Goal: Contribute content

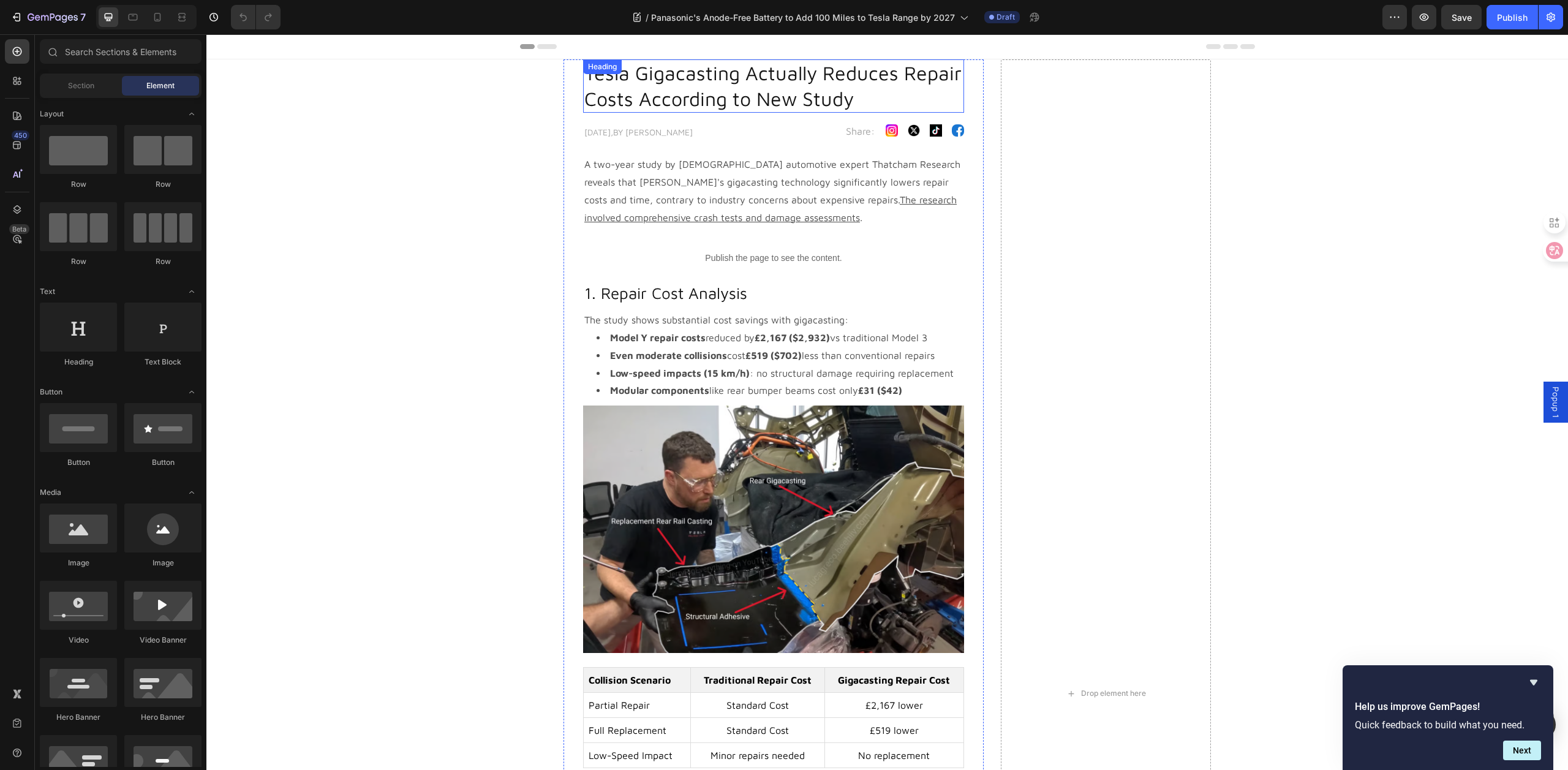
click at [699, 96] on h2 "Tesla Gigacasting Actually Reduces Repair Costs According to New Study" at bounding box center [773, 85] width 381 height 53
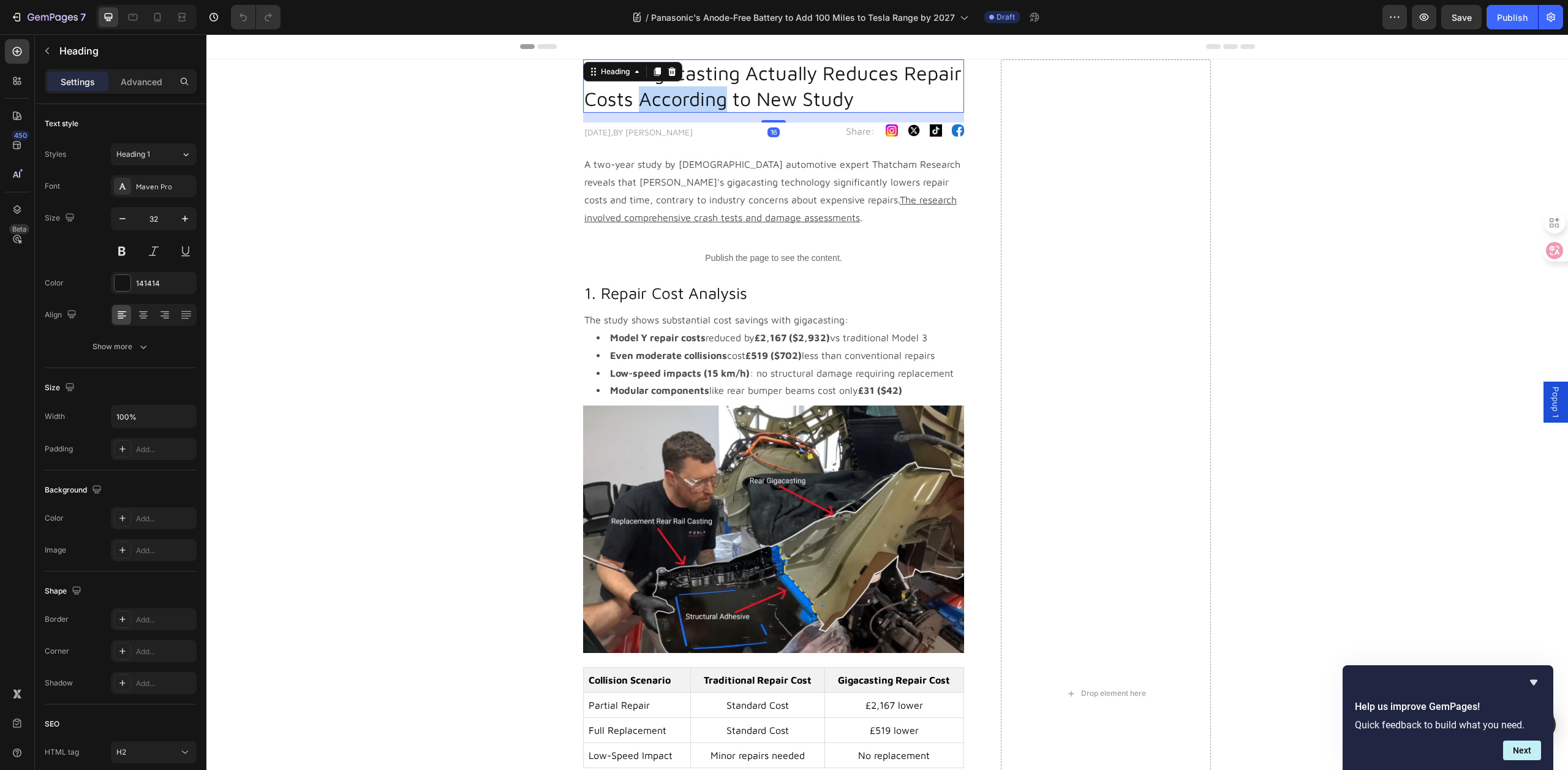
click at [699, 96] on h2 "Tesla Gigacasting Actually Reduces Repair Costs According to New Study" at bounding box center [773, 85] width 381 height 53
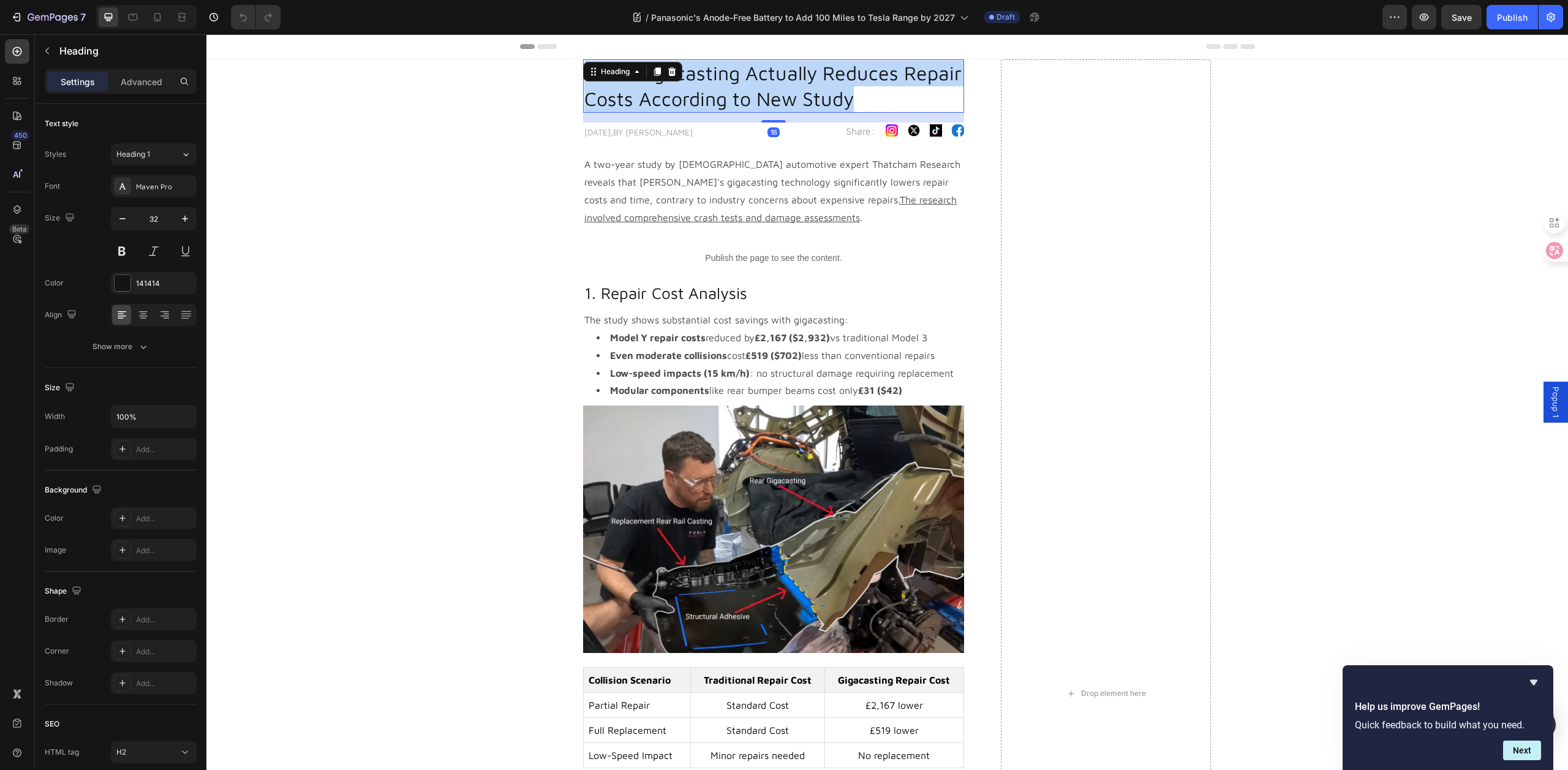
click at [699, 96] on p "Tesla Gigacasting Actually Reduces Repair Costs According to New Study" at bounding box center [773, 85] width 379 height 50
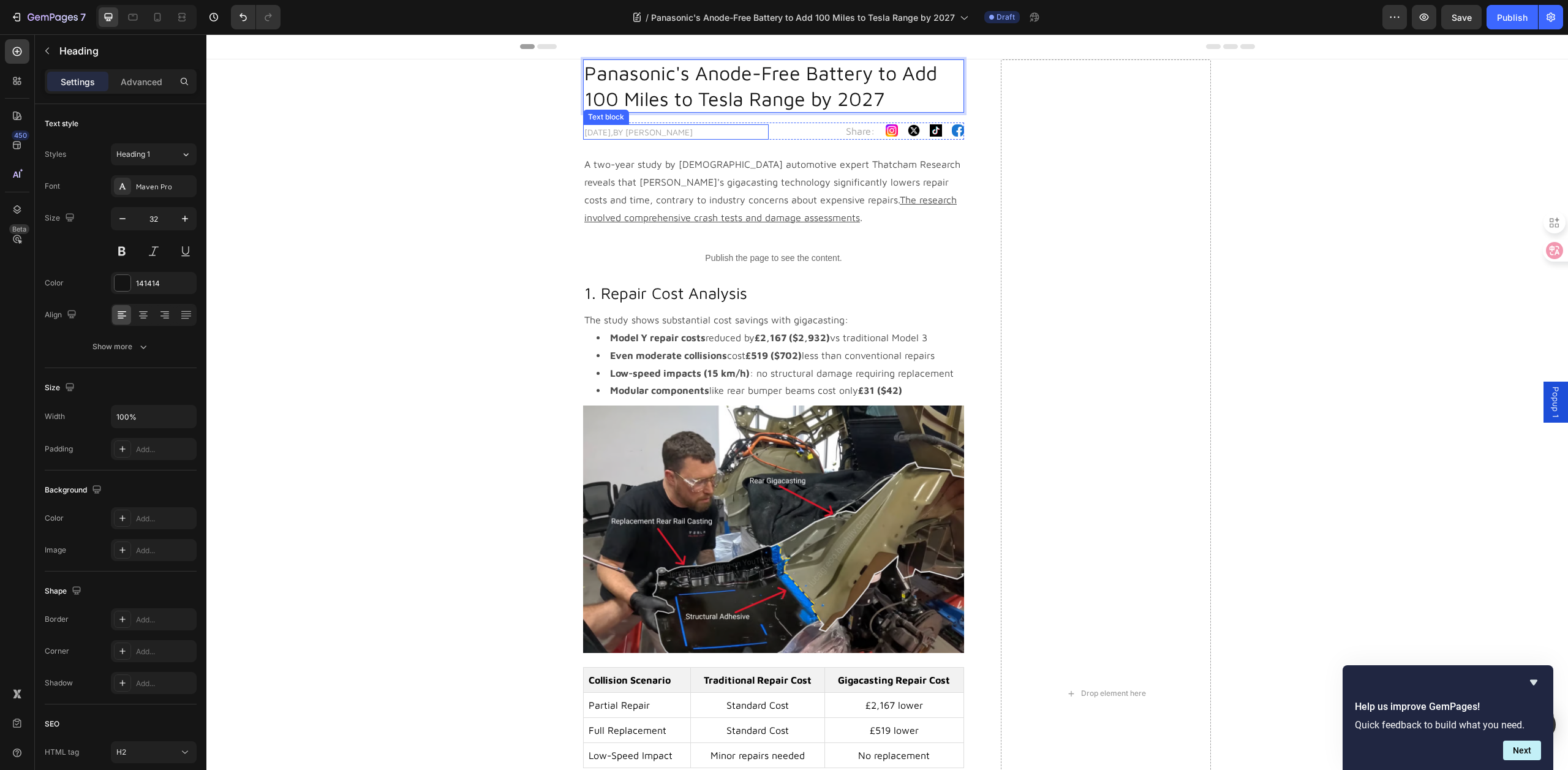
click at [606, 130] on p "[DATE],By [PERSON_NAME]" at bounding box center [675, 132] width 183 height 13
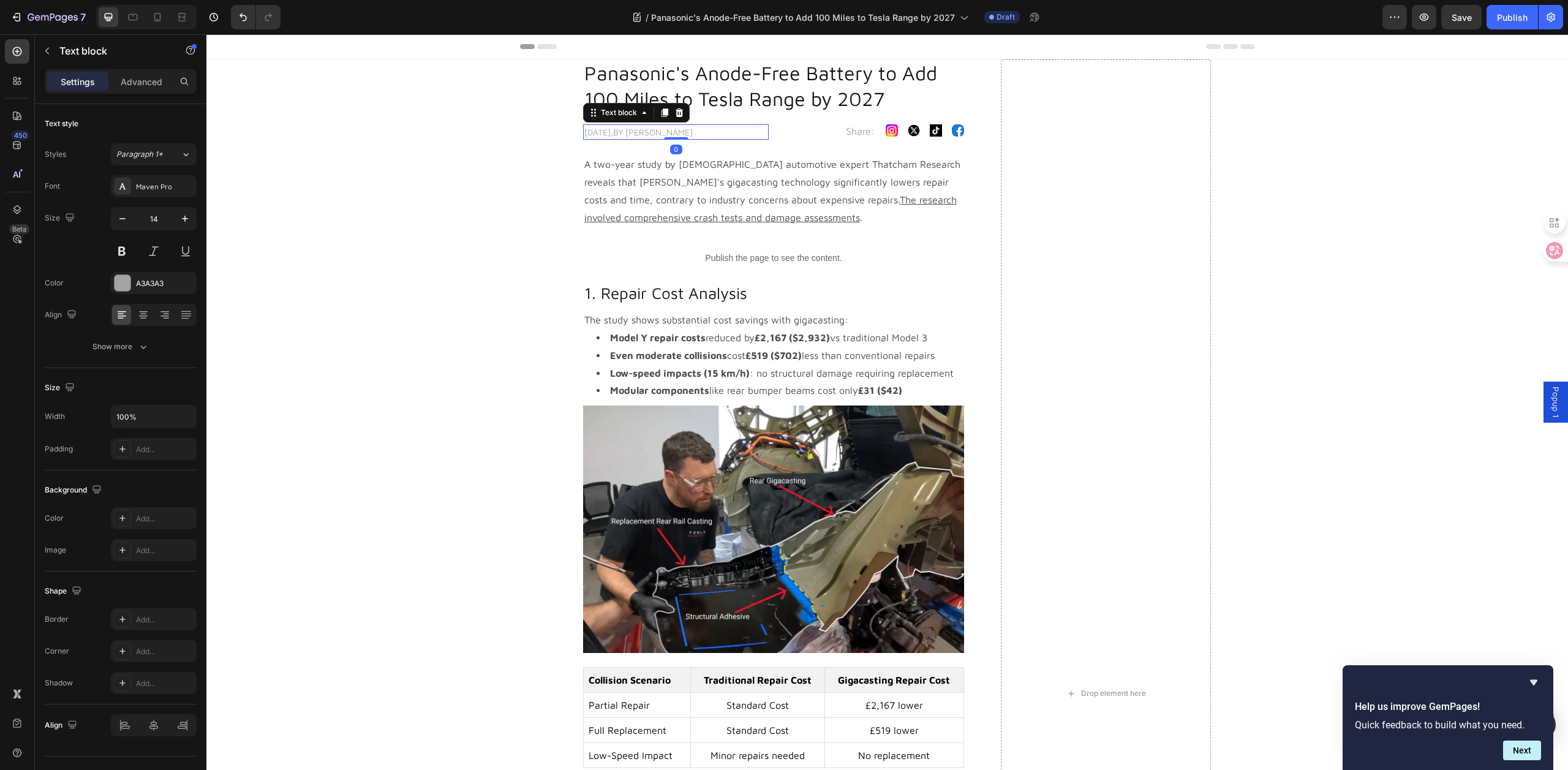
click at [608, 134] on p "[DATE],By [PERSON_NAME]" at bounding box center [675, 132] width 183 height 13
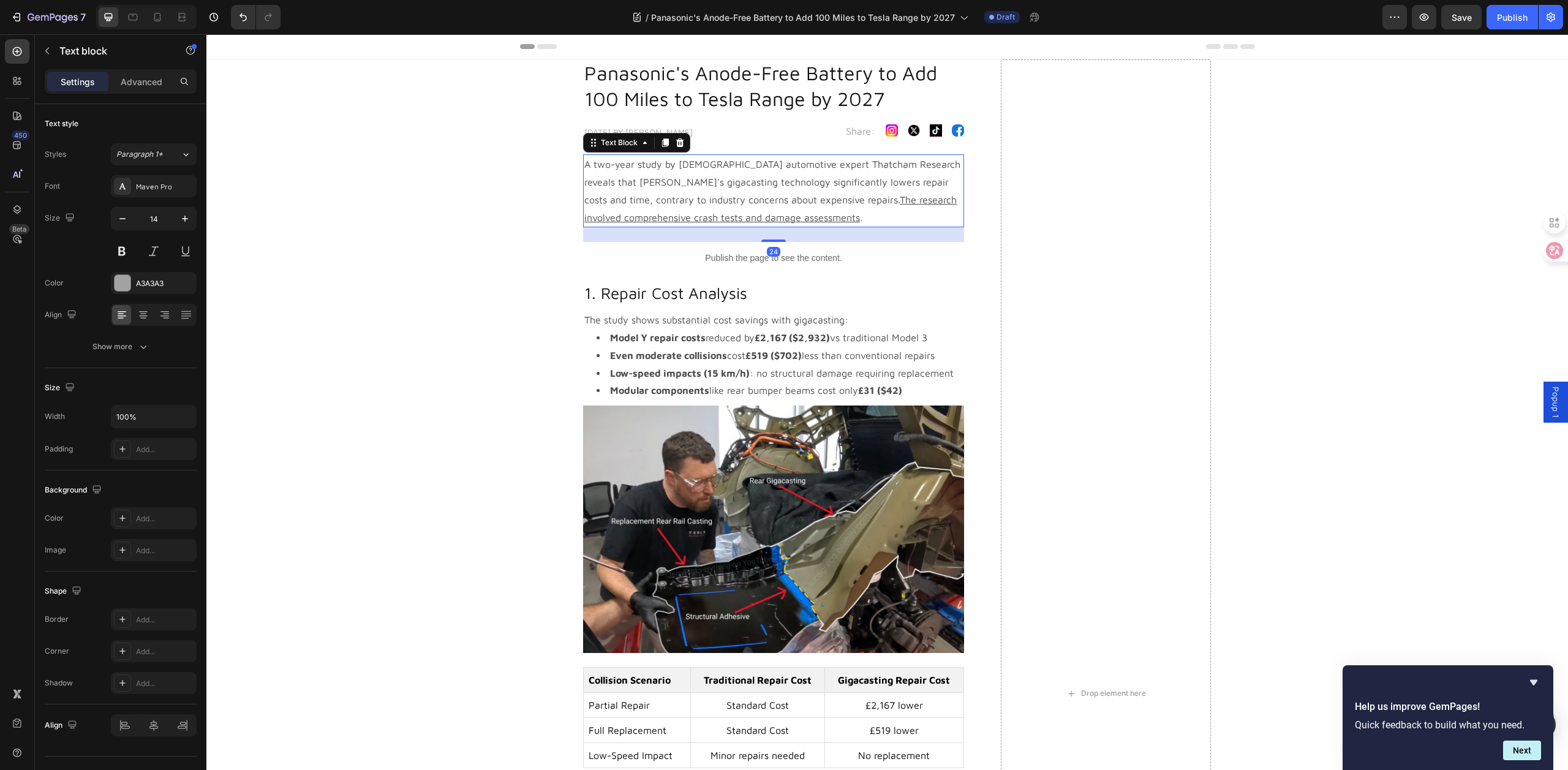
click at [752, 182] on p "A two-year study by [DEMOGRAPHIC_DATA] automotive expert Thatcham Research reve…" at bounding box center [773, 191] width 379 height 70
click at [742, 195] on p "A two-year study by [DEMOGRAPHIC_DATA] automotive expert Thatcham Research reve…" at bounding box center [773, 191] width 379 height 70
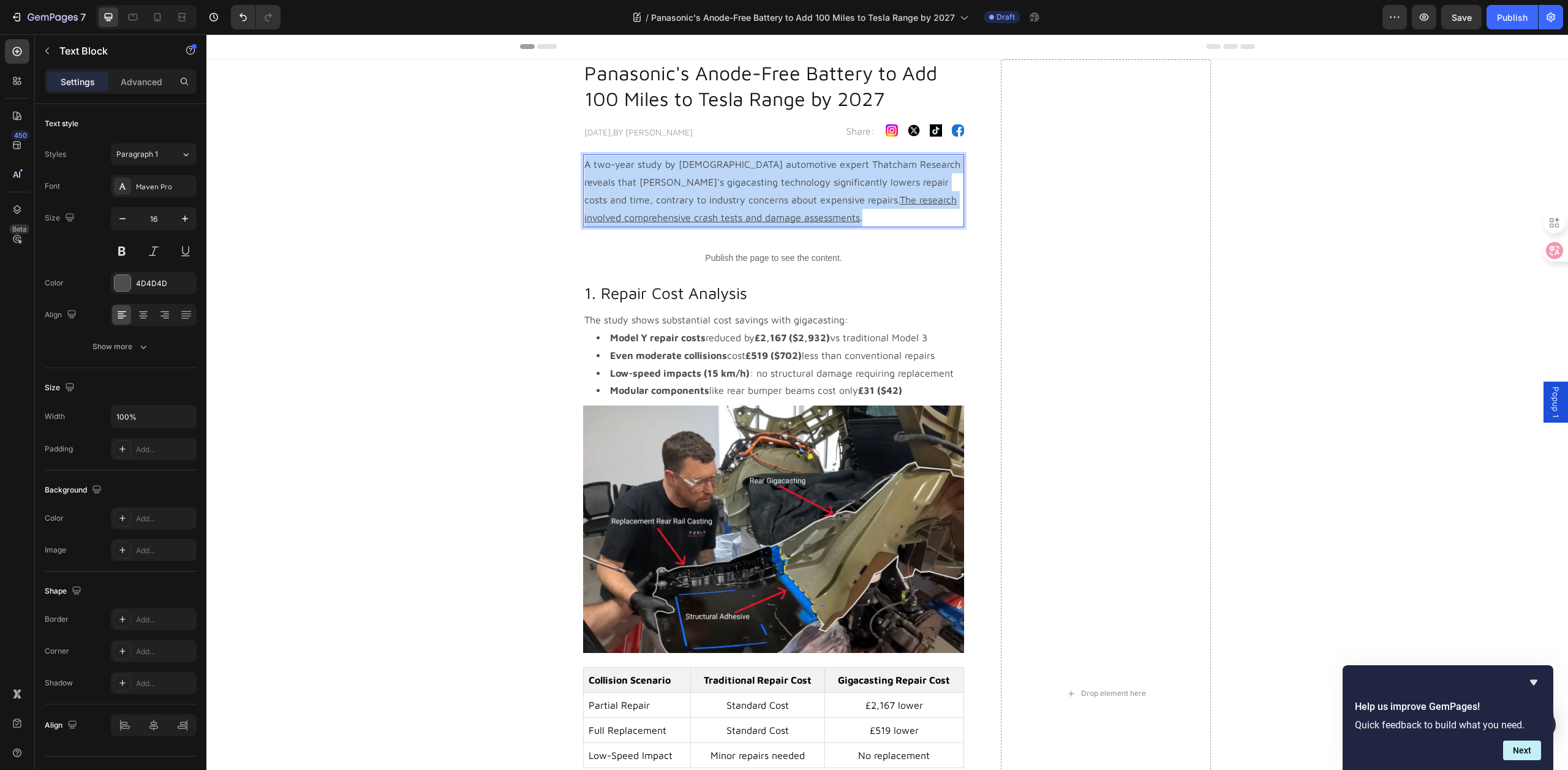
click at [742, 195] on p "A two-year study by [DEMOGRAPHIC_DATA] automotive expert Thatcham Research reve…" at bounding box center [773, 191] width 379 height 70
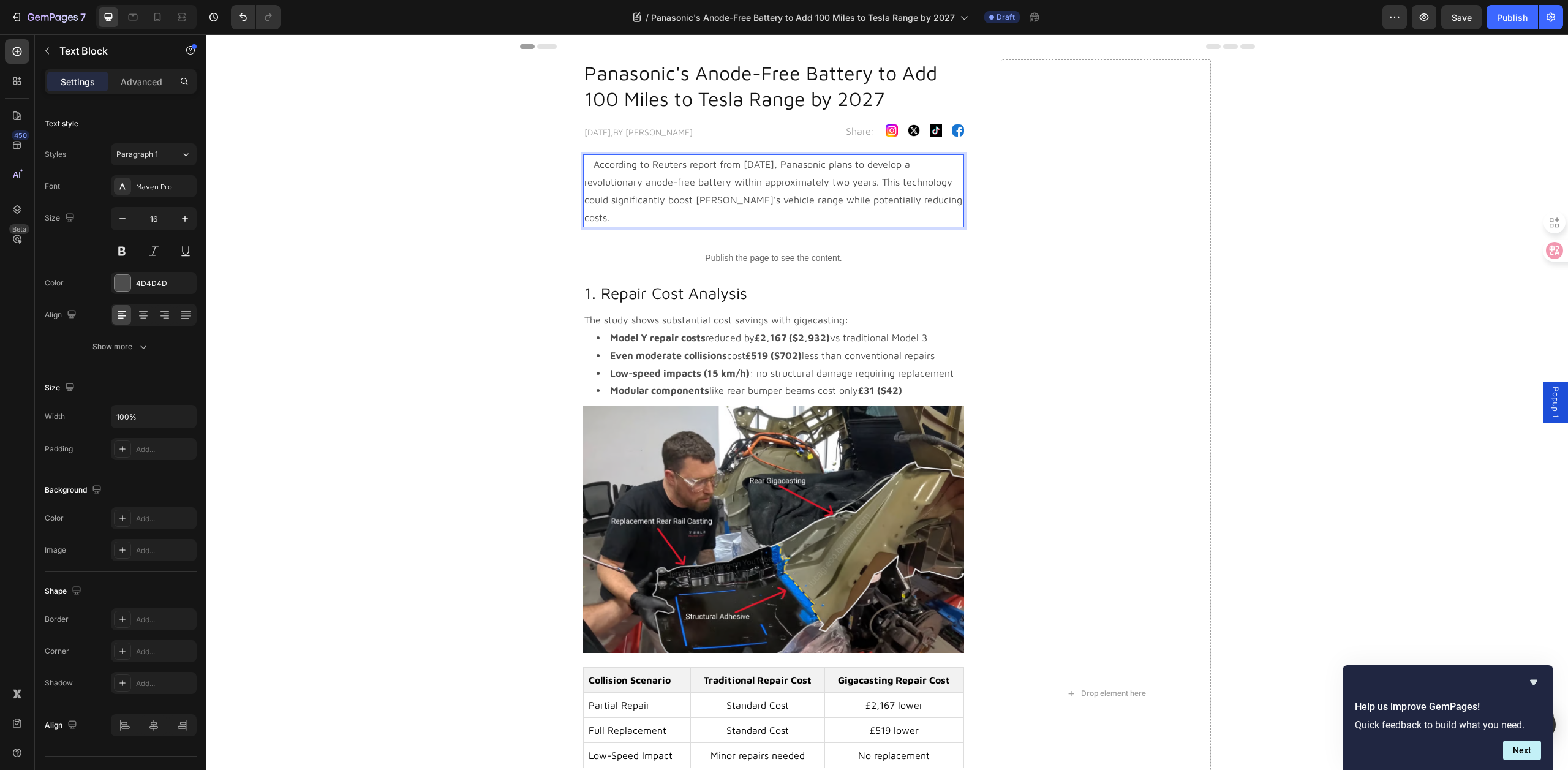
drag, startPoint x: 590, startPoint y: 167, endPoint x: 800, endPoint y: 170, distance: 210.0
click at [800, 170] on p "According to Reuters report from [DATE] , Panasonic plans to develop a revoluti…" at bounding box center [773, 191] width 379 height 70
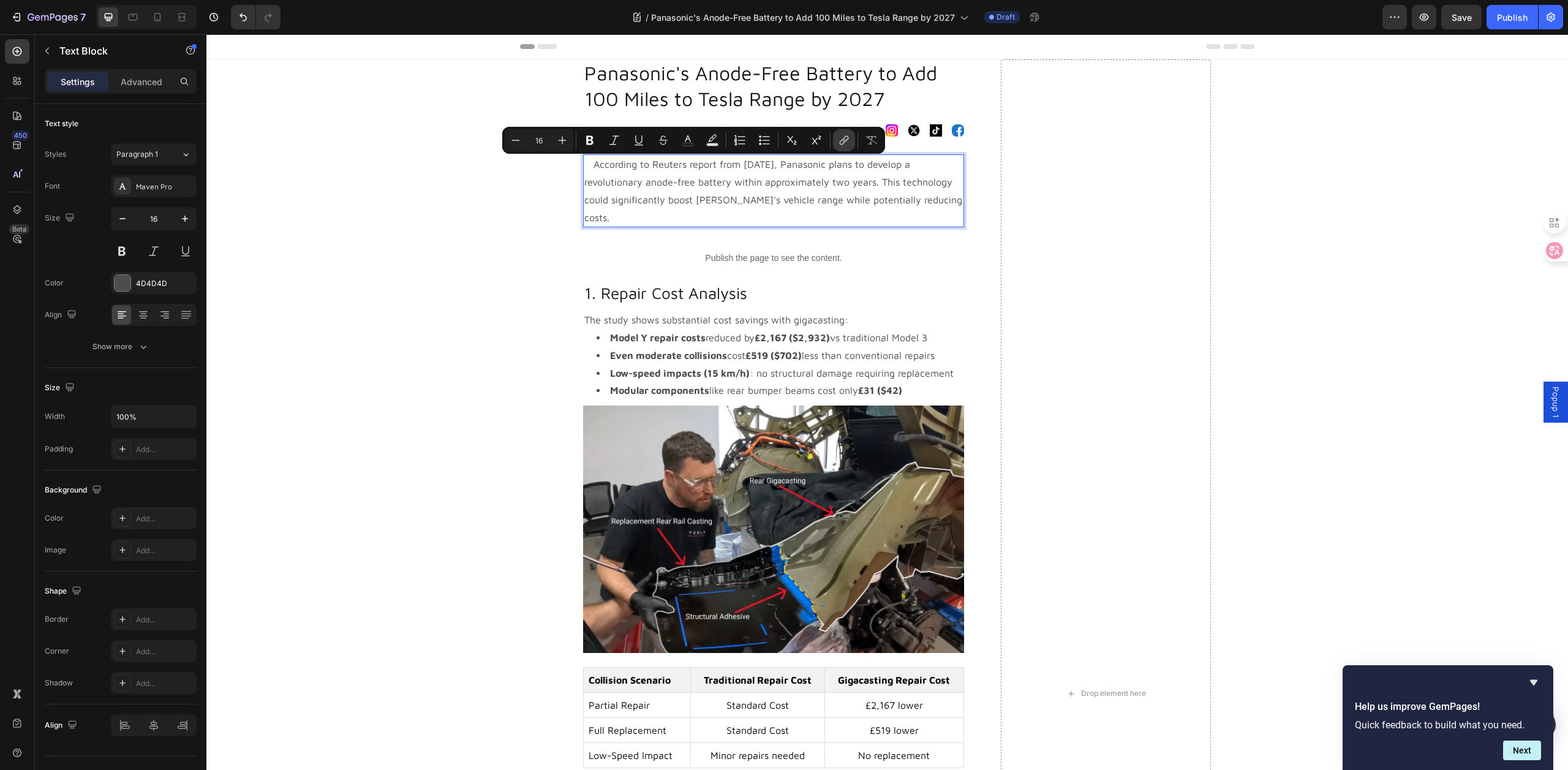
click at [839, 141] on icon "Editor contextual toolbar" at bounding box center [844, 140] width 13 height 13
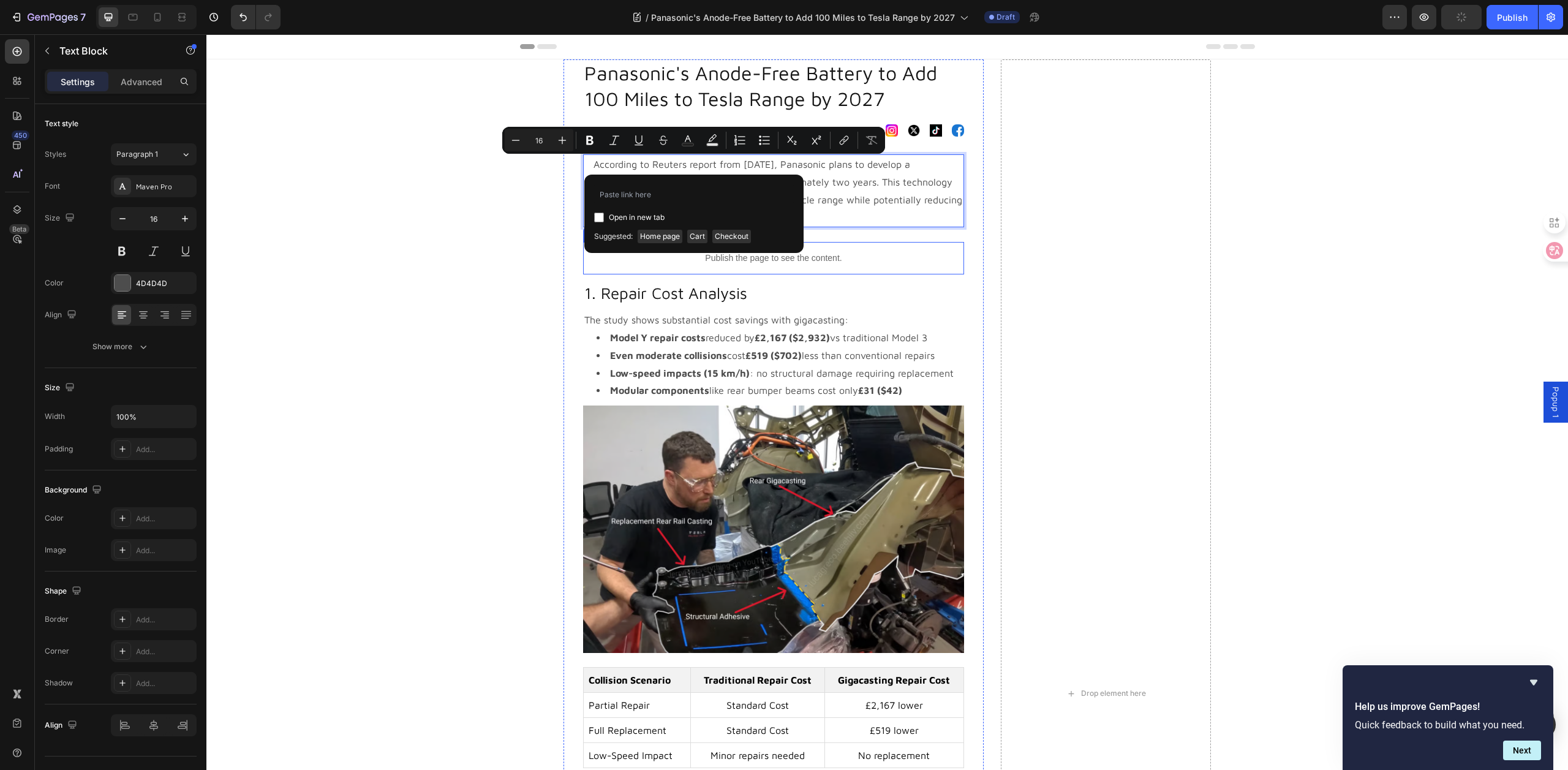
click at [876, 252] on p "Publish the page to see the content." at bounding box center [773, 258] width 381 height 13
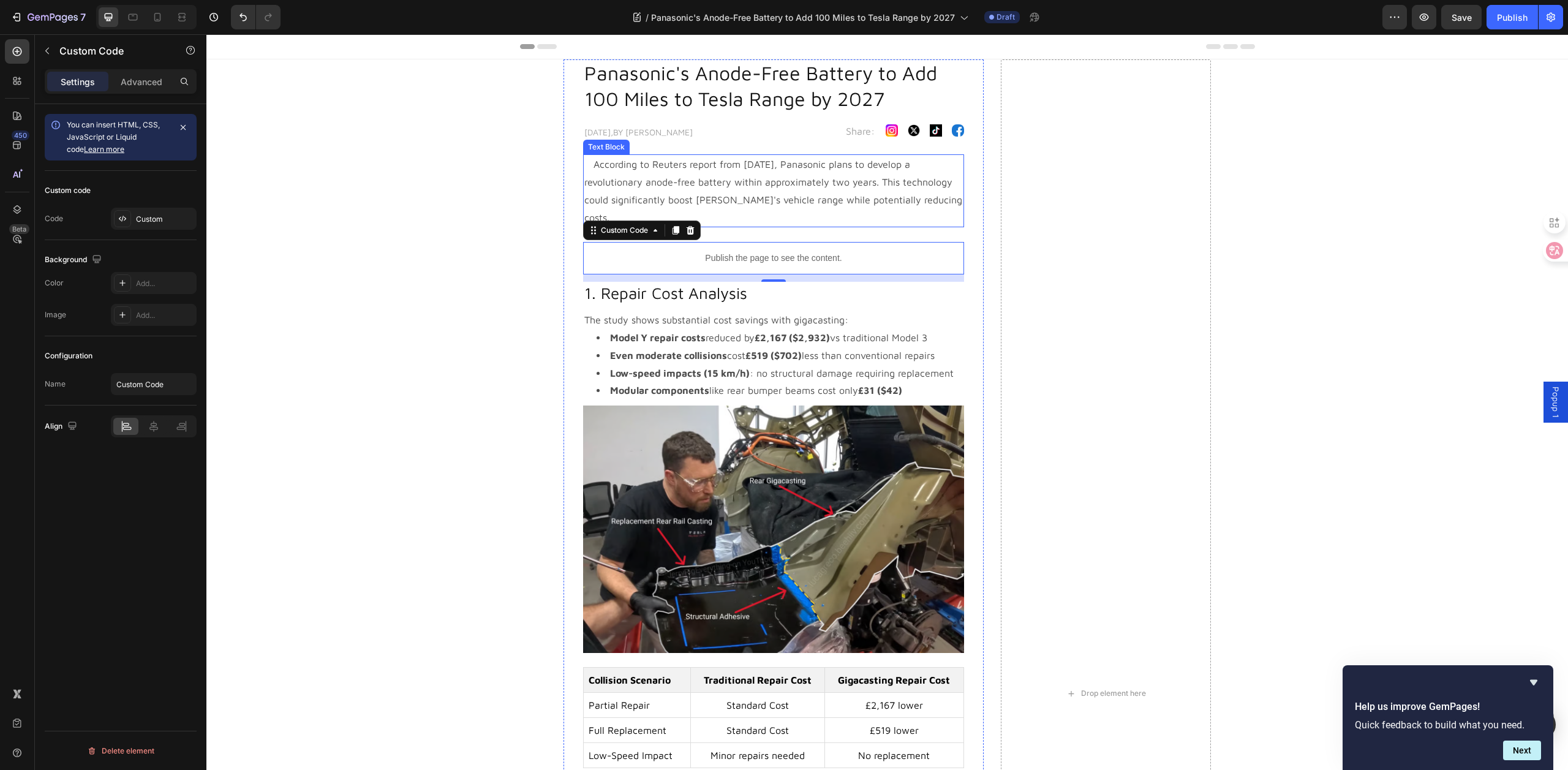
click at [774, 166] on link "According to Reuters report from [DATE]" at bounding box center [684, 164] width 181 height 11
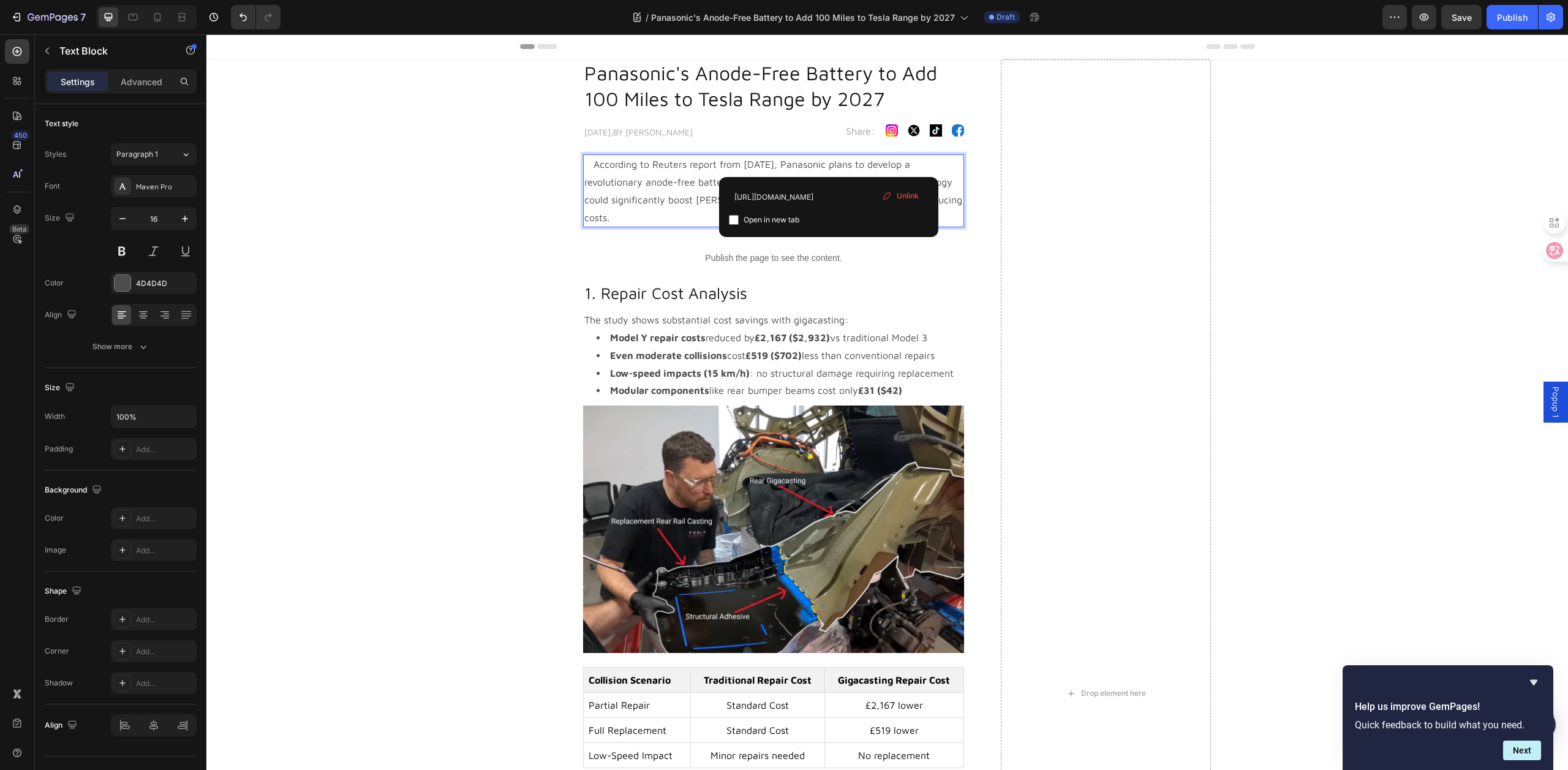
drag, startPoint x: 830, startPoint y: 165, endPoint x: 588, endPoint y: 160, distance: 242.1
click at [588, 160] on p "According to Reuters report from [DATE] , Panasonic plans to develop a revoluti…" at bounding box center [773, 191] width 379 height 70
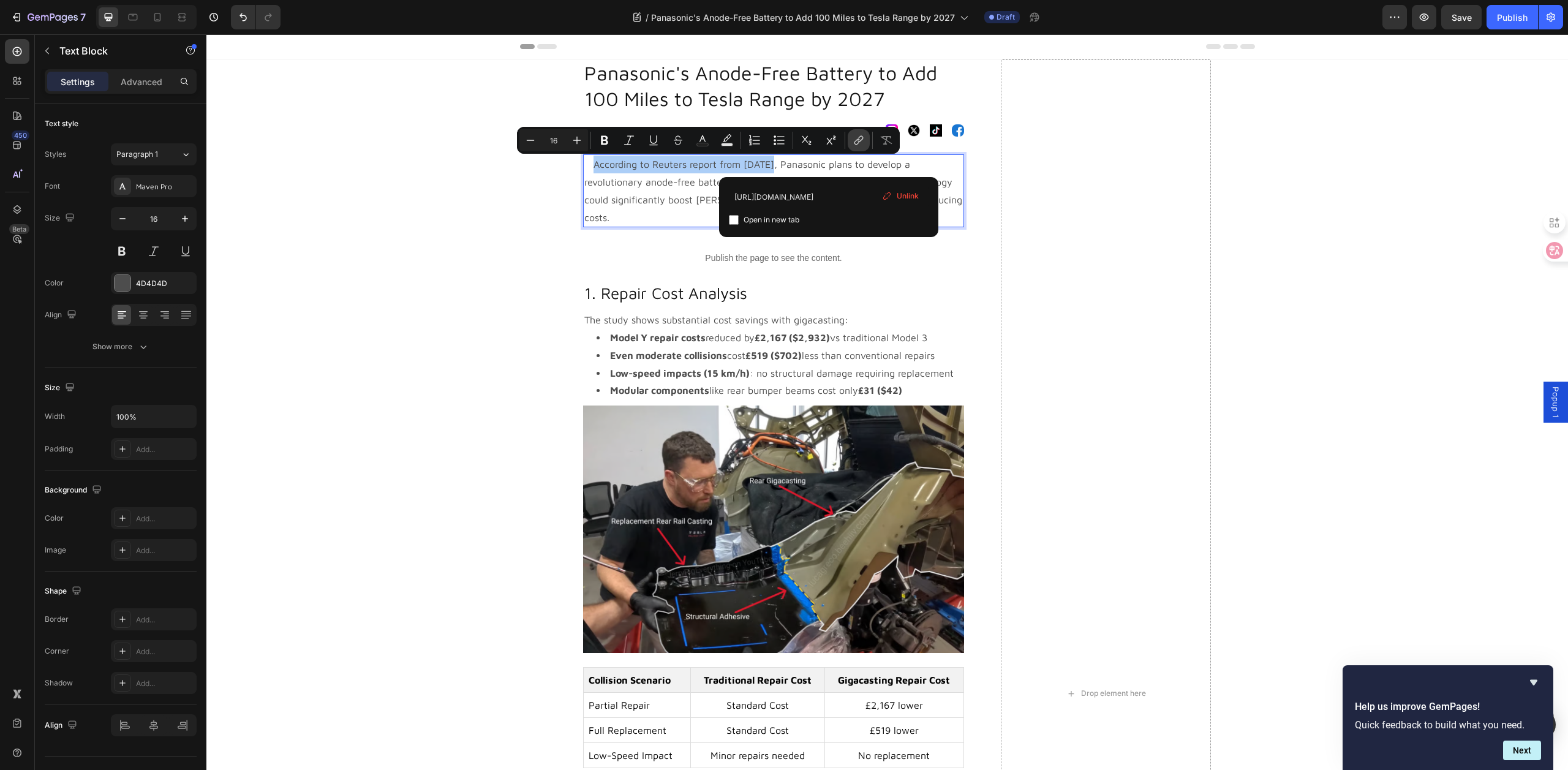
click at [861, 146] on icon "Editor contextual toolbar" at bounding box center [859, 140] width 13 height 13
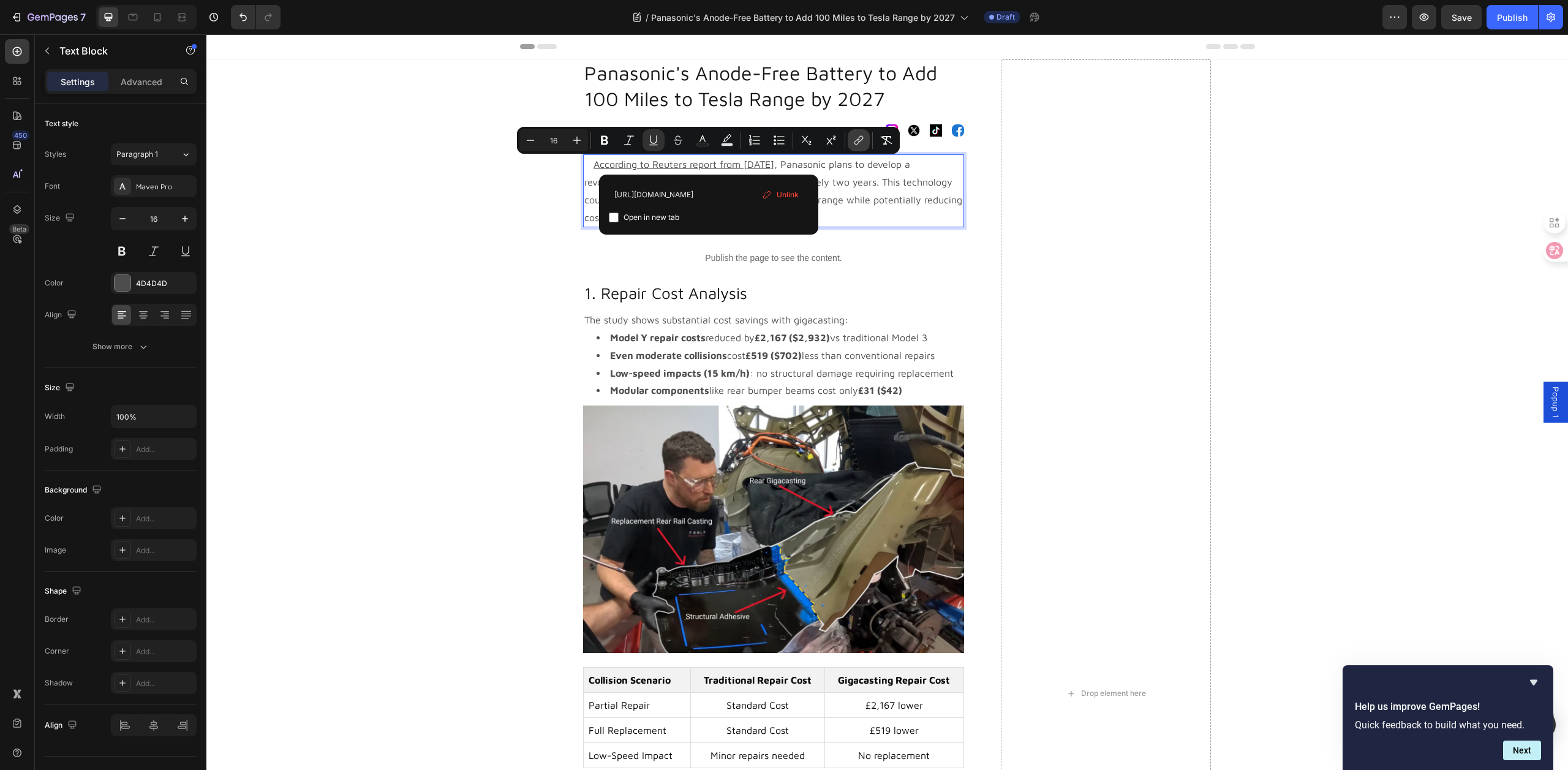
click at [860, 142] on icon "Editor contextual toolbar" at bounding box center [859, 140] width 13 height 13
click at [630, 218] on span "Open in new tab" at bounding box center [652, 217] width 56 height 14
checkbox input "true"
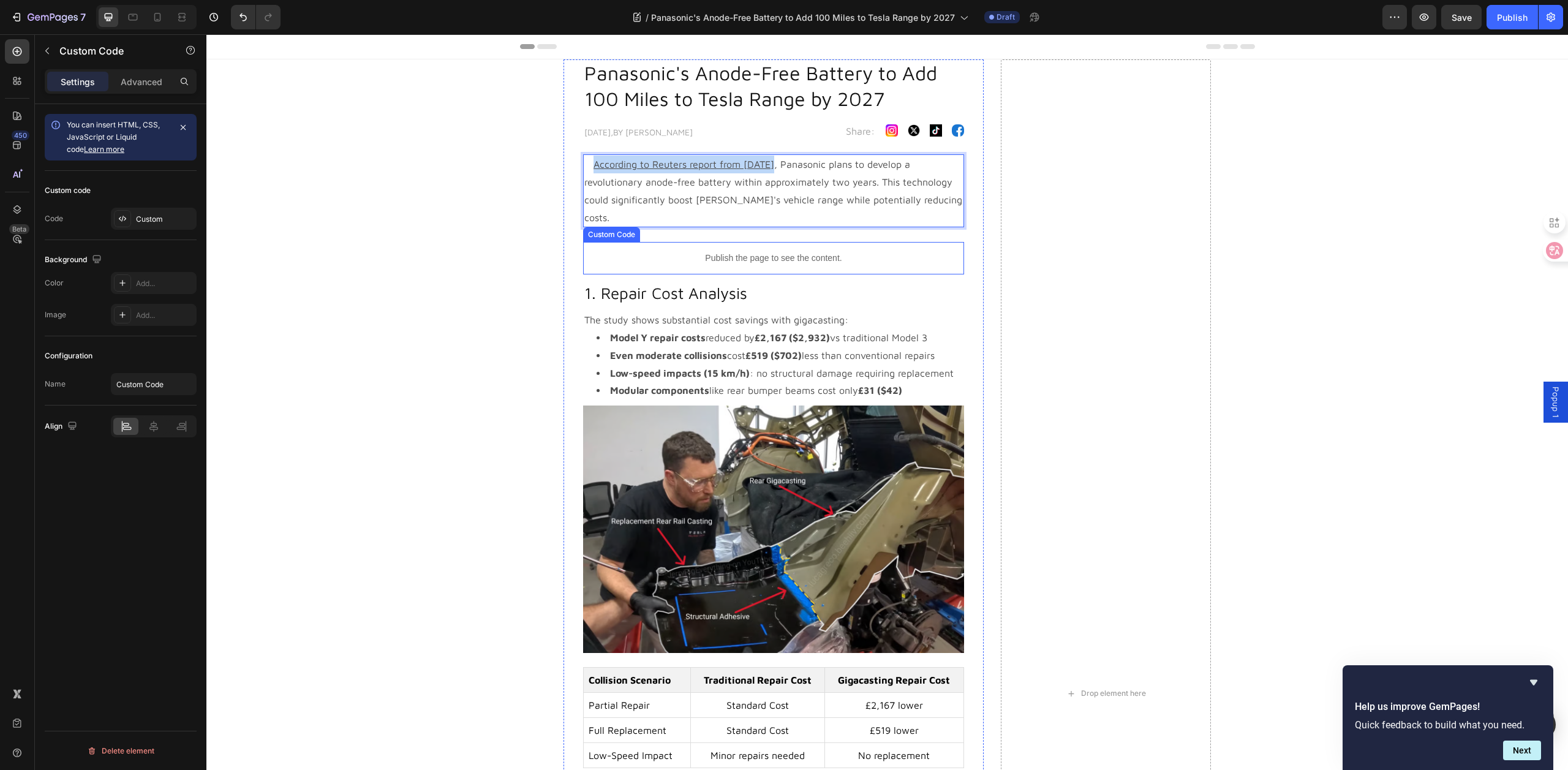
click at [906, 252] on p "Publish the page to see the content." at bounding box center [773, 258] width 381 height 13
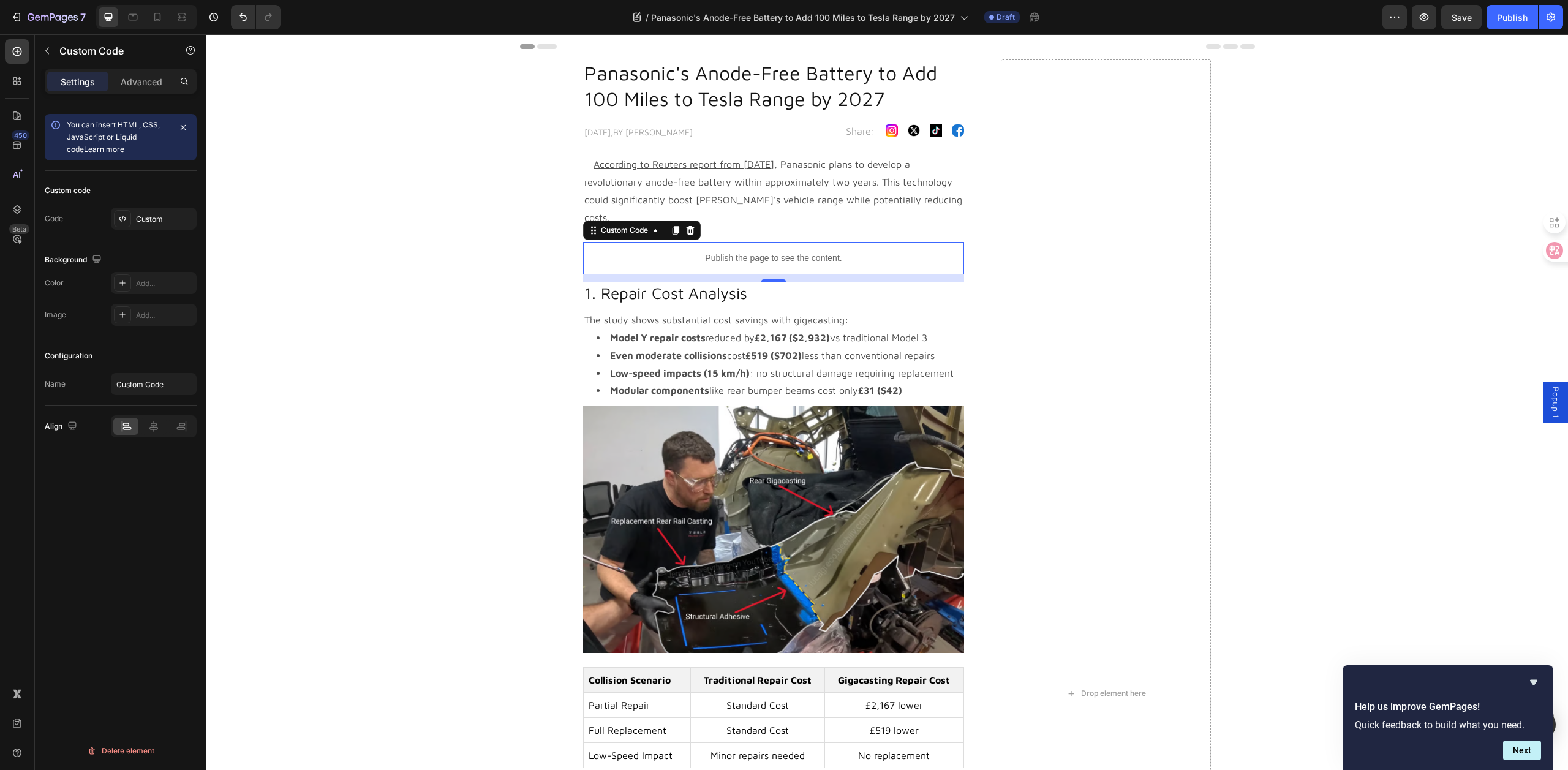
click at [771, 252] on p "Publish the page to see the content." at bounding box center [773, 258] width 381 height 13
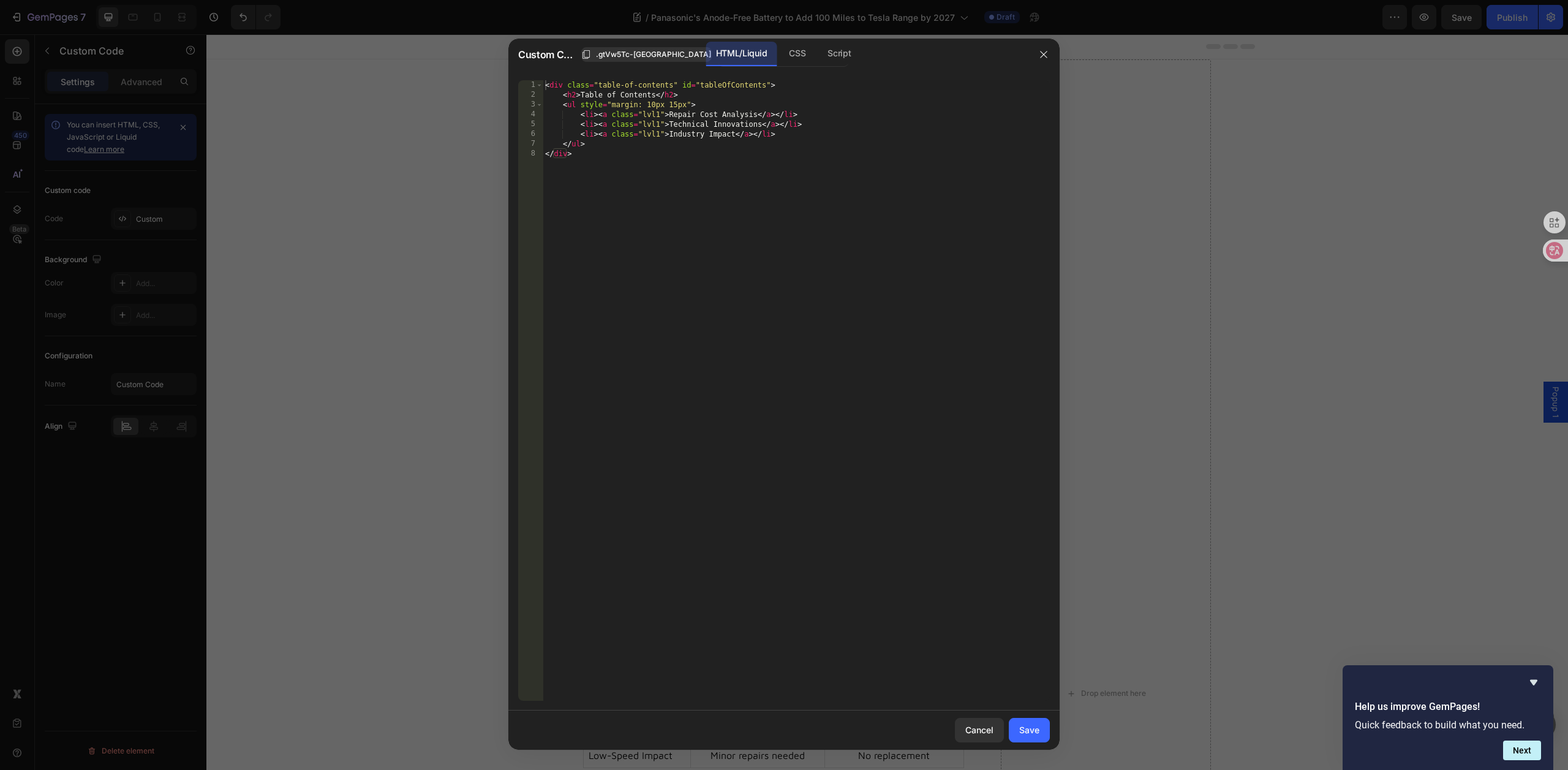
click at [727, 231] on div "< div class = "table-of-contents" id = "tableOfContents" > < h2 > Table of Cont…" at bounding box center [797, 399] width 508 height 640
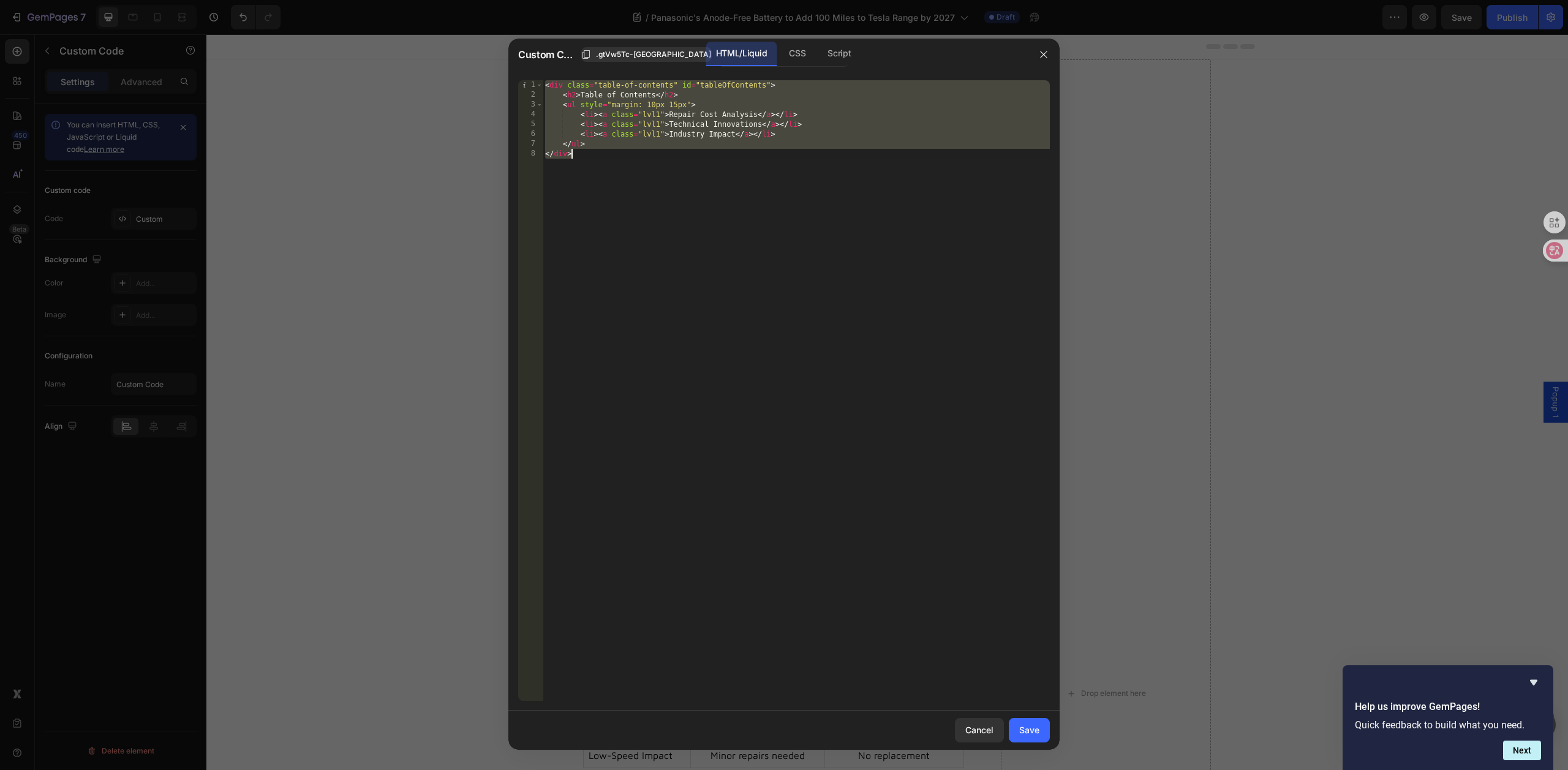
paste textarea
type textarea "</div>"
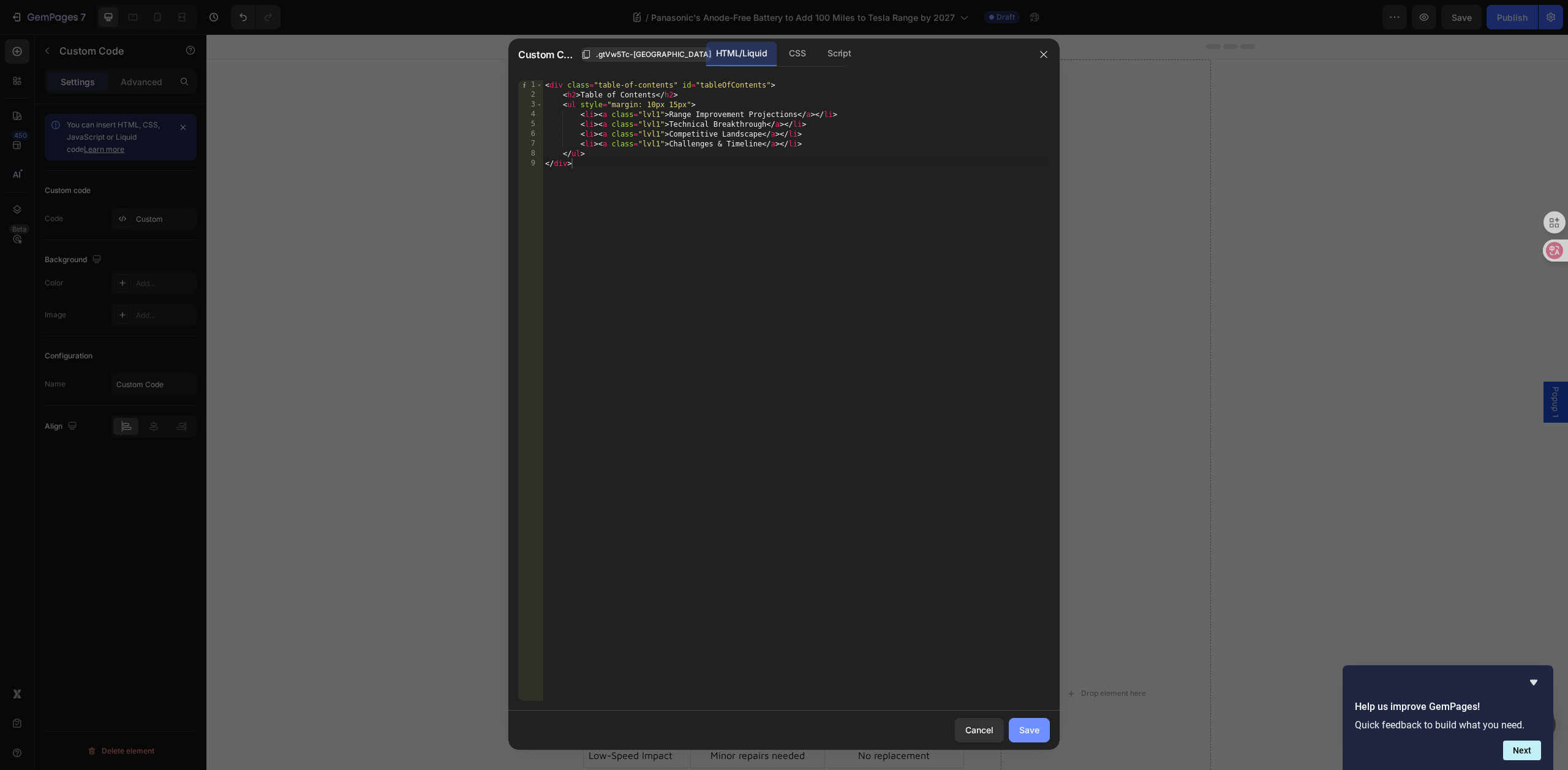
click at [1022, 729] on div "Save" at bounding box center [1030, 730] width 20 height 13
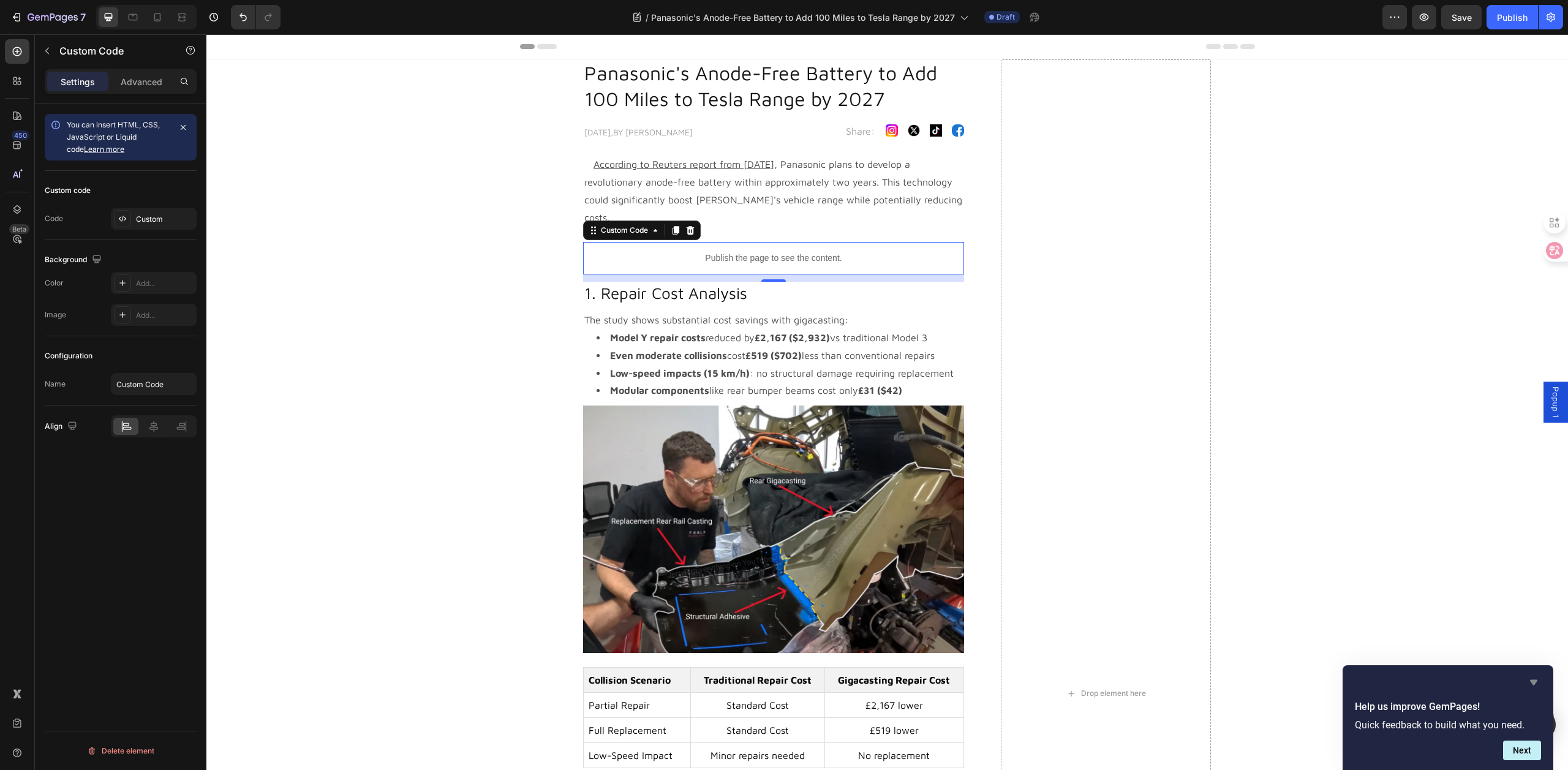
click at [1532, 684] on icon "Hide survey" at bounding box center [1534, 682] width 7 height 5
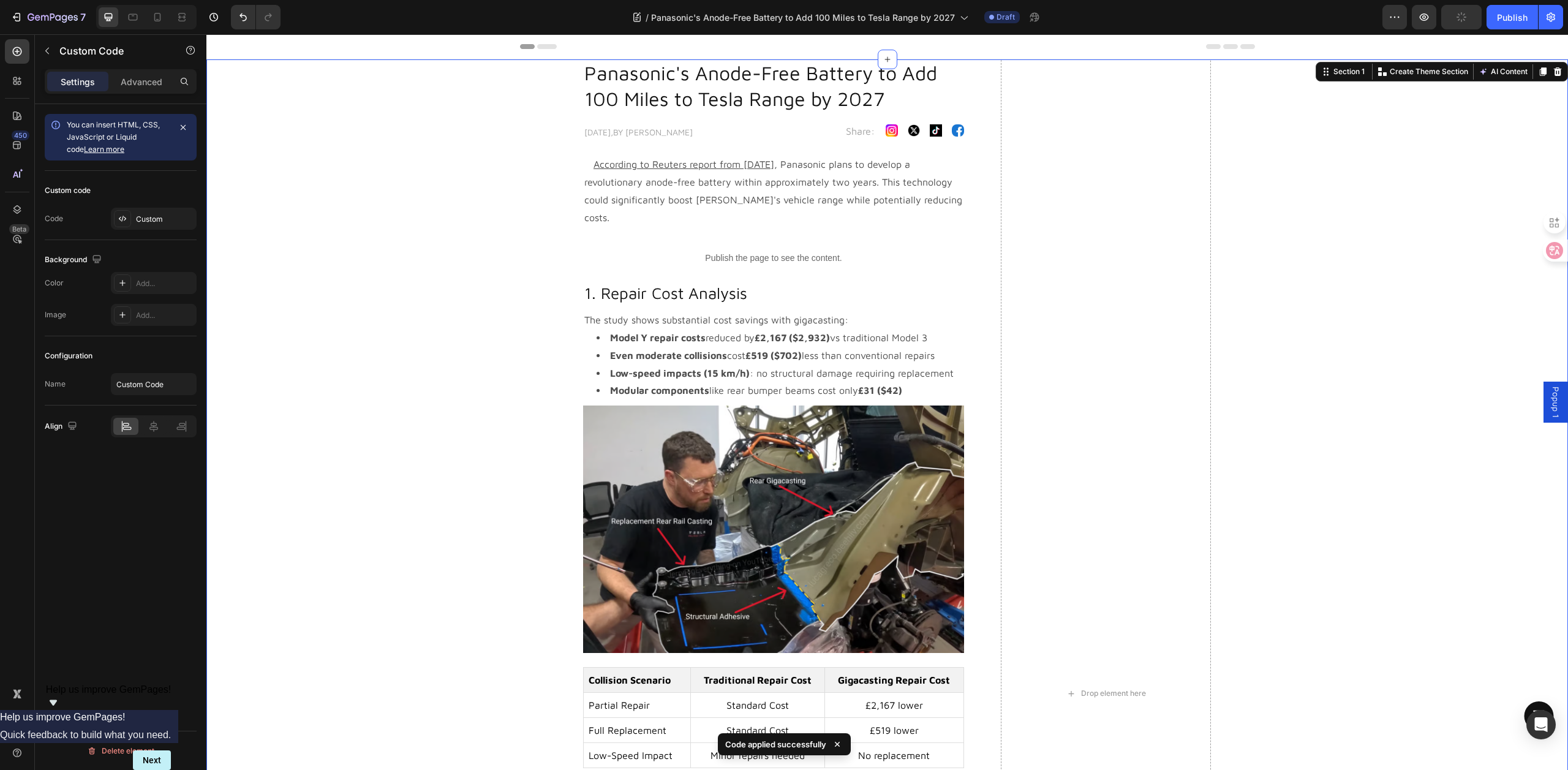
click at [459, 359] on div "Panasonic's Anode-Free Battery to Add 100 Miles to Tesla Range by 2027 Heading …" at bounding box center [888, 693] width 1344 height 1267
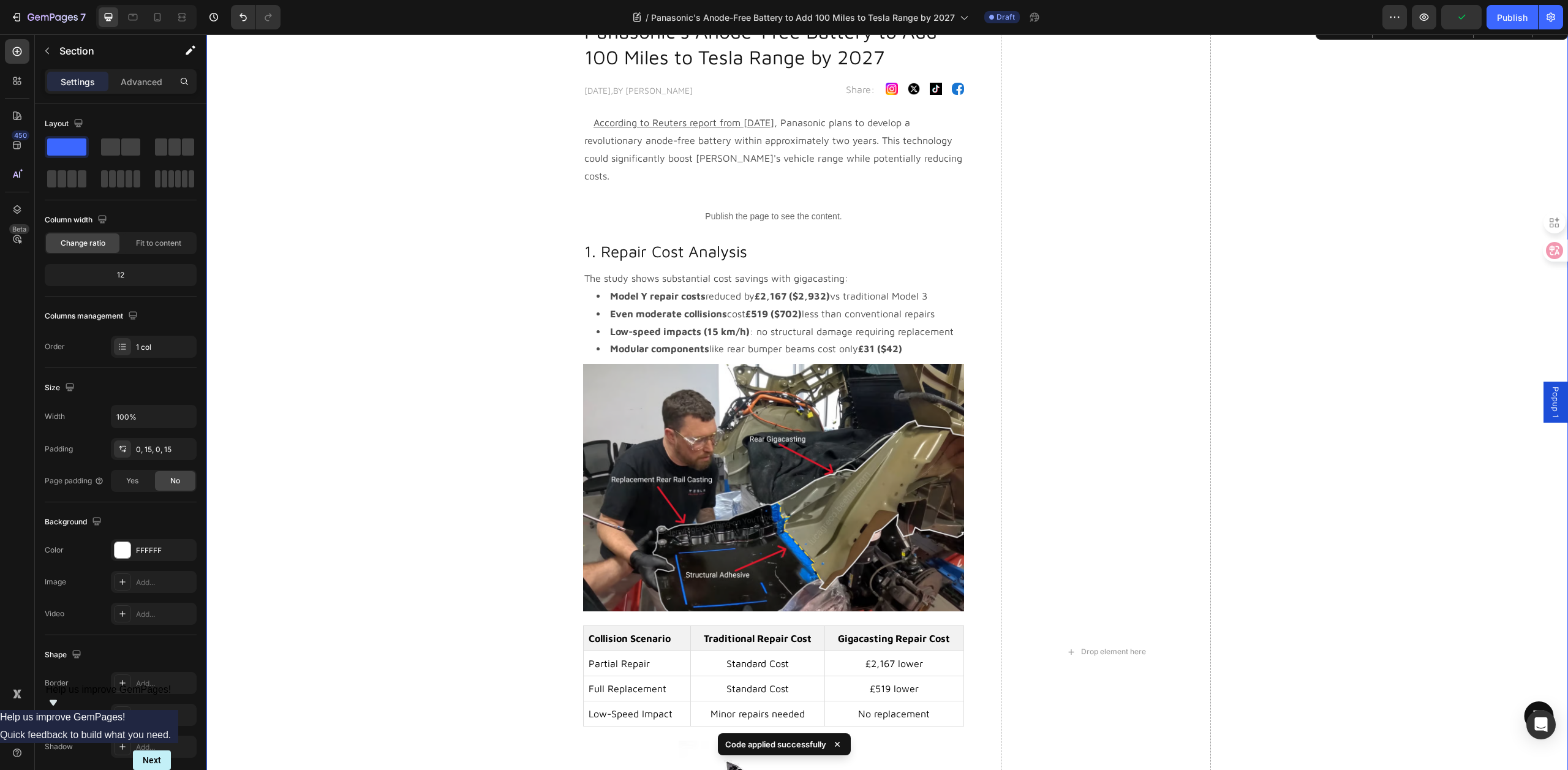
scroll to position [67, 0]
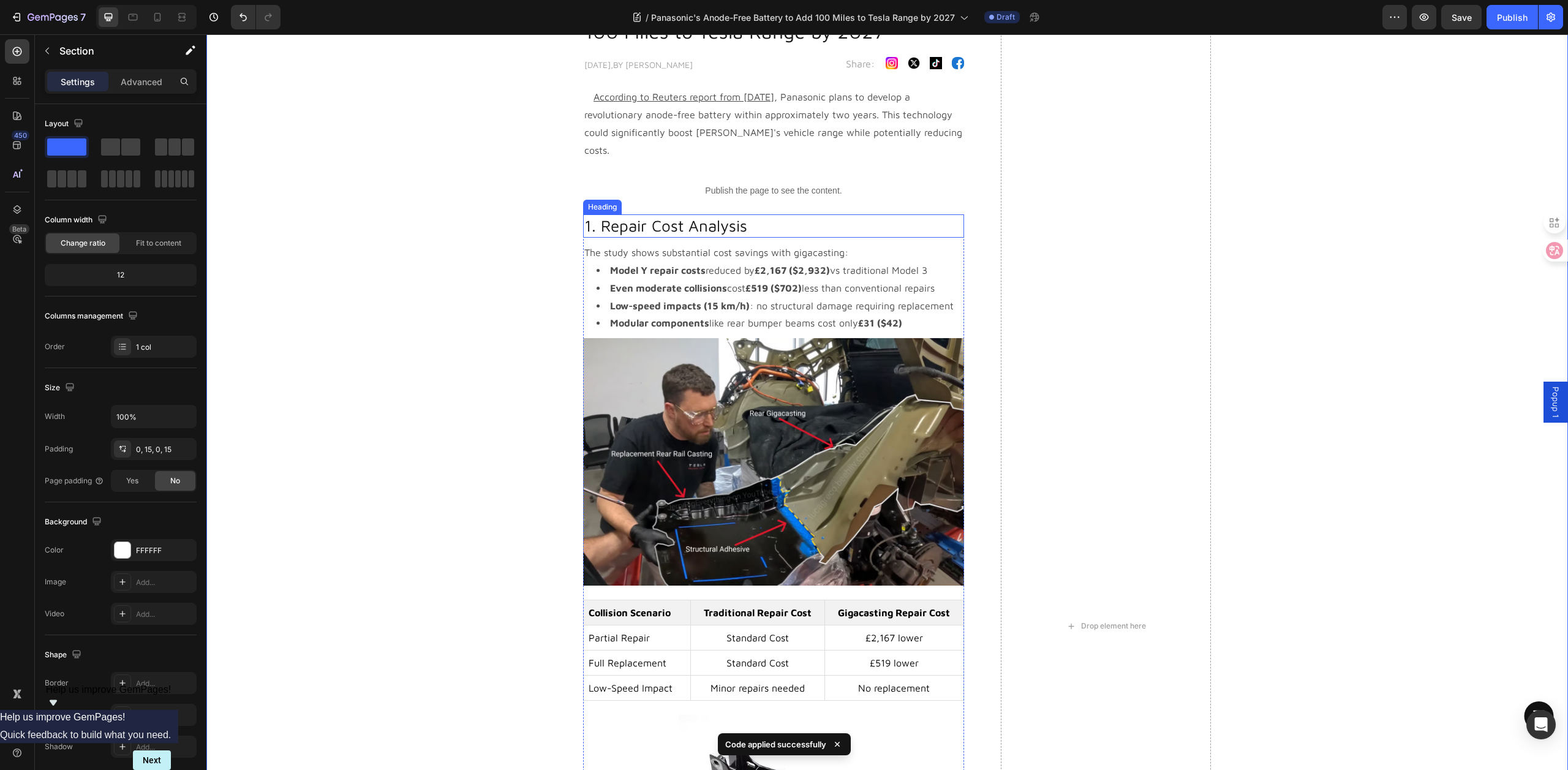
click at [599, 214] on h2 "1. Repair Cost Analysis" at bounding box center [773, 226] width 381 height 23
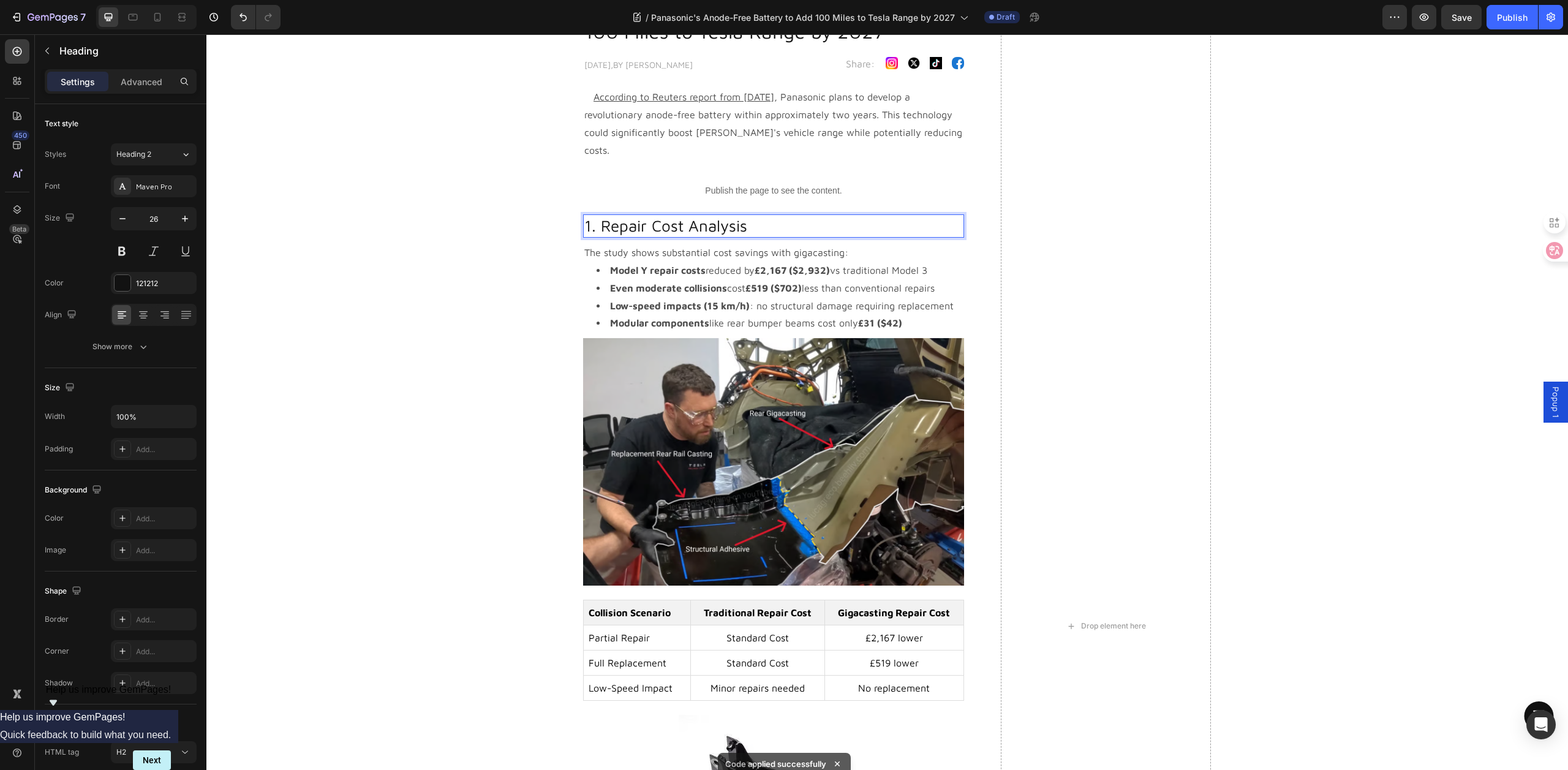
click at [596, 214] on h2 "1. Repair Cost Analysis" at bounding box center [773, 226] width 381 height 23
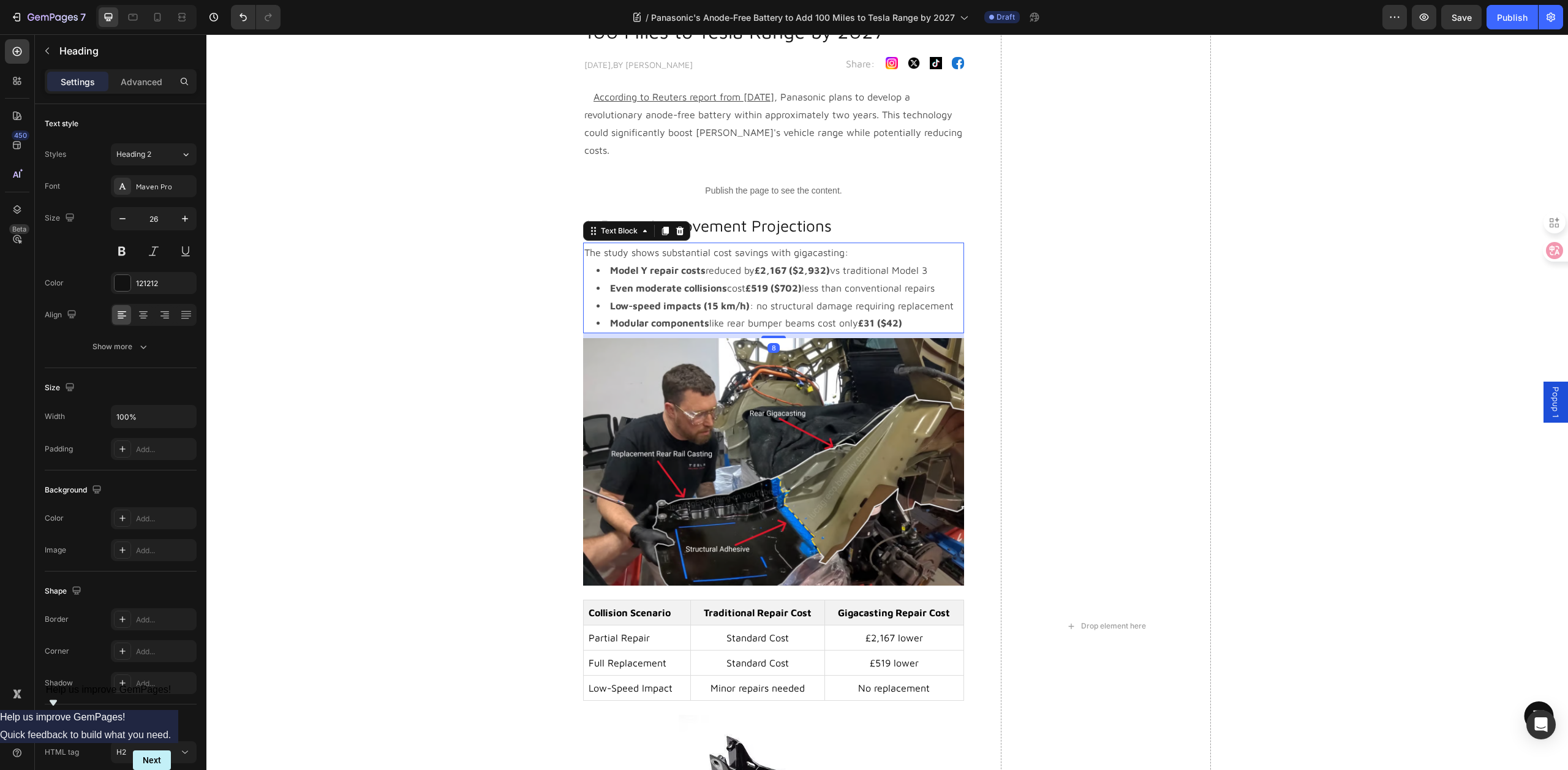
click at [646, 244] on p "The study shows substantial cost savings with gigacasting:" at bounding box center [773, 253] width 379 height 18
click at [747, 282] on strong "£519 ($702)" at bounding box center [773, 288] width 57 height 11
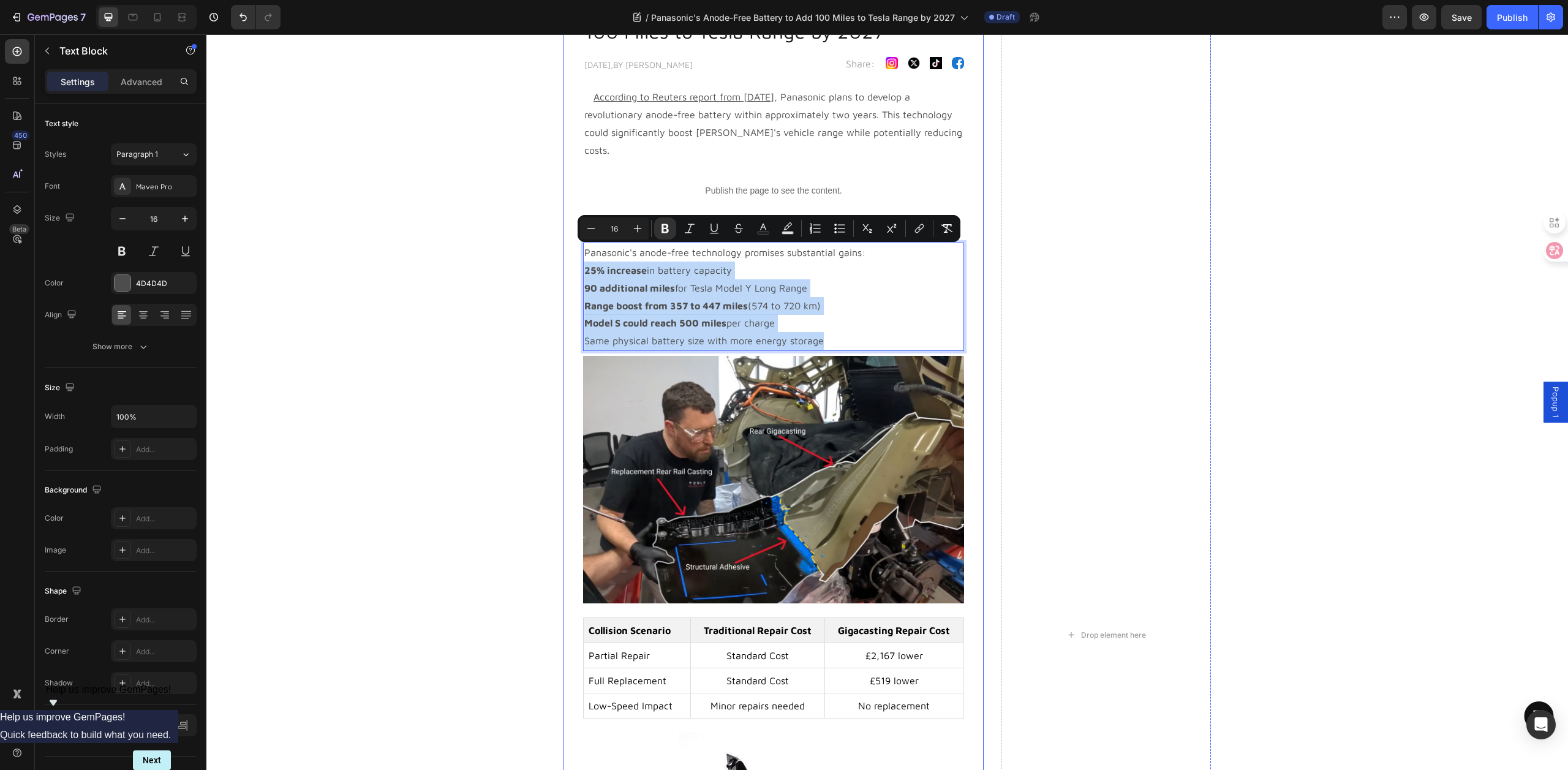
drag, startPoint x: 812, startPoint y: 321, endPoint x: 563, endPoint y: 248, distance: 259.5
click at [563, 248] on div "Panasonic's Anode-Free Battery to Add 100 Miles to Tesla Range by 2027 Heading …" at bounding box center [773, 634] width 420 height 1285
click at [835, 234] on icon "Editor contextual toolbar" at bounding box center [840, 228] width 13 height 13
click at [870, 332] on li "Same physical battery size with more energy storage" at bounding box center [779, 341] width 366 height 18
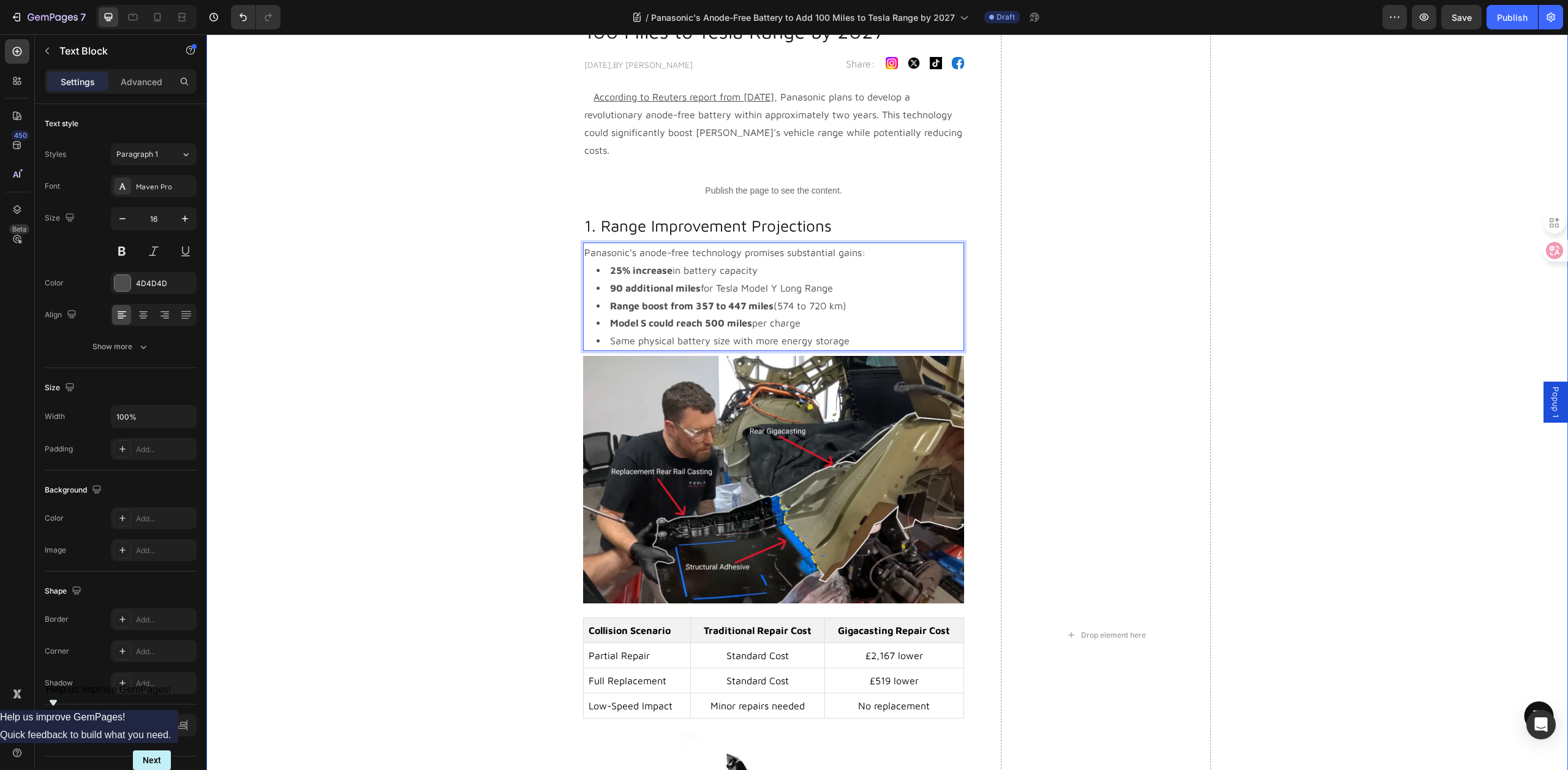
click at [437, 336] on div "Panasonic's Anode-Free Battery to Add 100 Miles to Tesla Range by 2027 Heading …" at bounding box center [888, 634] width 1344 height 1285
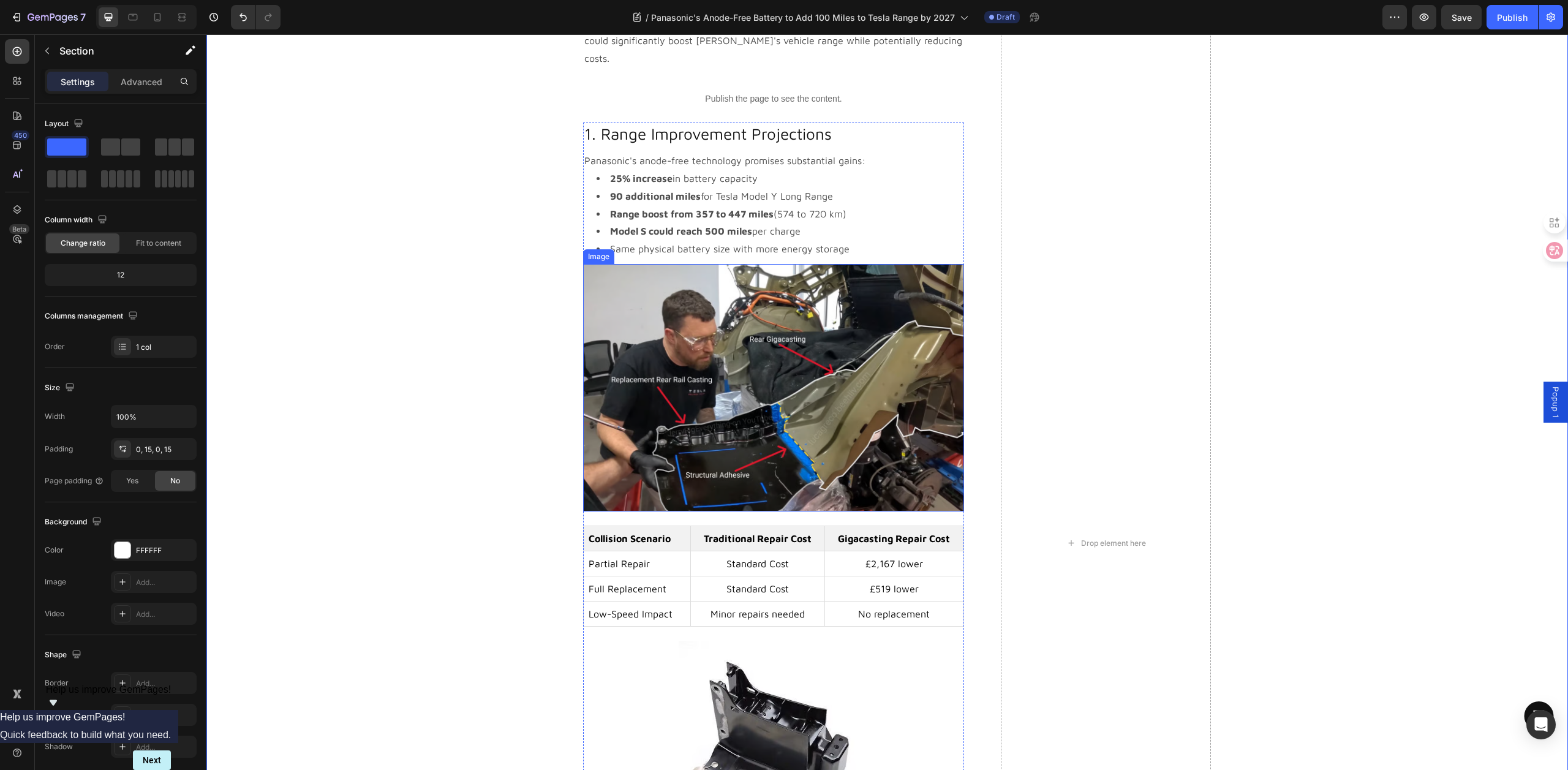
scroll to position [181, 0]
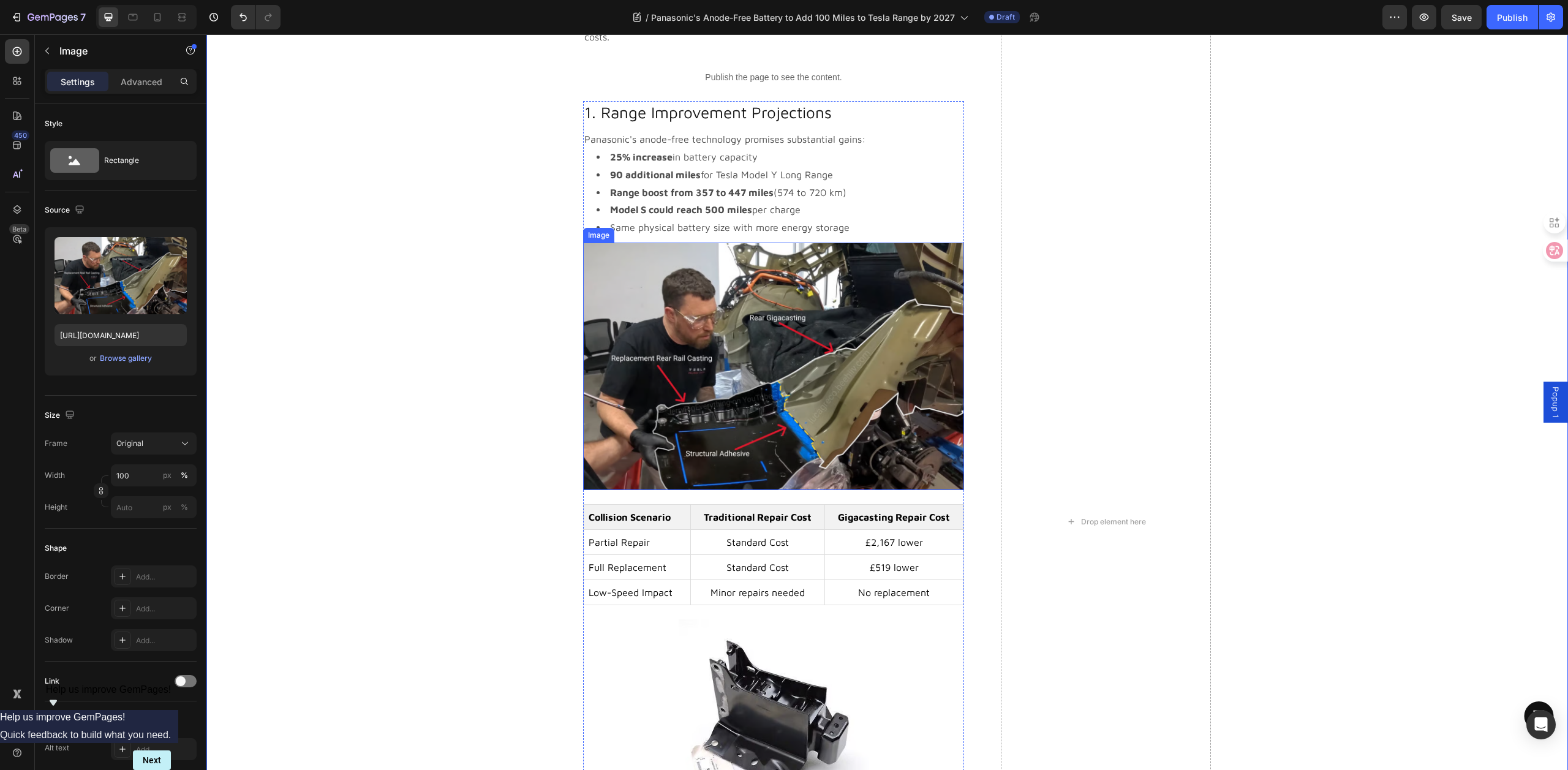
click at [630, 354] on img at bounding box center [773, 366] width 381 height 247
click at [660, 226] on icon at bounding box center [664, 230] width 10 height 10
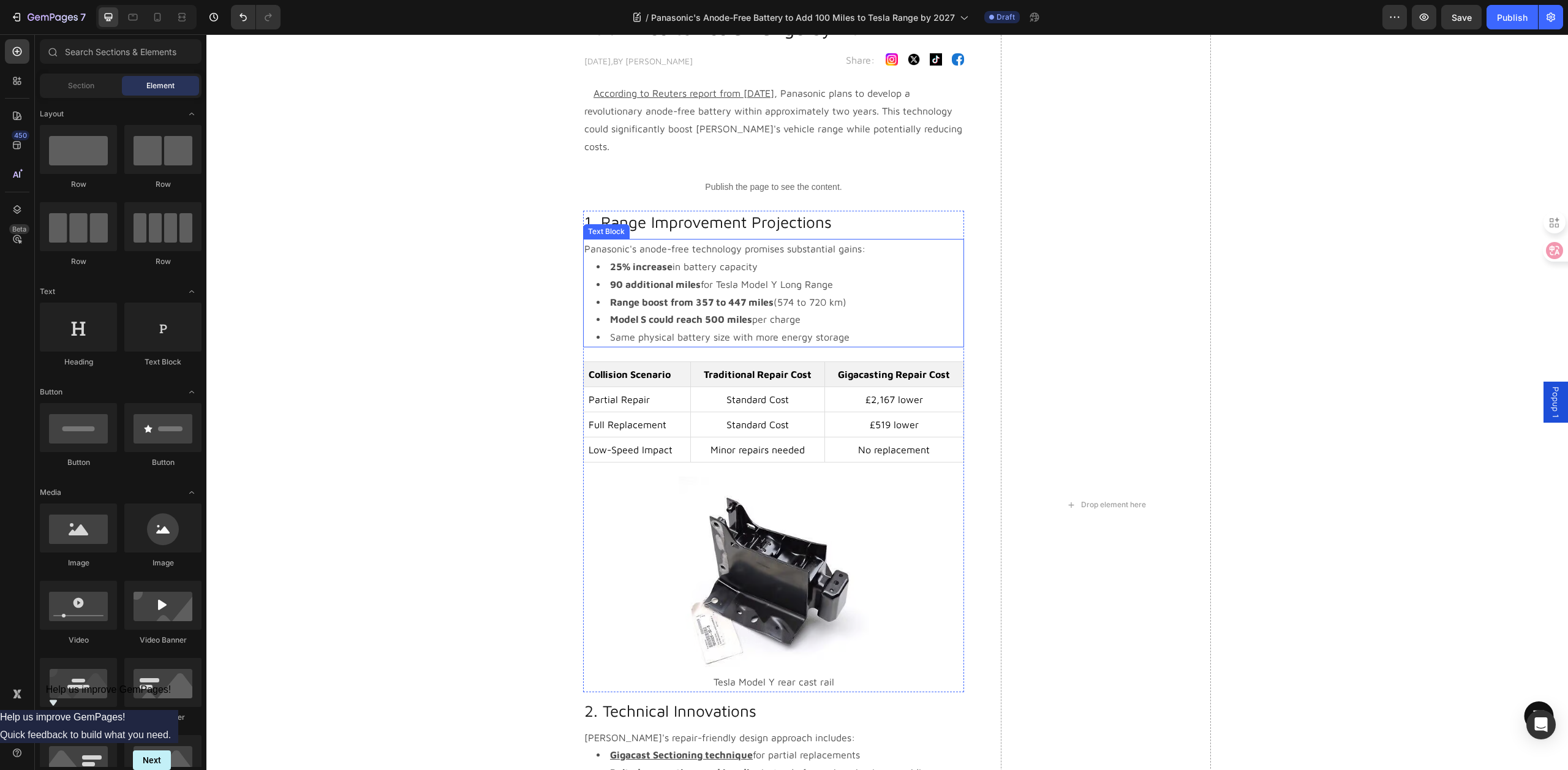
scroll to position [86, 0]
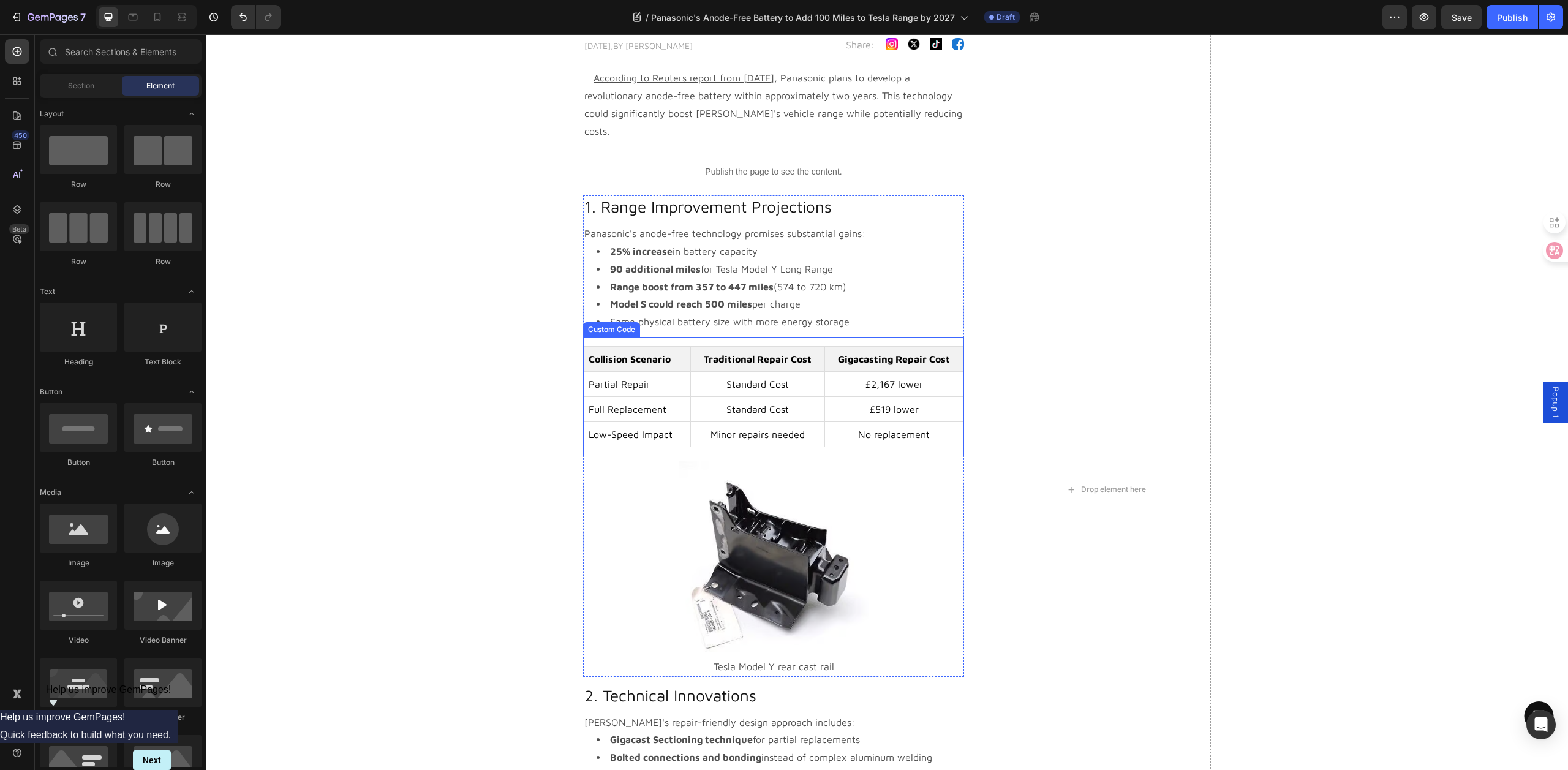
click at [681, 396] on td "Full Replacement" at bounding box center [637, 408] width 107 height 25
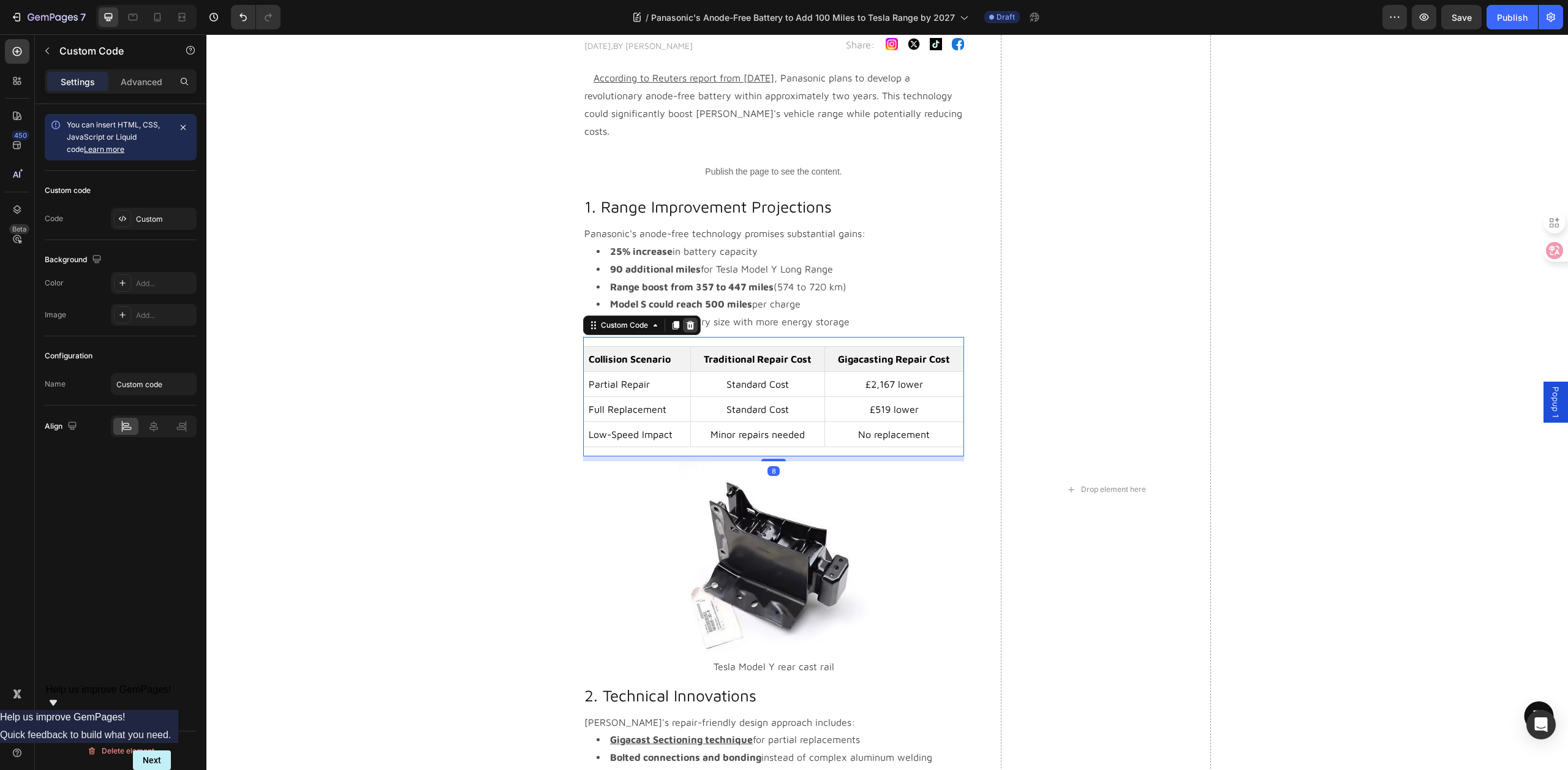
click at [687, 320] on icon at bounding box center [690, 325] width 10 height 10
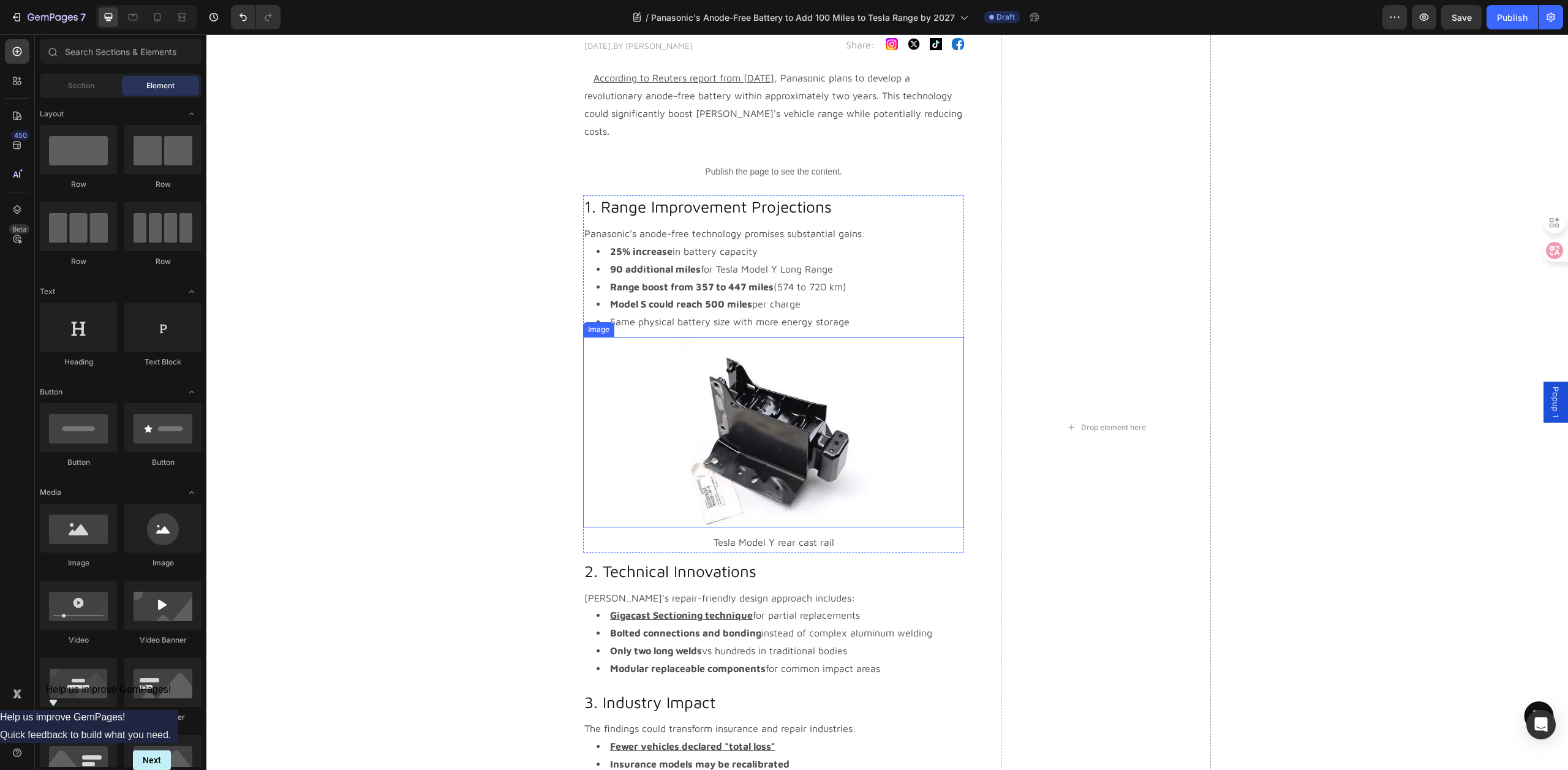
click at [710, 384] on img at bounding box center [774, 432] width 191 height 191
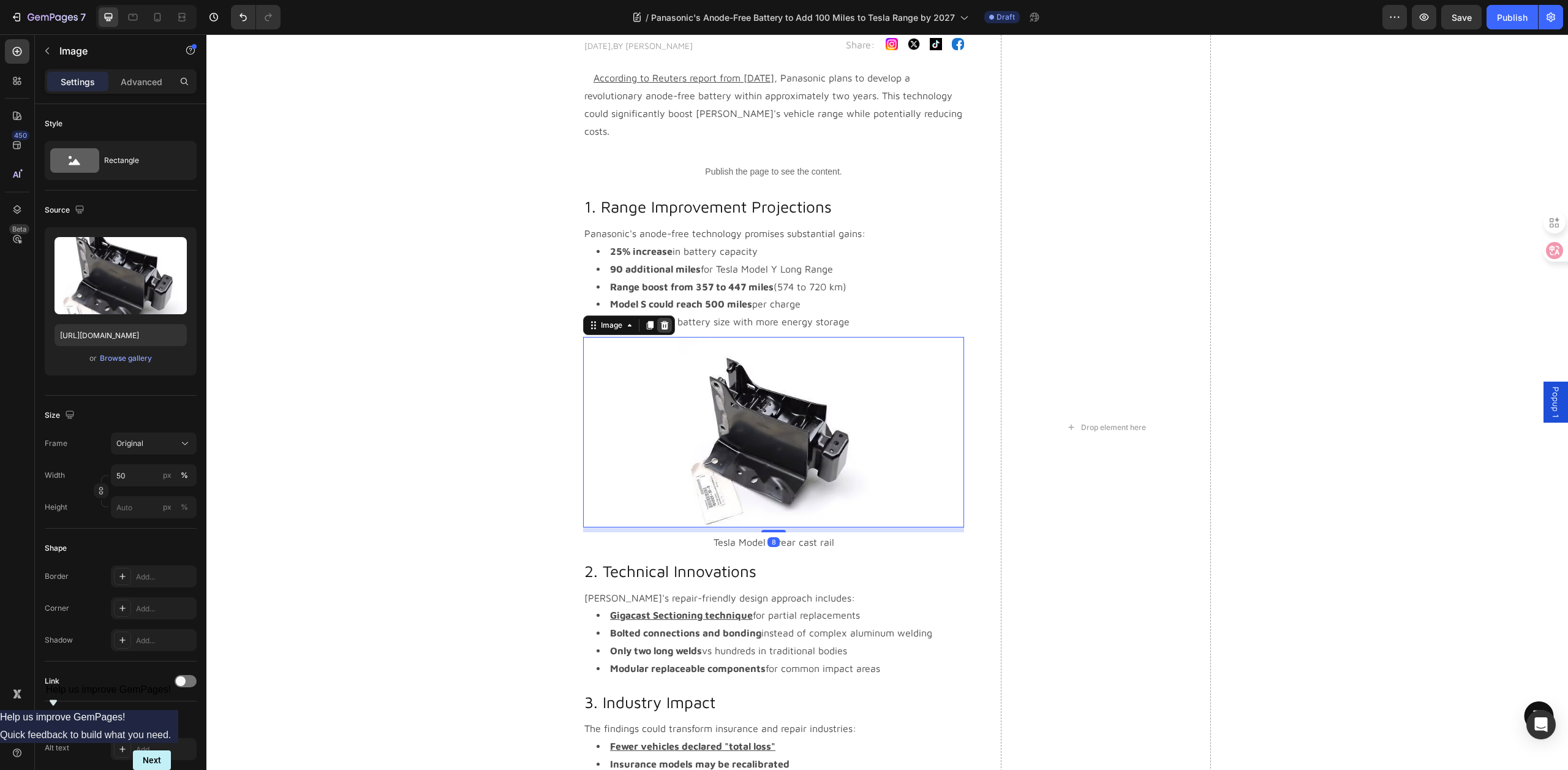
click at [661, 320] on icon at bounding box center [664, 325] width 10 height 10
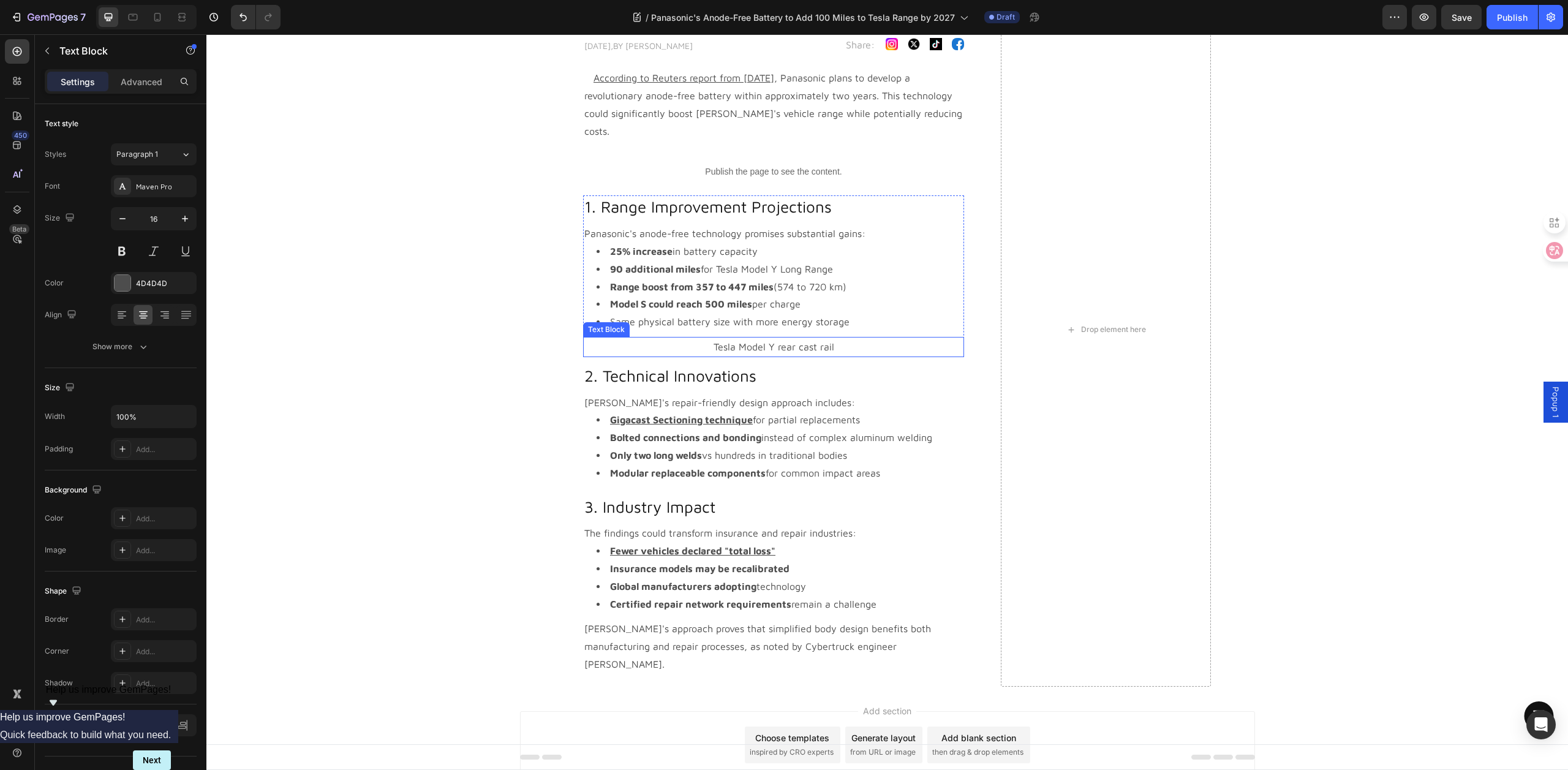
click at [691, 338] on p "Tesla Model Y rear cast rail" at bounding box center [773, 347] width 379 height 18
click at [678, 321] on icon at bounding box center [680, 326] width 8 height 9
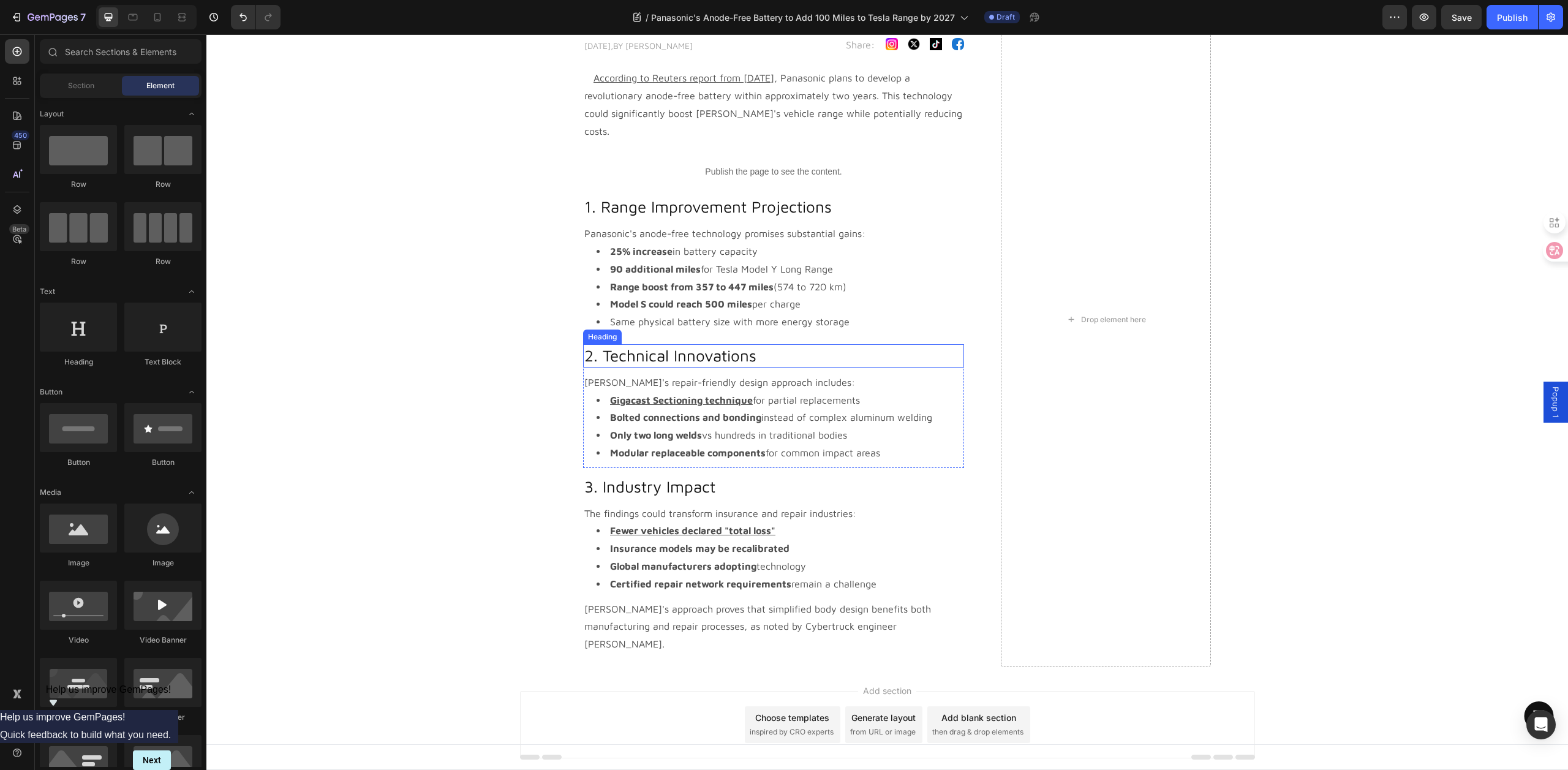
click at [667, 344] on h2 "2. Technical Innovations" at bounding box center [773, 355] width 381 height 23
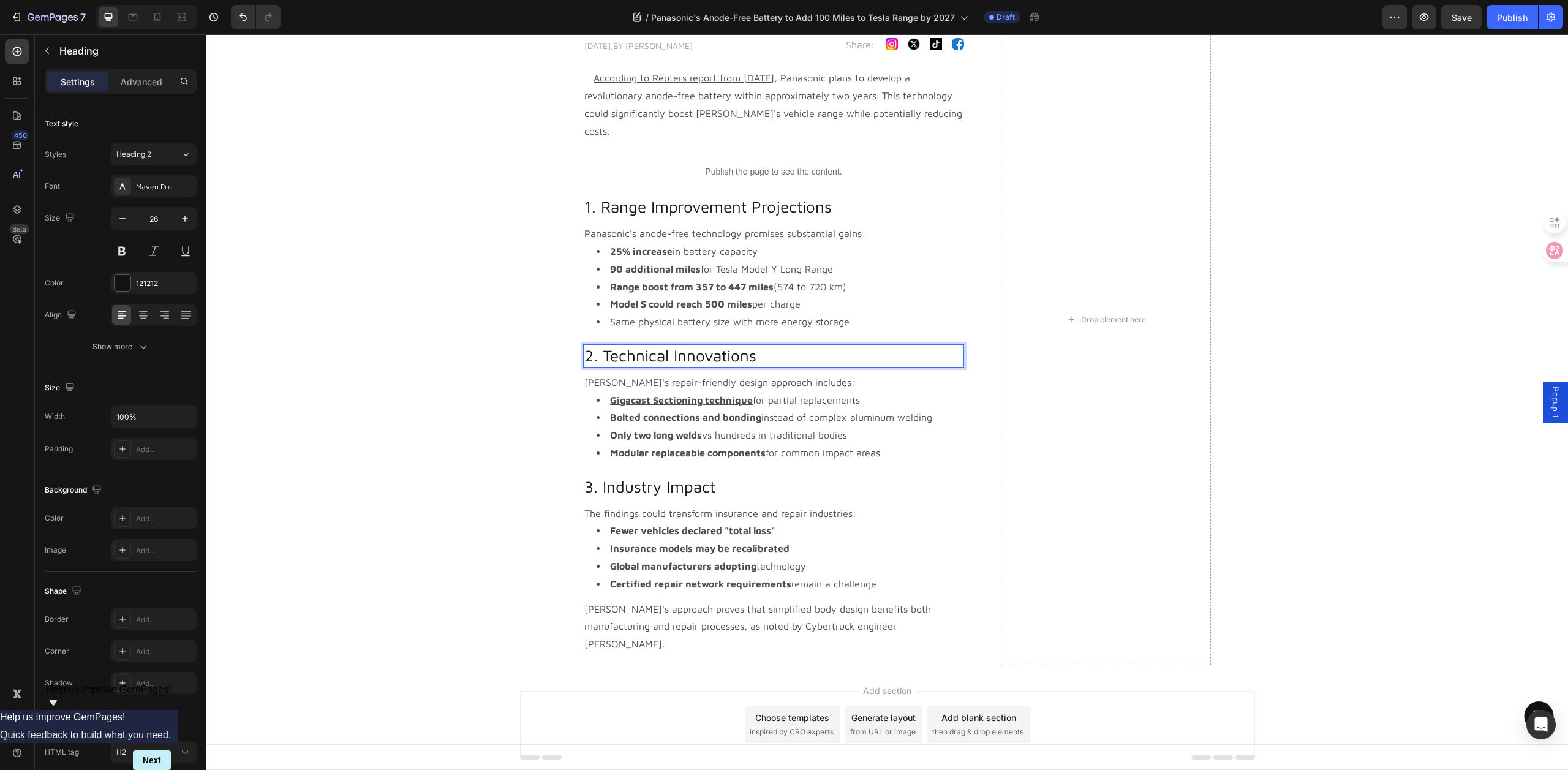
click at [601, 344] on h2 "2. Technical Innovations" at bounding box center [773, 355] width 381 height 23
click at [687, 408] on li "Bolted connections and bonding instead of complex aluminum welding" at bounding box center [779, 417] width 366 height 18
click at [734, 394] on u "Gigacast Sectioning technique" at bounding box center [681, 399] width 143 height 11
click at [776, 391] on li "Gigacast Sectioning technique for partial replacements" at bounding box center [779, 400] width 366 height 18
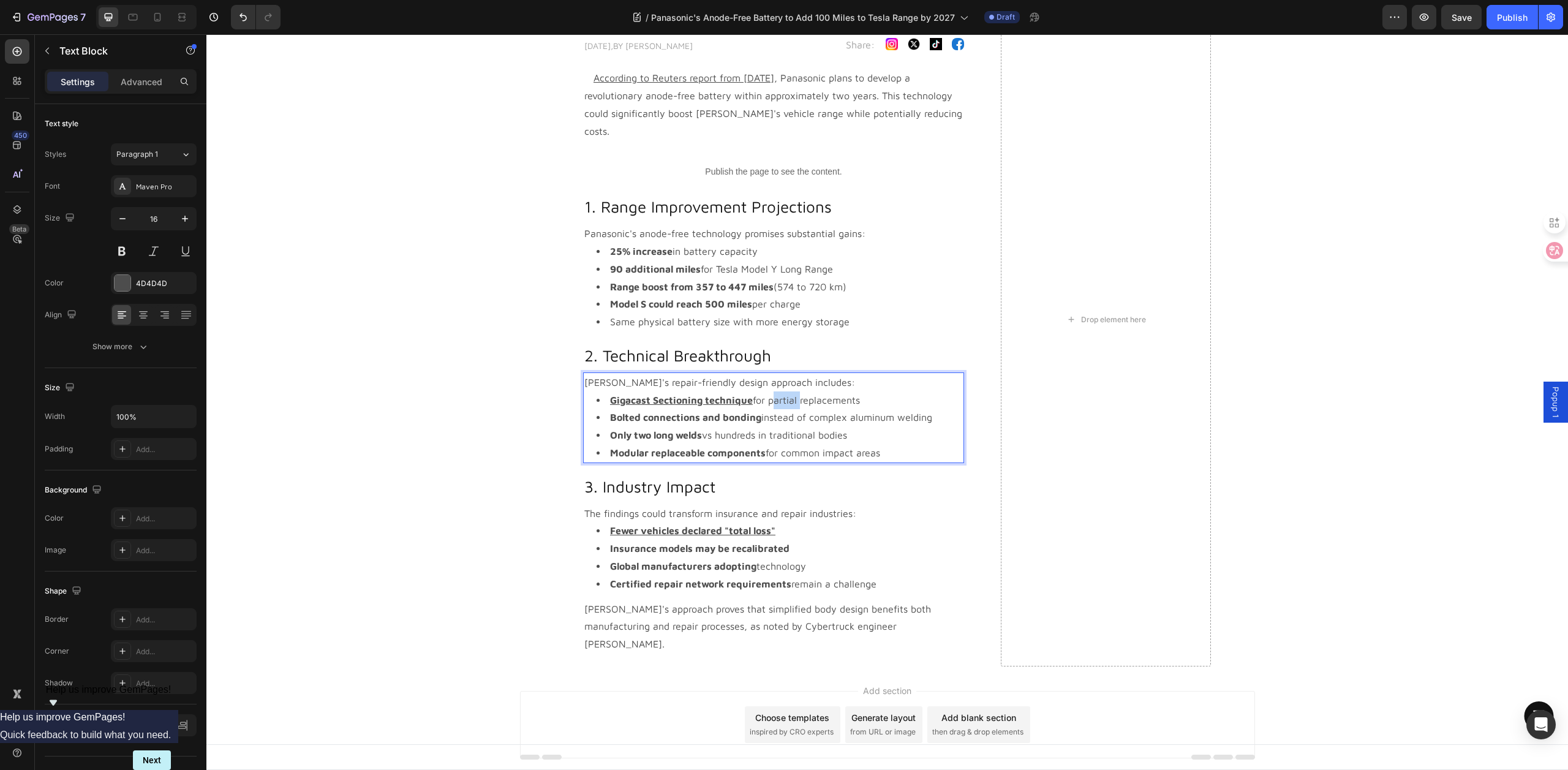
click at [776, 391] on li "Gigacast Sectioning technique for partial replacements" at bounding box center [779, 400] width 366 height 18
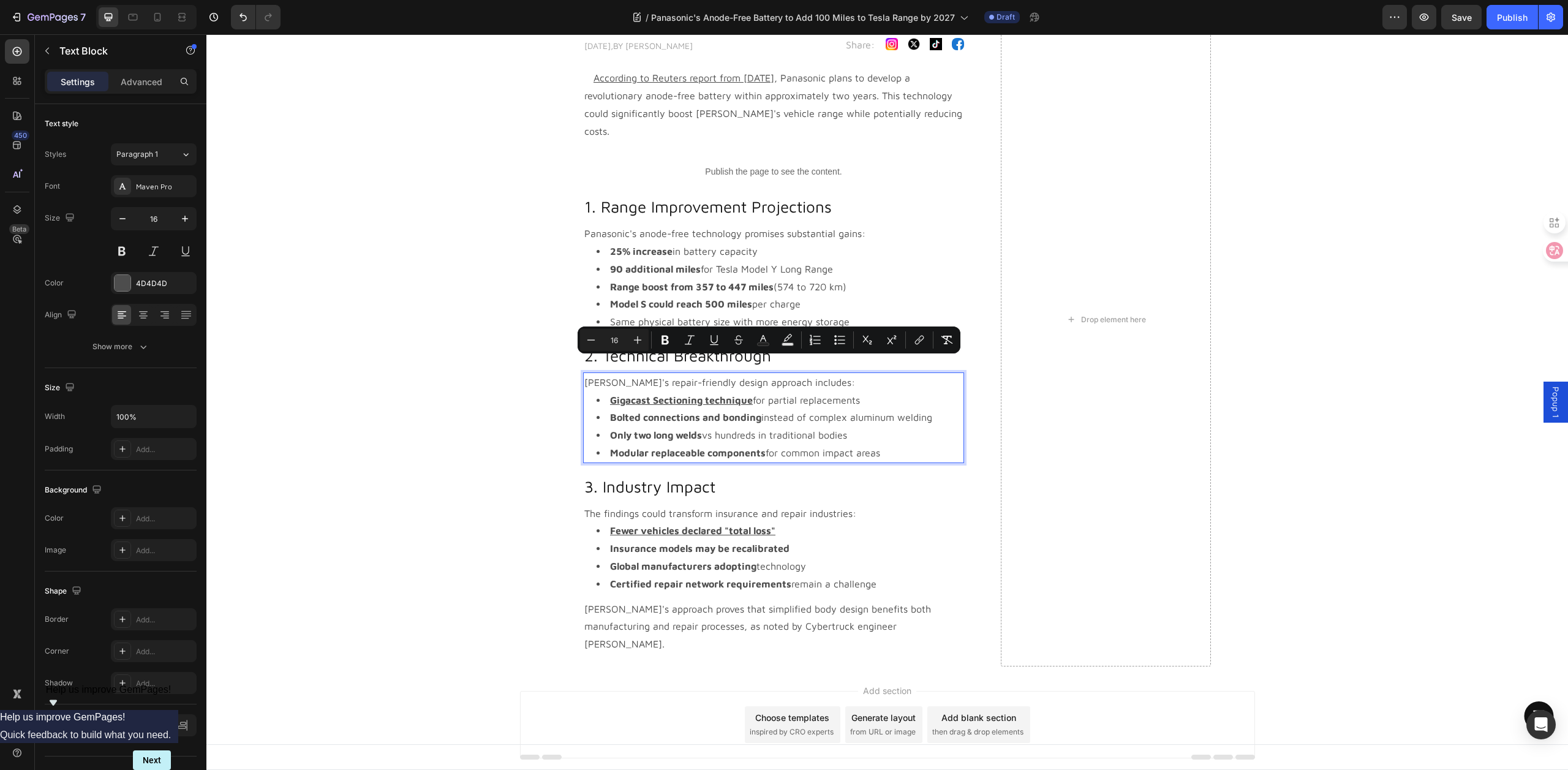
scroll to position [28, 0]
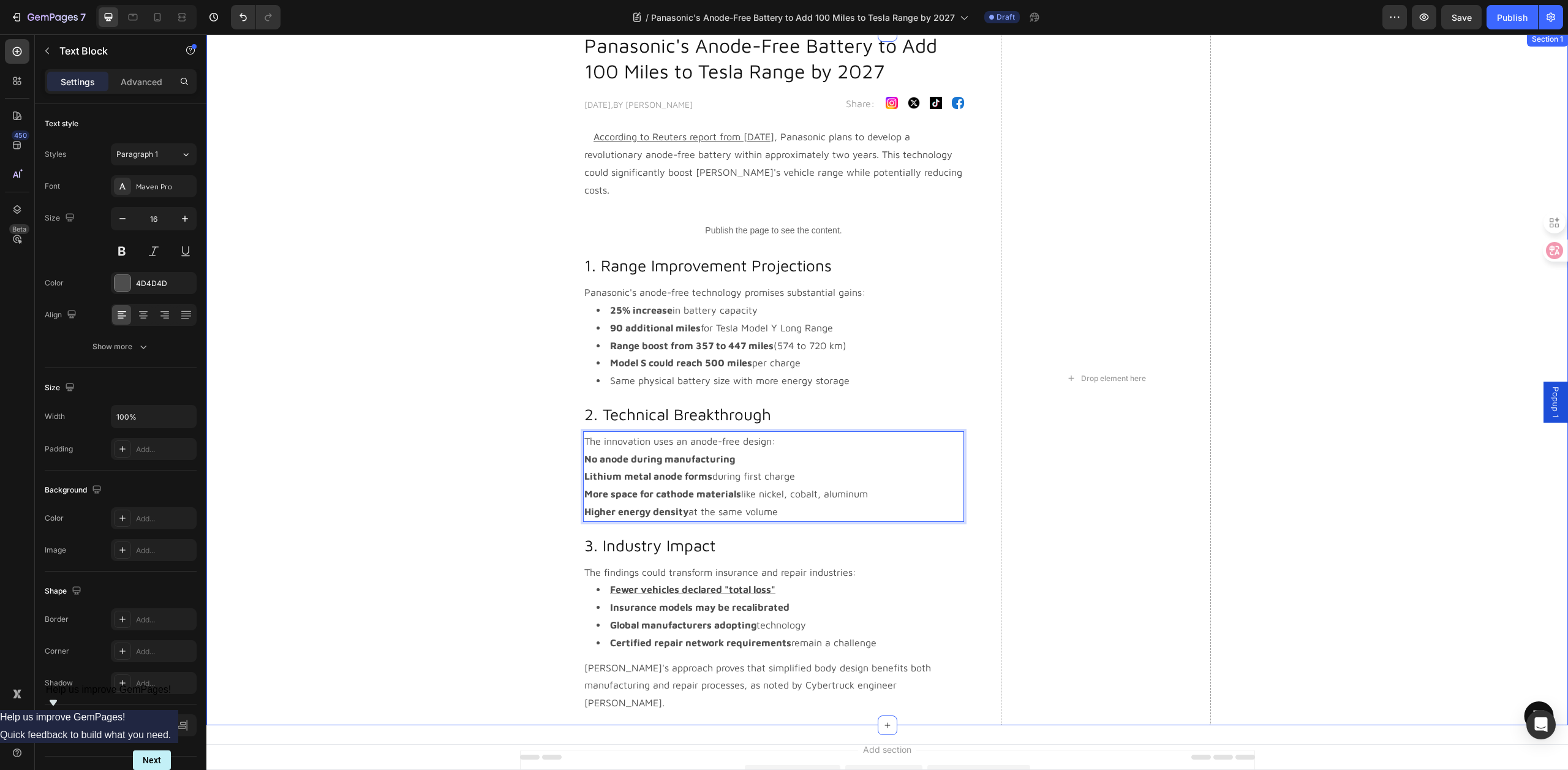
drag, startPoint x: 791, startPoint y: 494, endPoint x: 542, endPoint y: 443, distance: 254.2
click at [542, 443] on div "Panasonic's Anode-Free Battery to Add 100 Miles to Tesla Range by 2027 Heading …" at bounding box center [888, 378] width 1344 height 693
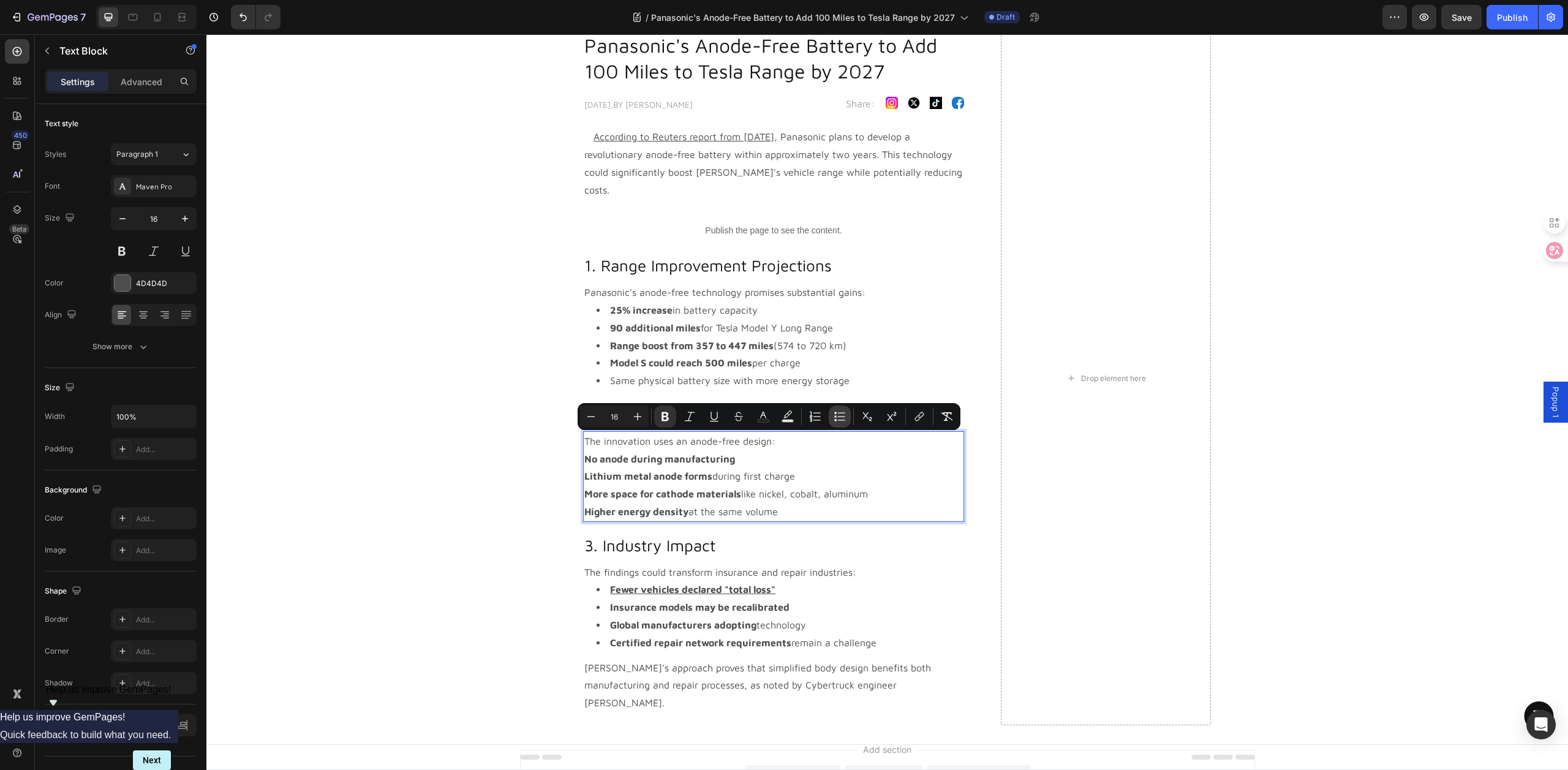
click at [845, 416] on icon "Editor contextual toolbar" at bounding box center [840, 416] width 13 height 13
click at [873, 485] on li "More space for cathode materials like nickel, cobalt, aluminum" at bounding box center [779, 494] width 366 height 18
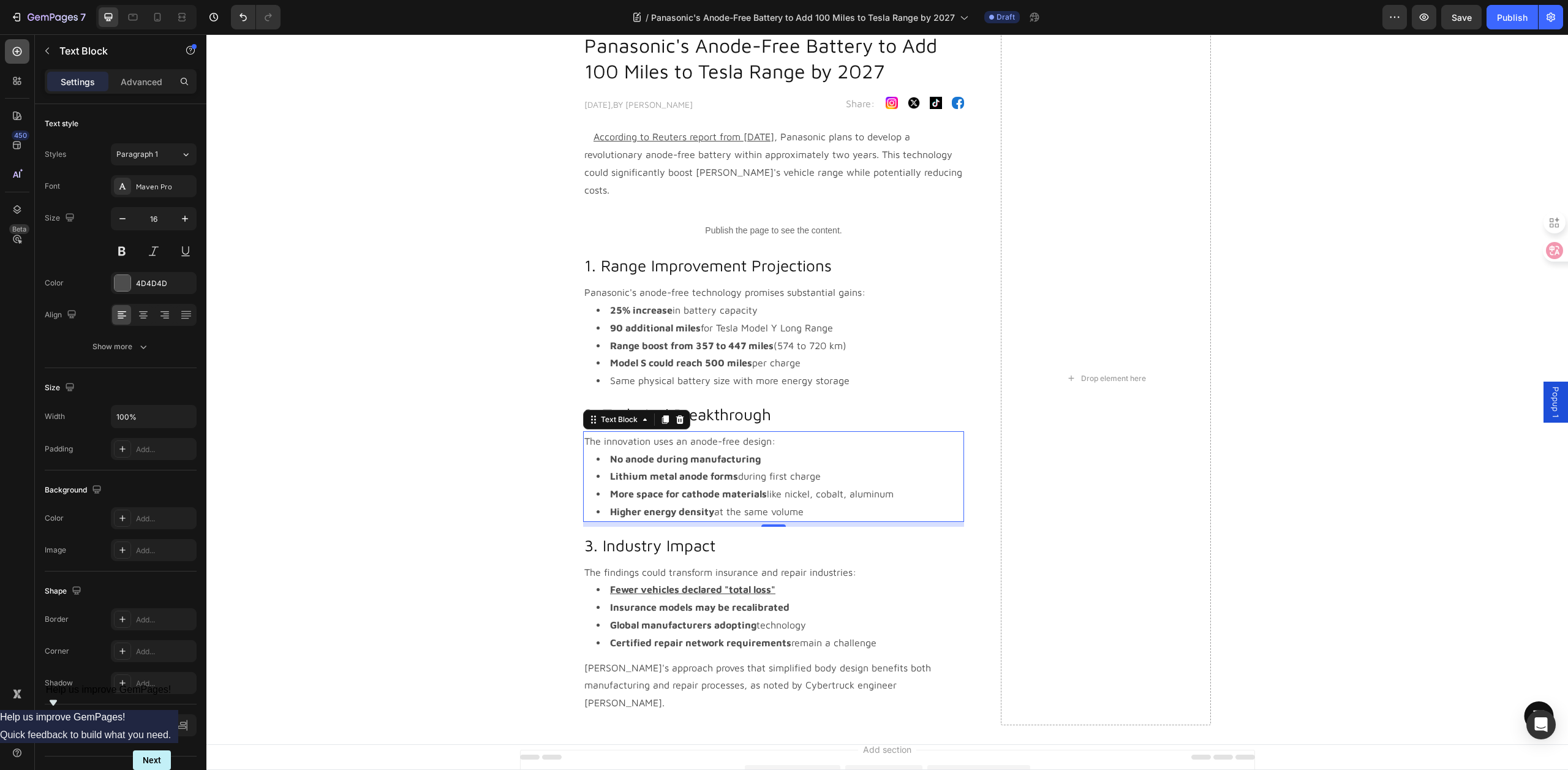
click at [24, 60] on div at bounding box center [16, 51] width 24 height 24
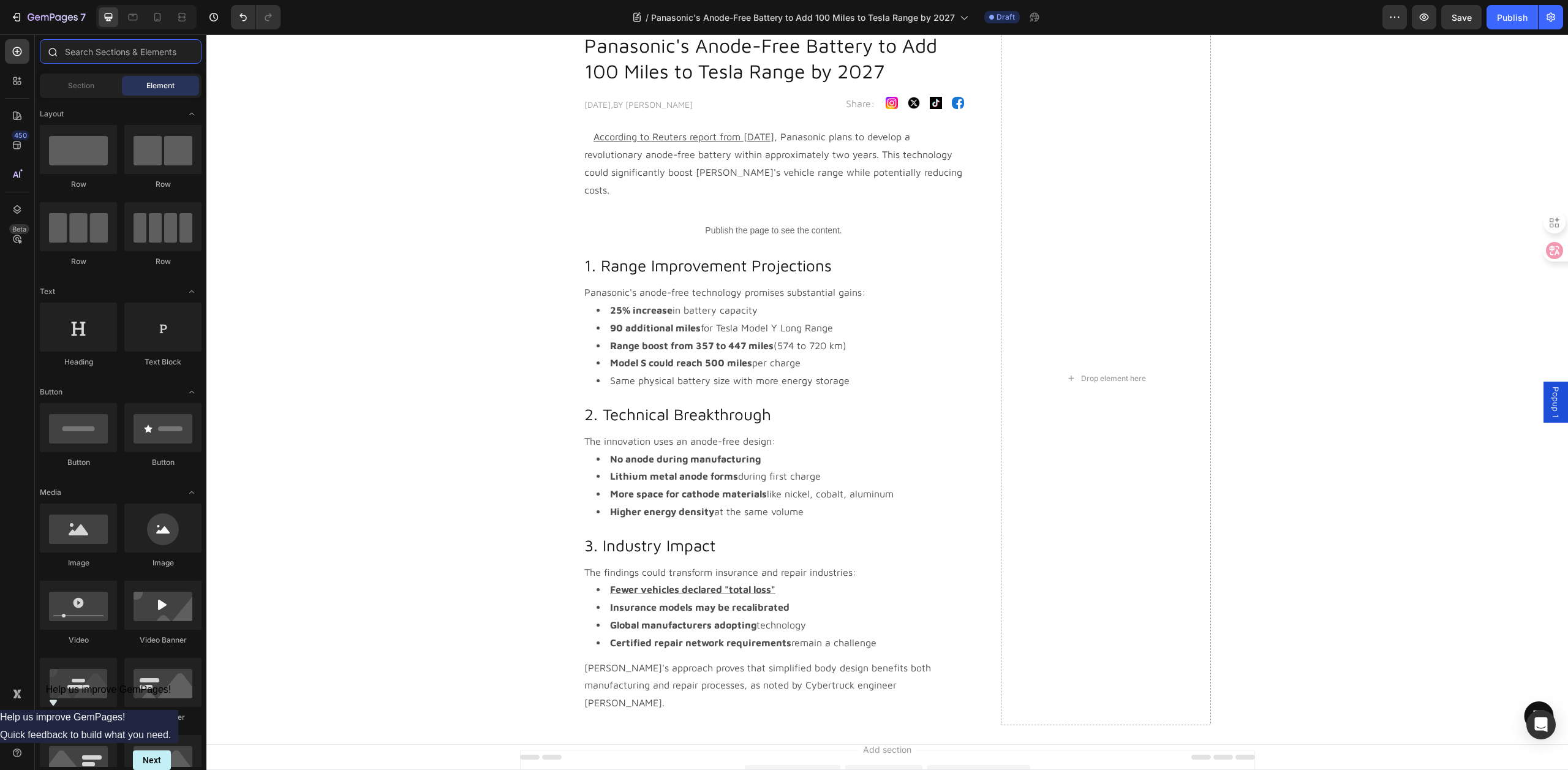
click at [101, 58] on input "text" at bounding box center [121, 51] width 162 height 24
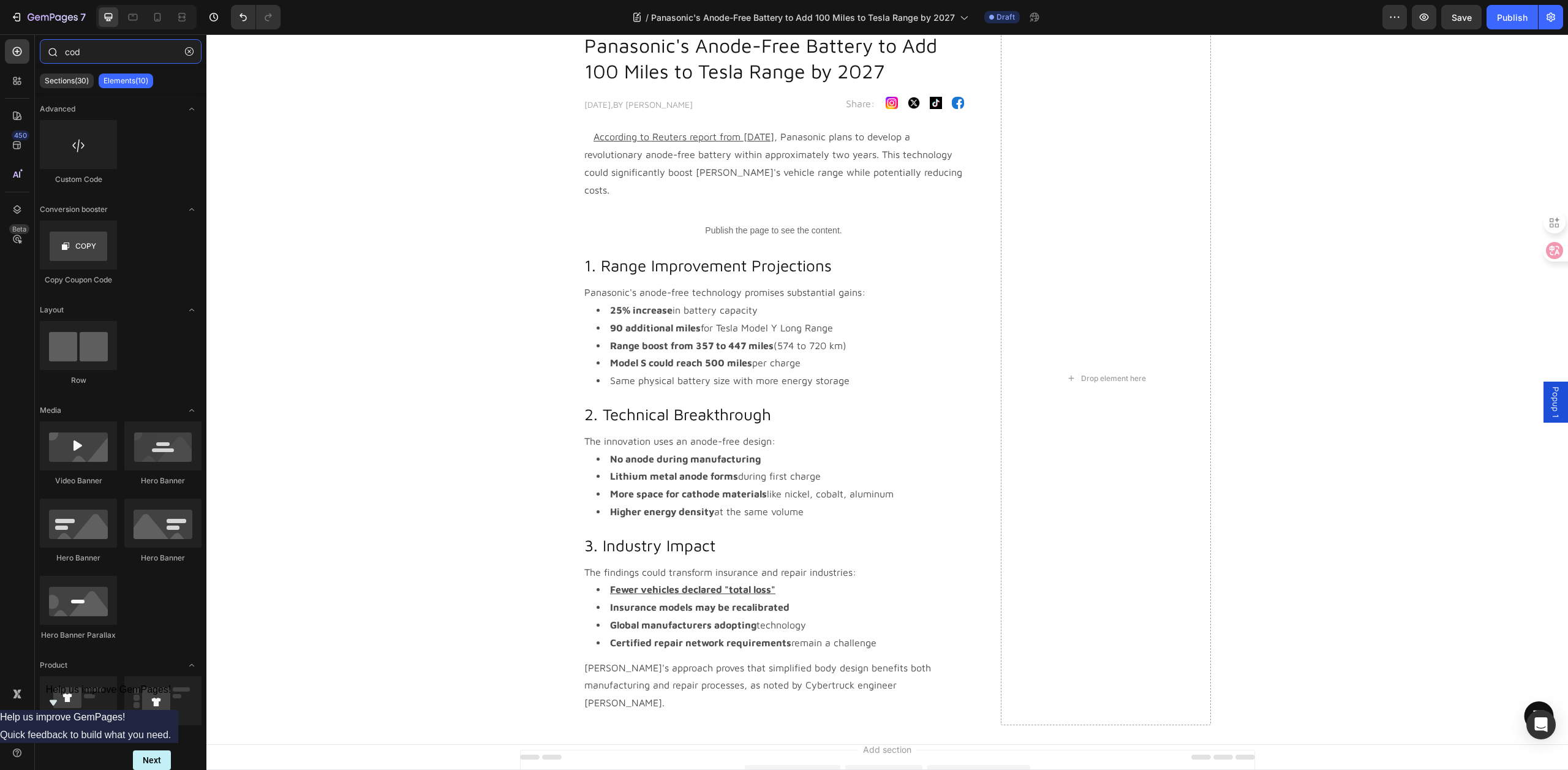
type input "cod"
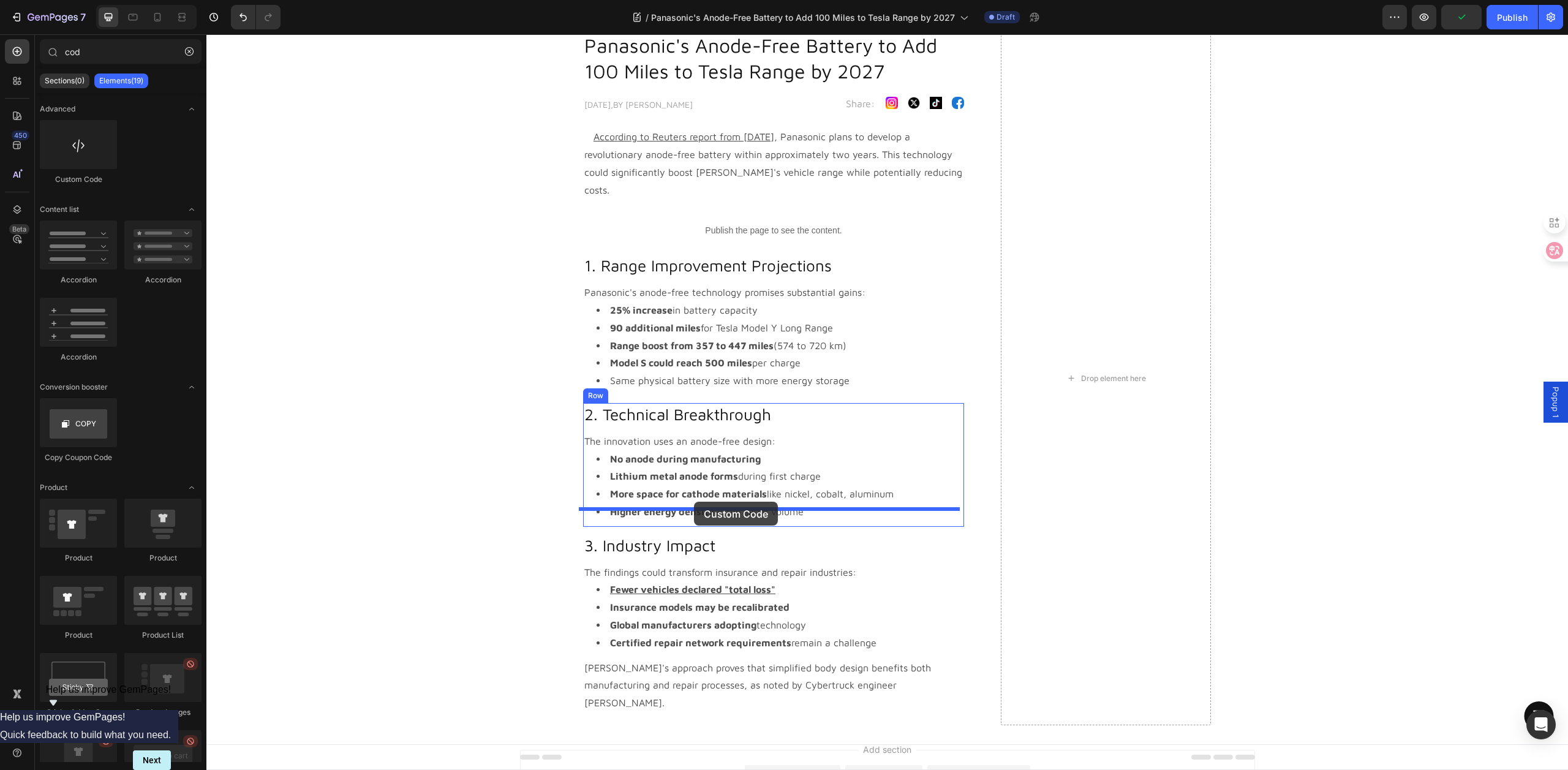
drag, startPoint x: 312, startPoint y: 194, endPoint x: 694, endPoint y: 501, distance: 490.1
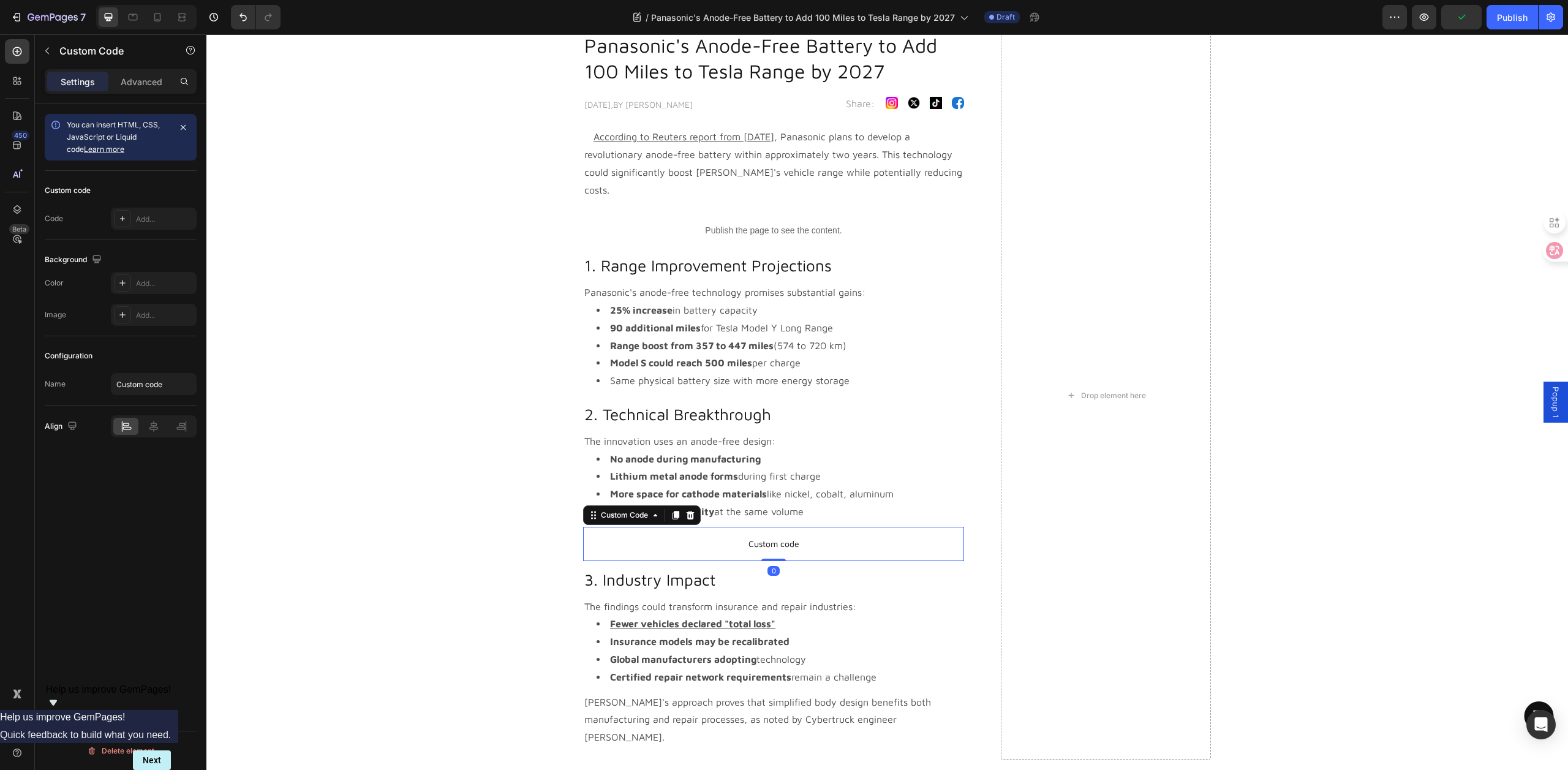
click at [698, 536] on span "Custom code" at bounding box center [773, 543] width 381 height 14
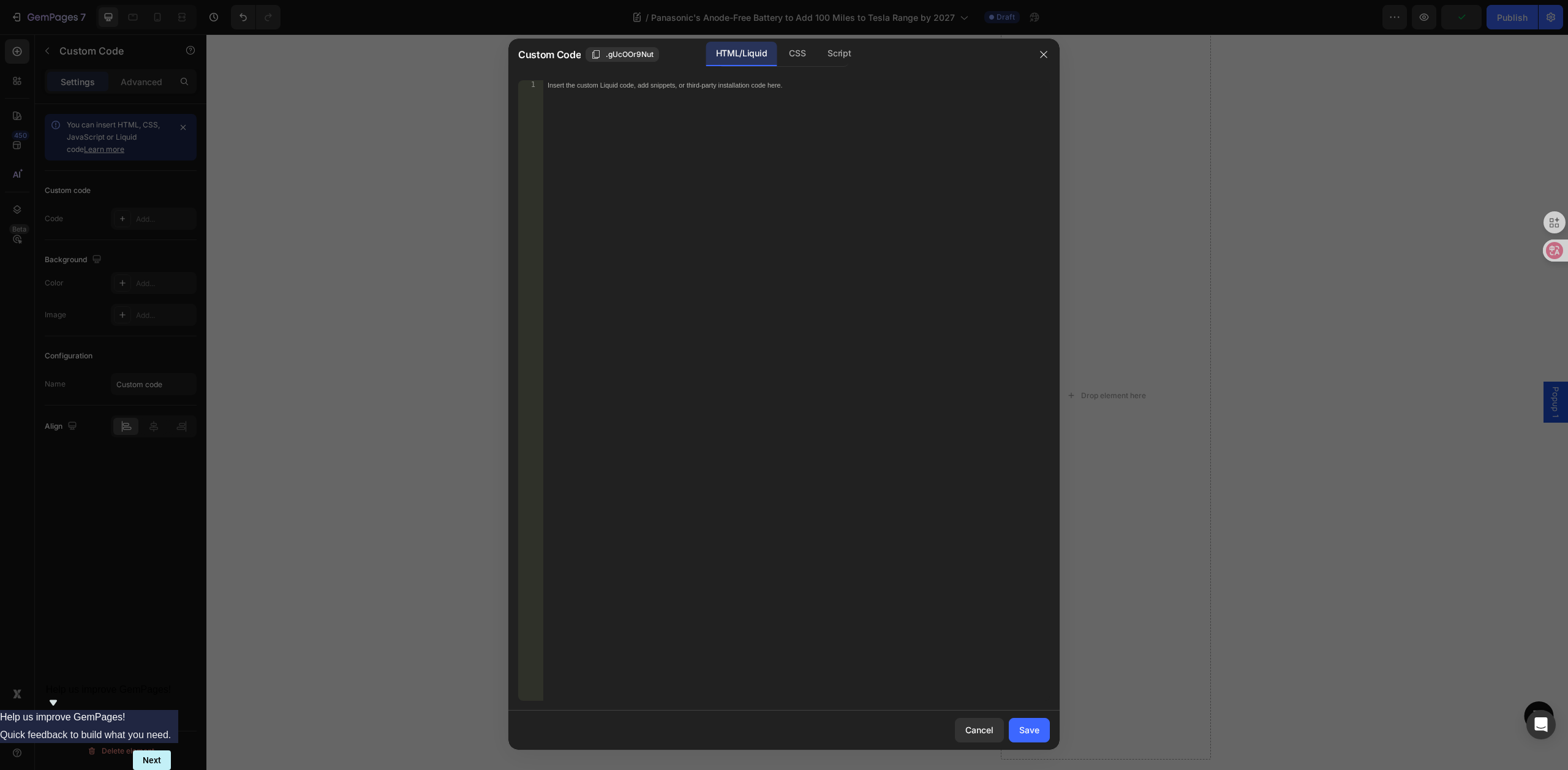
click at [759, 339] on div "Insert the custom Liquid code, add snippets, or third-party installation code h…" at bounding box center [797, 399] width 508 height 640
paste textarea "</div>"
type textarea "</div>"
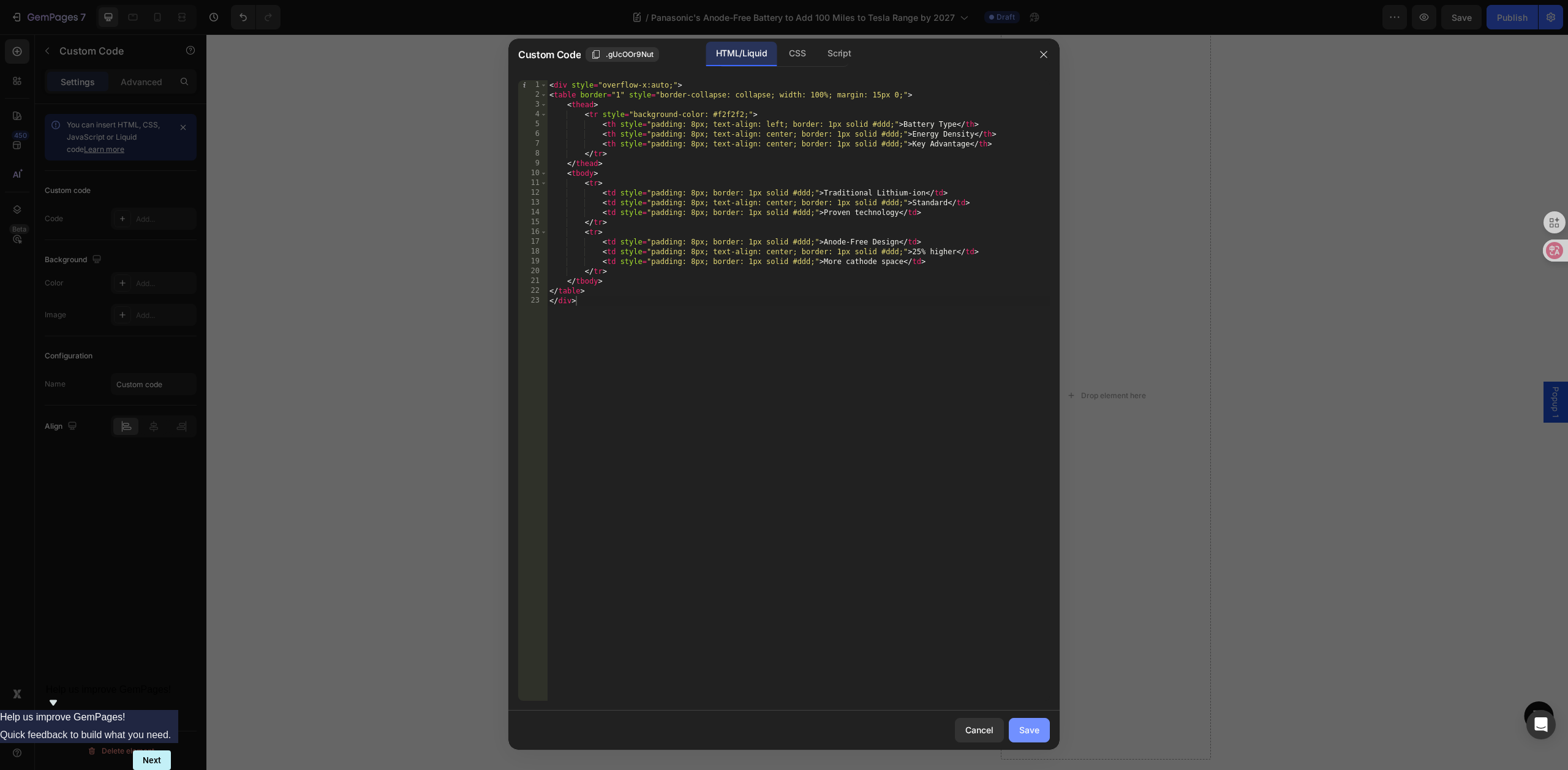
click at [1035, 723] on button "Save" at bounding box center [1030, 730] width 41 height 24
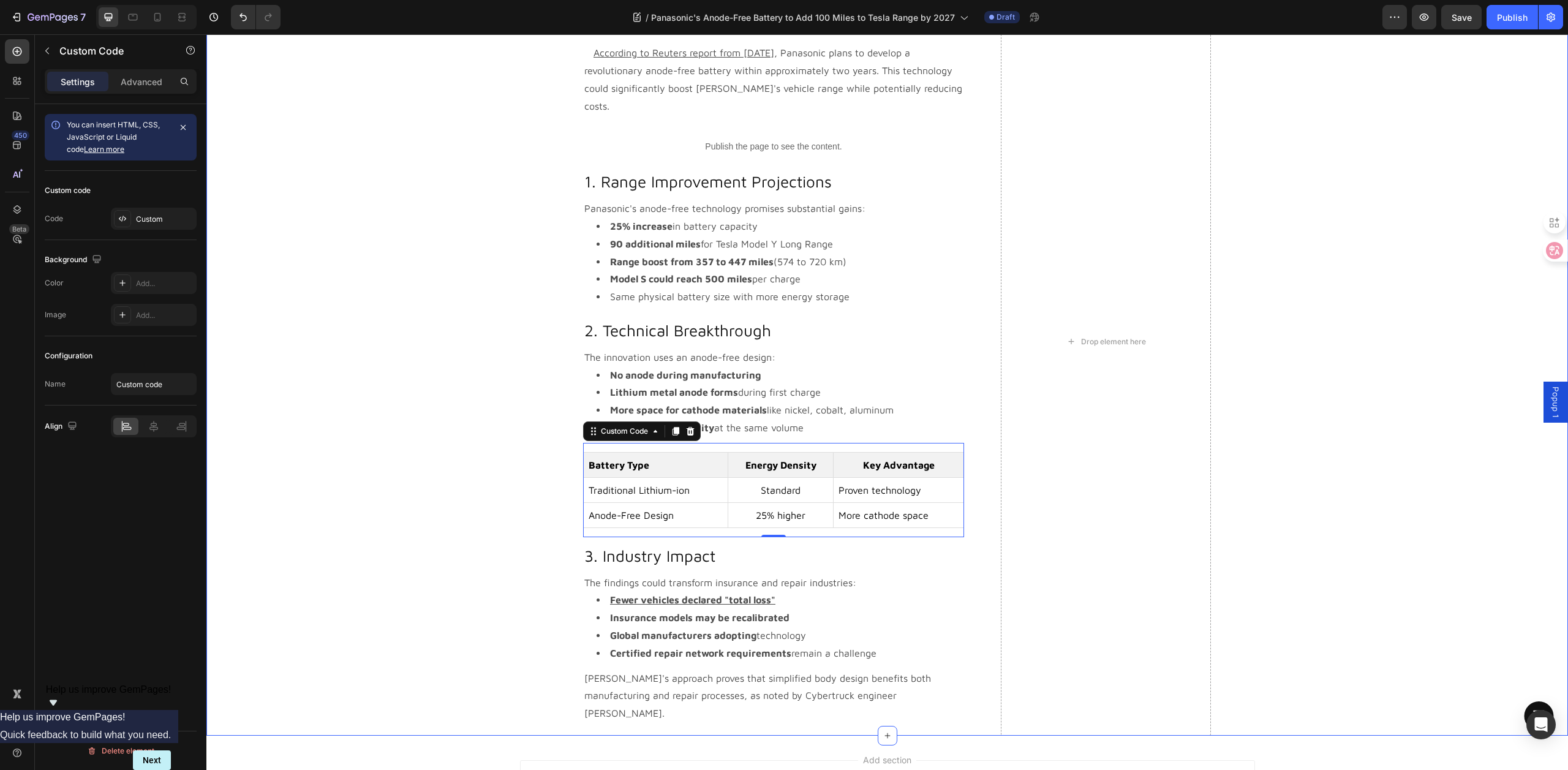
scroll to position [123, 0]
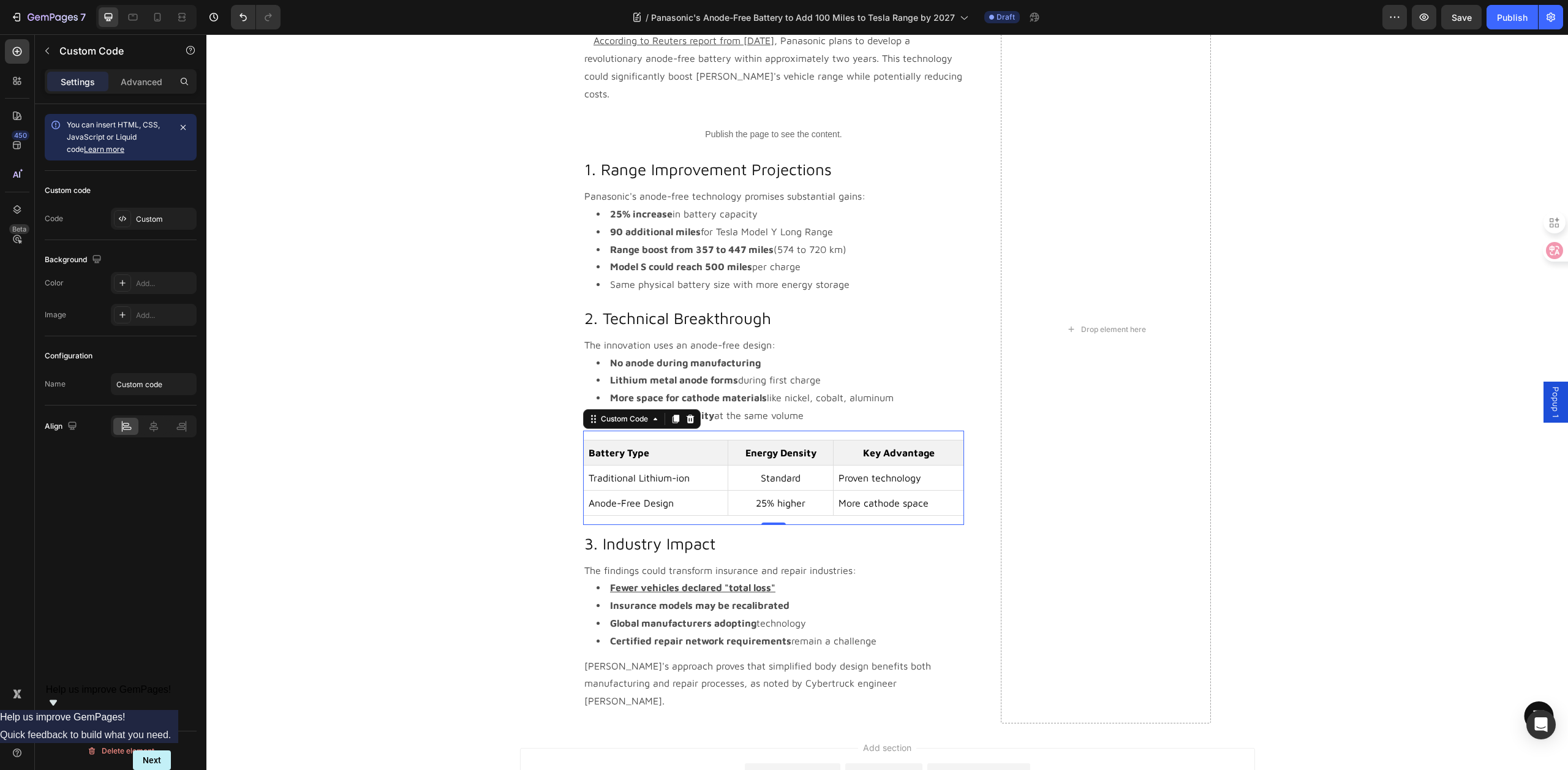
click at [722, 465] on td "Traditional Lithium-ion" at bounding box center [656, 478] width 145 height 25
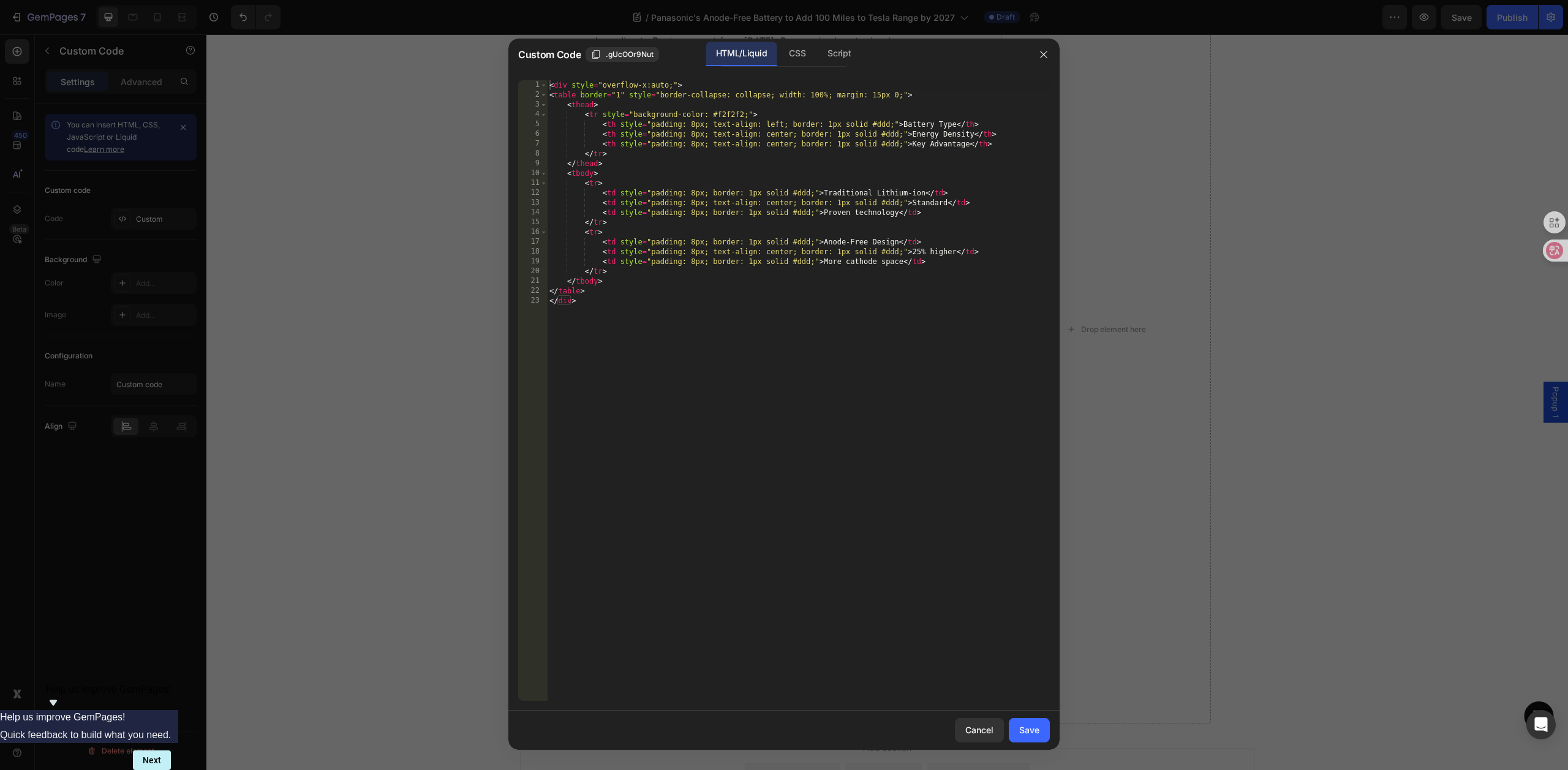
click at [808, 392] on div "< div style = "overflow-x:auto;" > < table border = "1" style = "border-collaps…" at bounding box center [798, 399] width 503 height 640
paste textarea
type textarea "</div>"
click at [1031, 724] on div "Save" at bounding box center [1030, 730] width 20 height 13
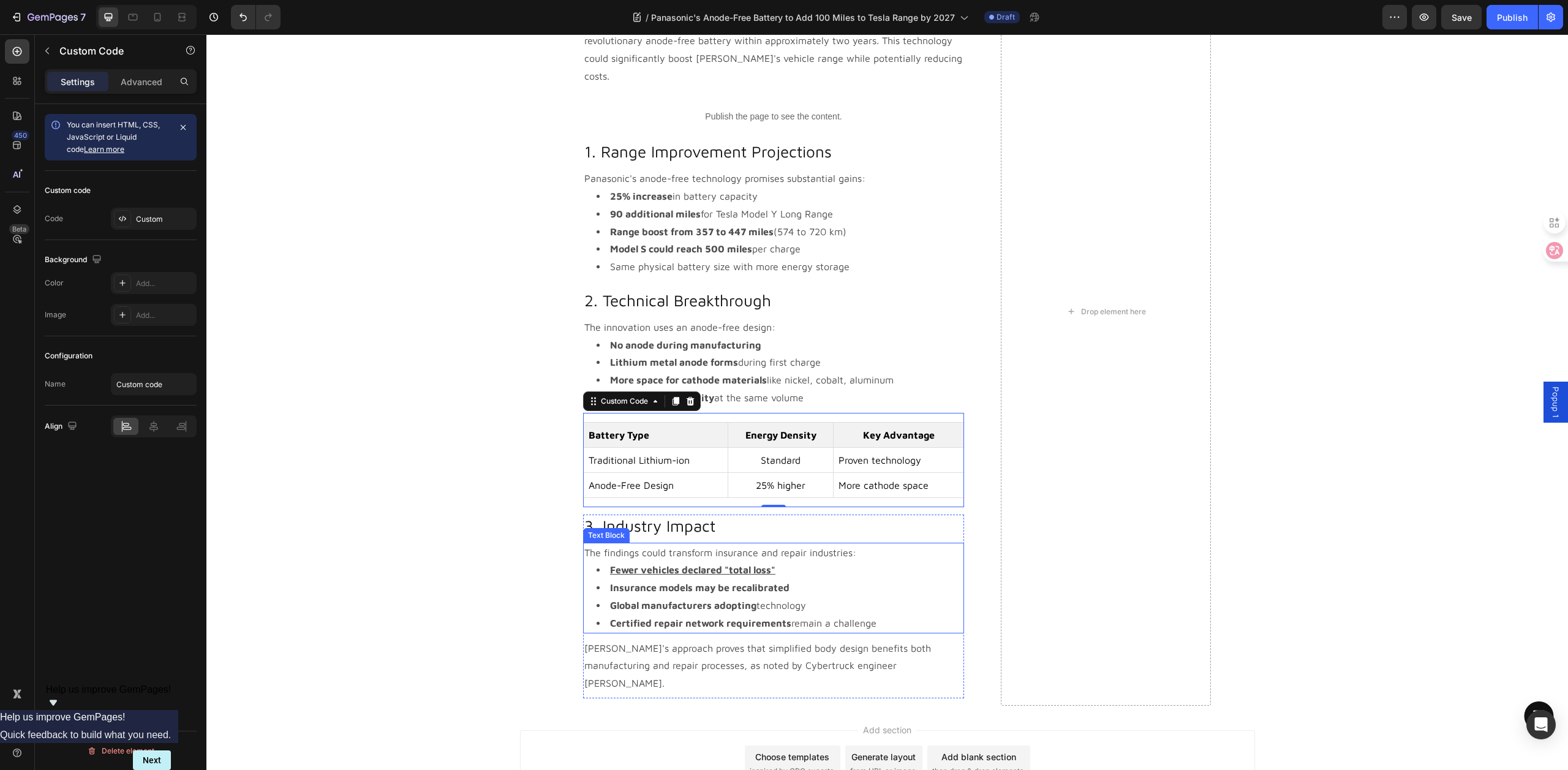
scroll to position [216, 0]
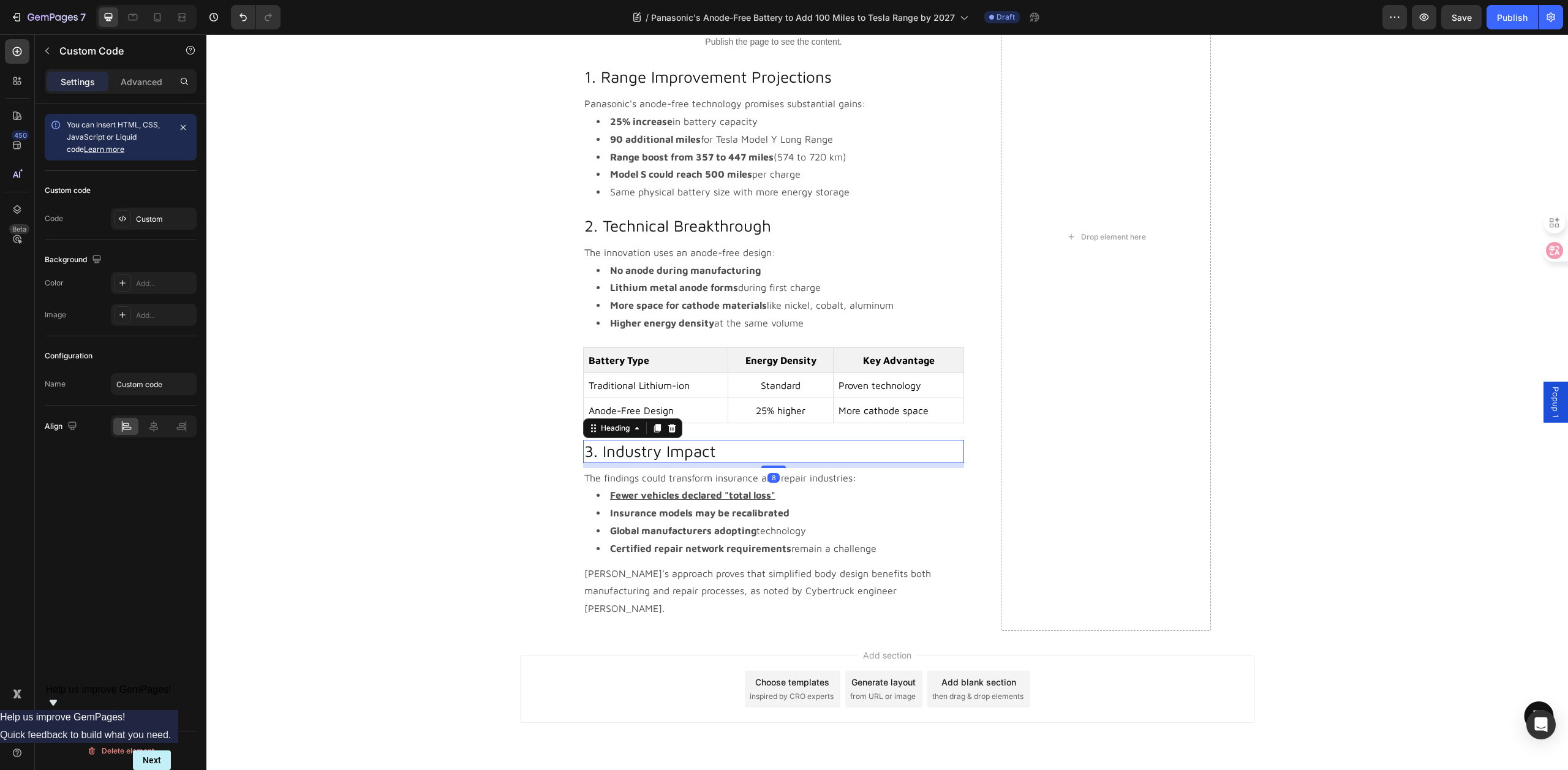
click at [634, 440] on h2 "3. Industry Impact" at bounding box center [773, 452] width 381 height 23
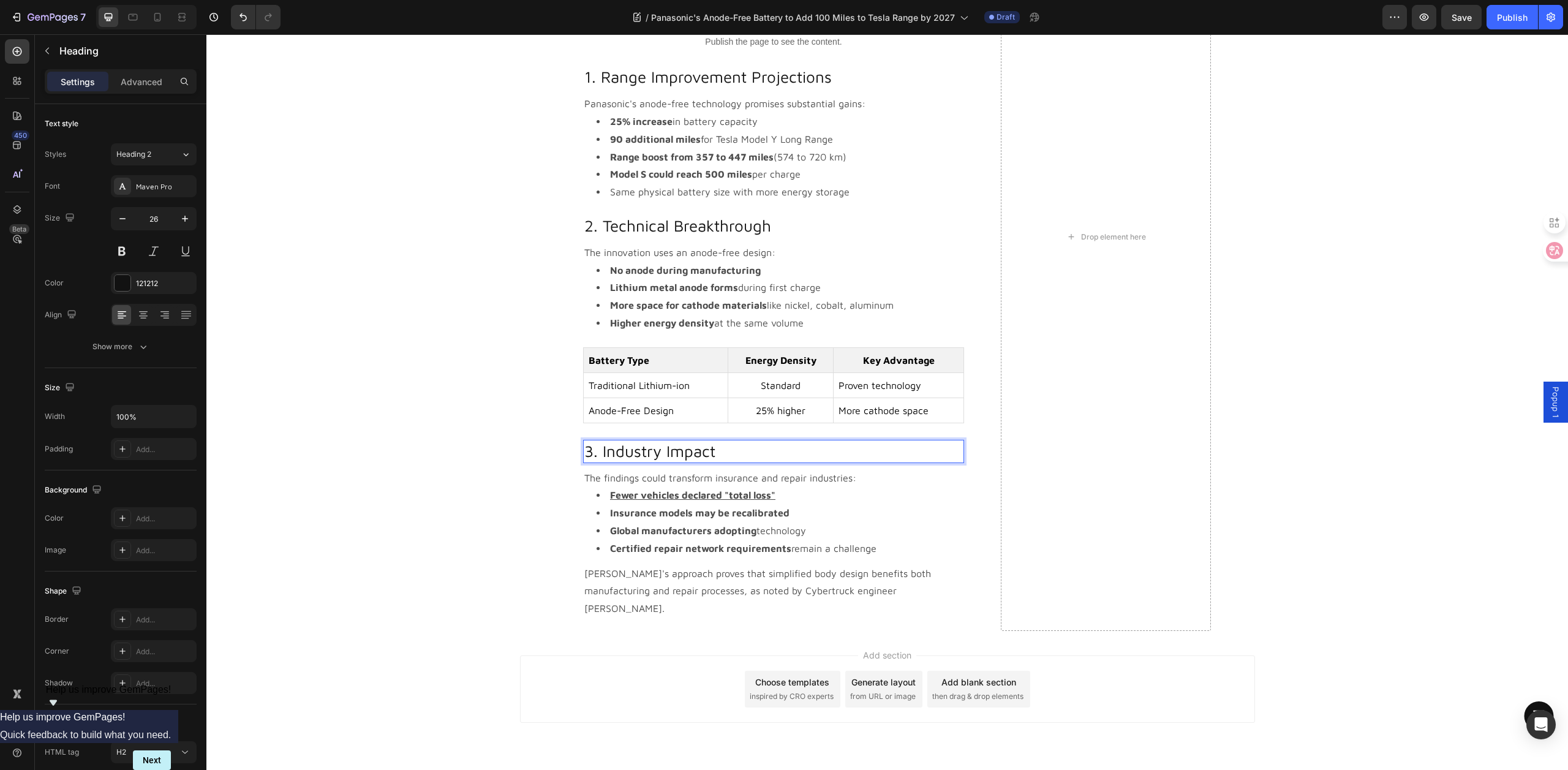
click at [598, 440] on h2 "3. Industry Impact" at bounding box center [773, 452] width 381 height 23
click at [805, 486] on li "Fewer vehicles declared "total loss"" at bounding box center [779, 495] width 366 height 18
click at [757, 469] on p "The findings could transform insurance and repair industries:" at bounding box center [773, 478] width 379 height 18
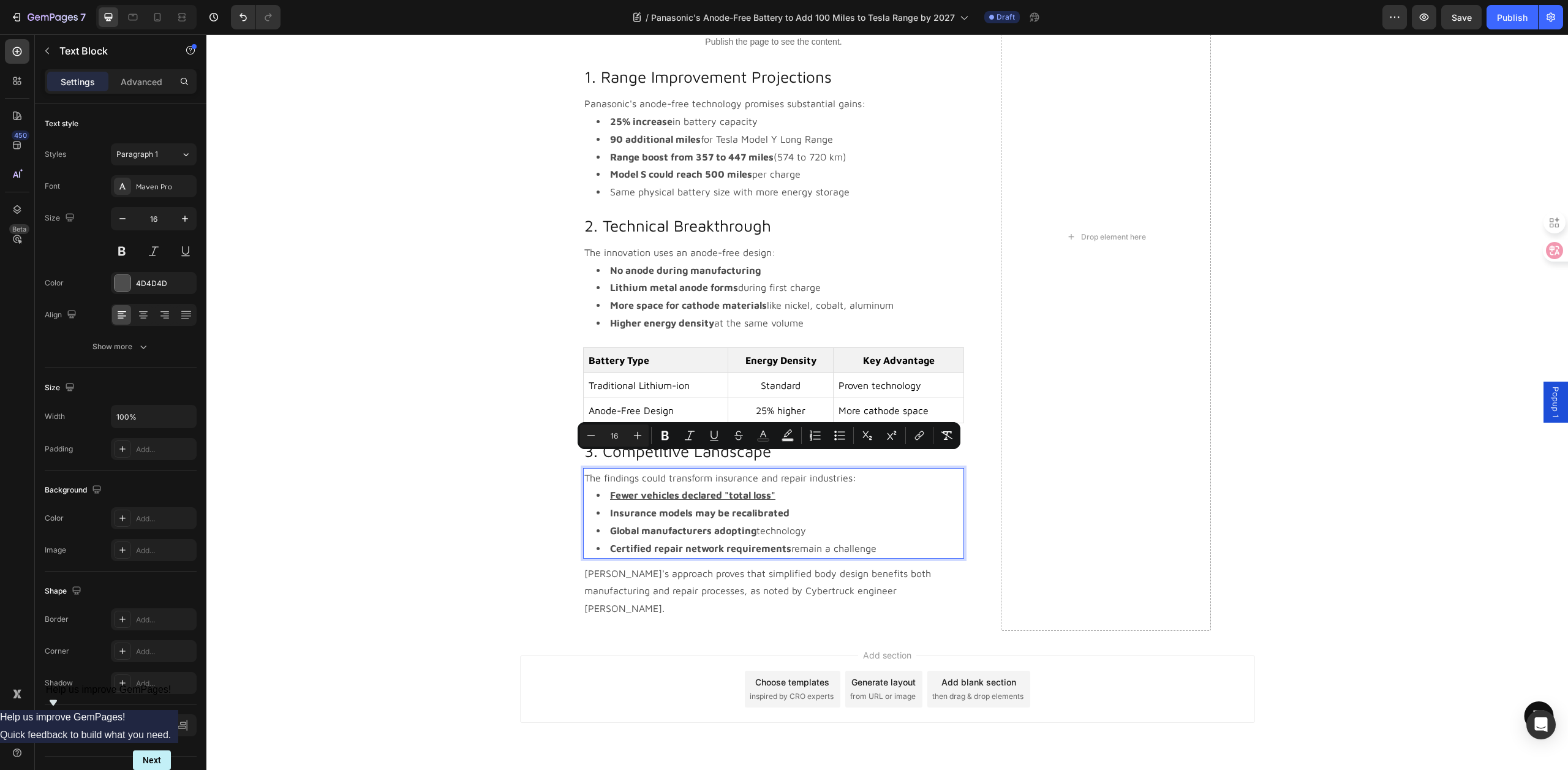
scroll to position [148, 0]
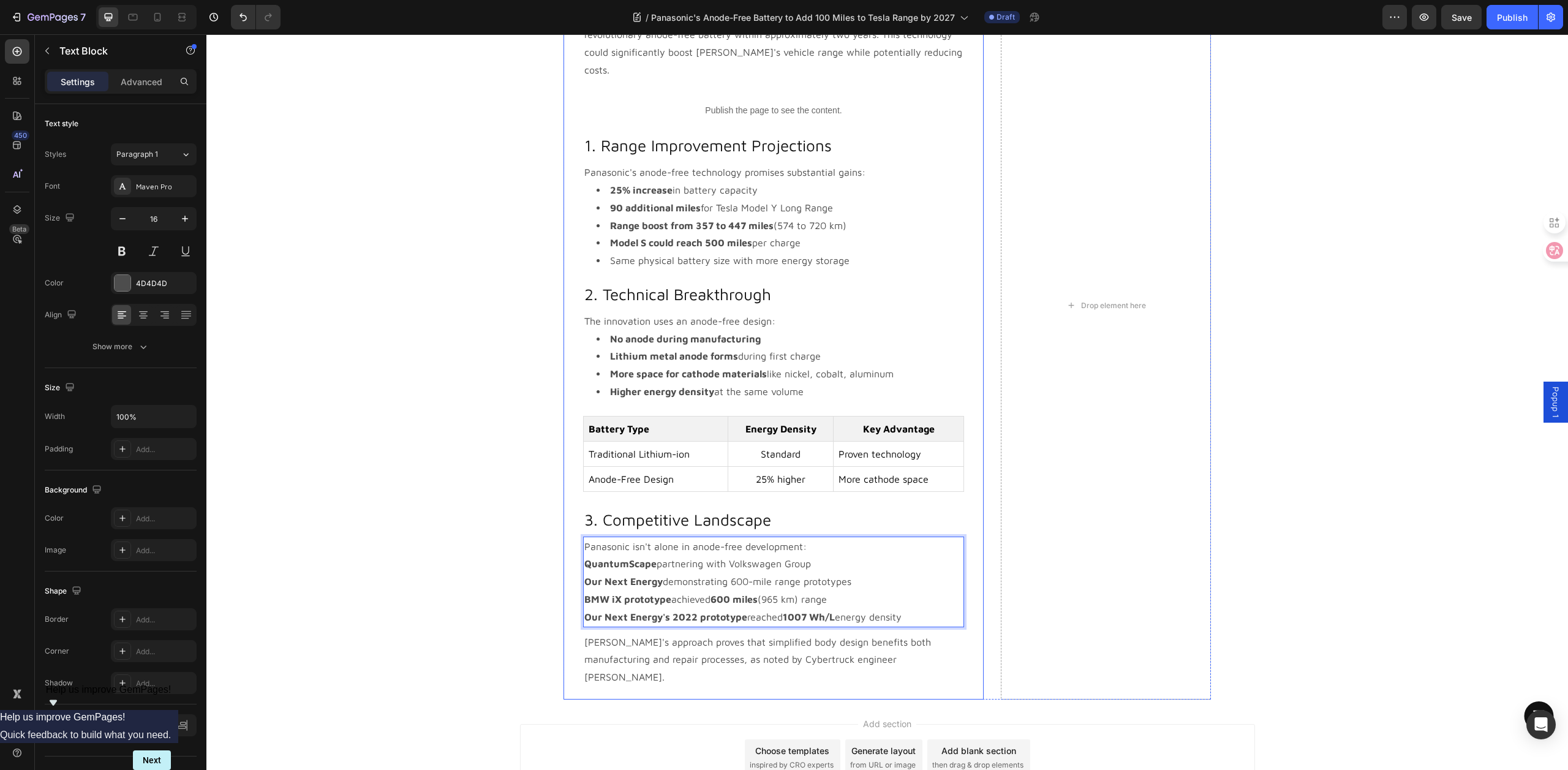
drag, startPoint x: 915, startPoint y: 601, endPoint x: 563, endPoint y: 549, distance: 355.8
click at [563, 549] on div "Panasonic's Anode-Free Battery to Add 100 Miles to Tesla Range by 2027 Heading …" at bounding box center [773, 305] width 420 height 787
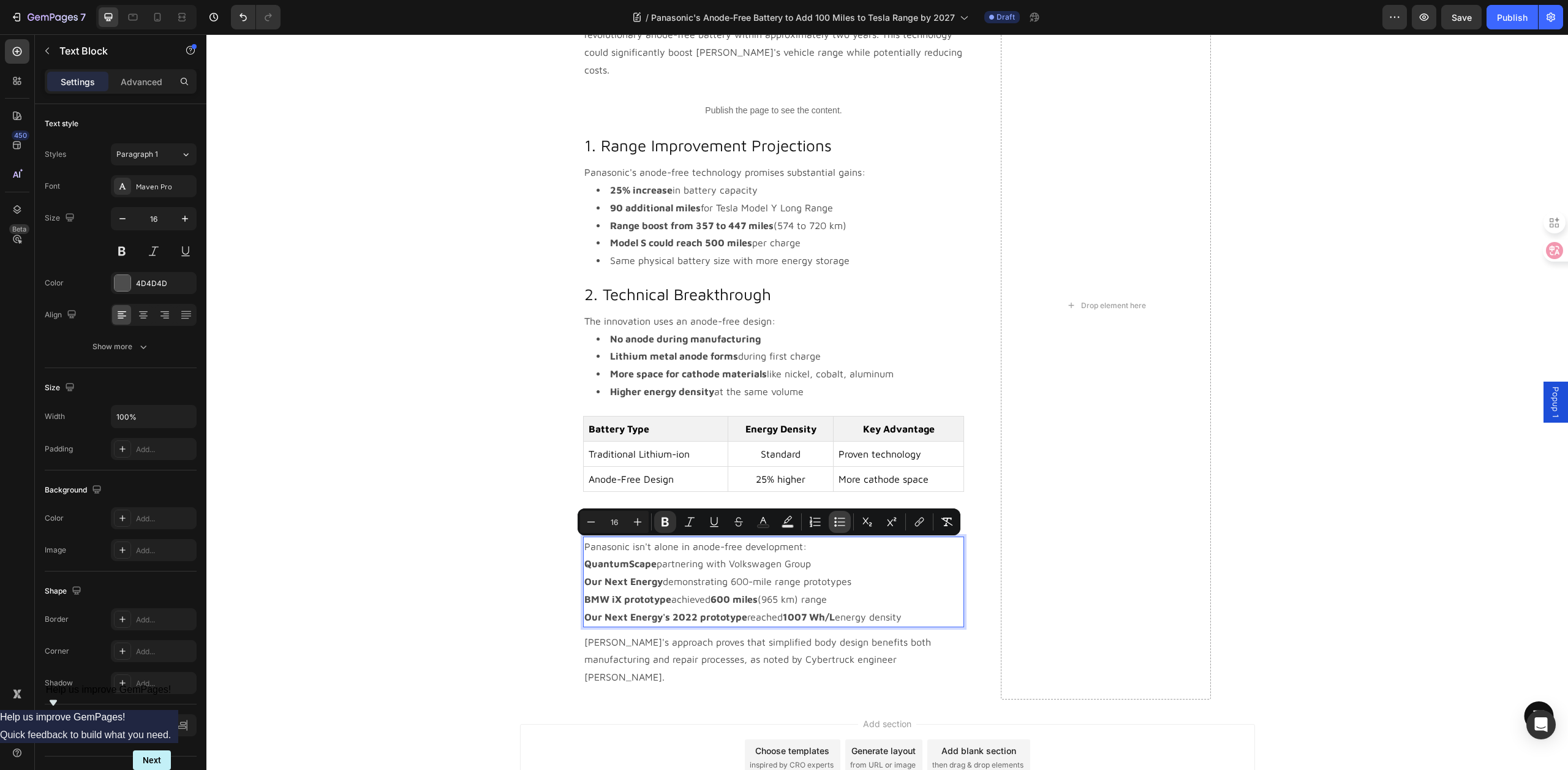
click at [842, 523] on icon "Editor contextual toolbar" at bounding box center [840, 522] width 13 height 13
click at [893, 572] on li "Our Next Energy demonstrating 600-mile range prototypes" at bounding box center [779, 581] width 366 height 18
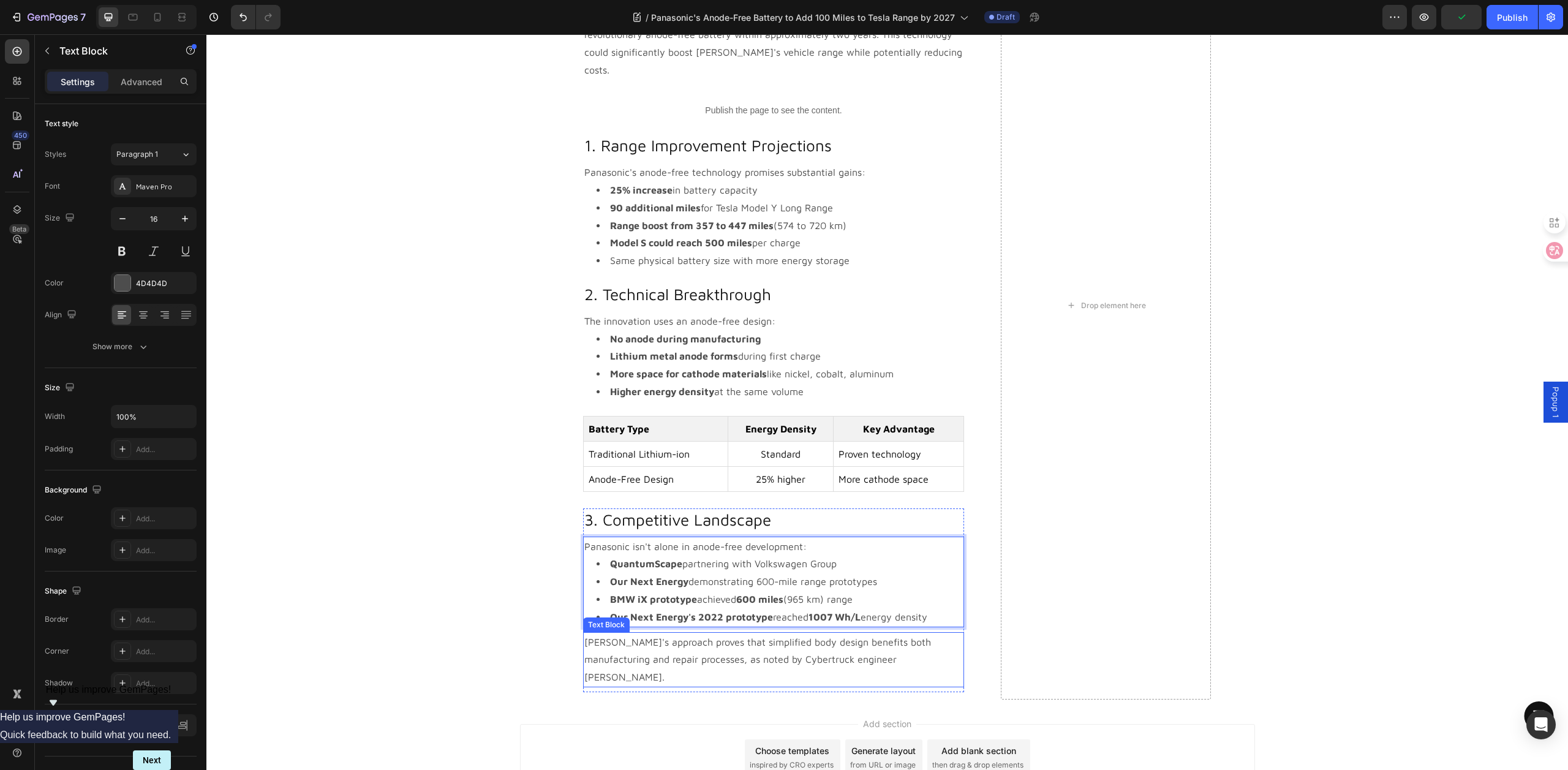
click at [632, 633] on p "[PERSON_NAME]'s approach proves that simplified body design benefits both manuf…" at bounding box center [773, 659] width 379 height 53
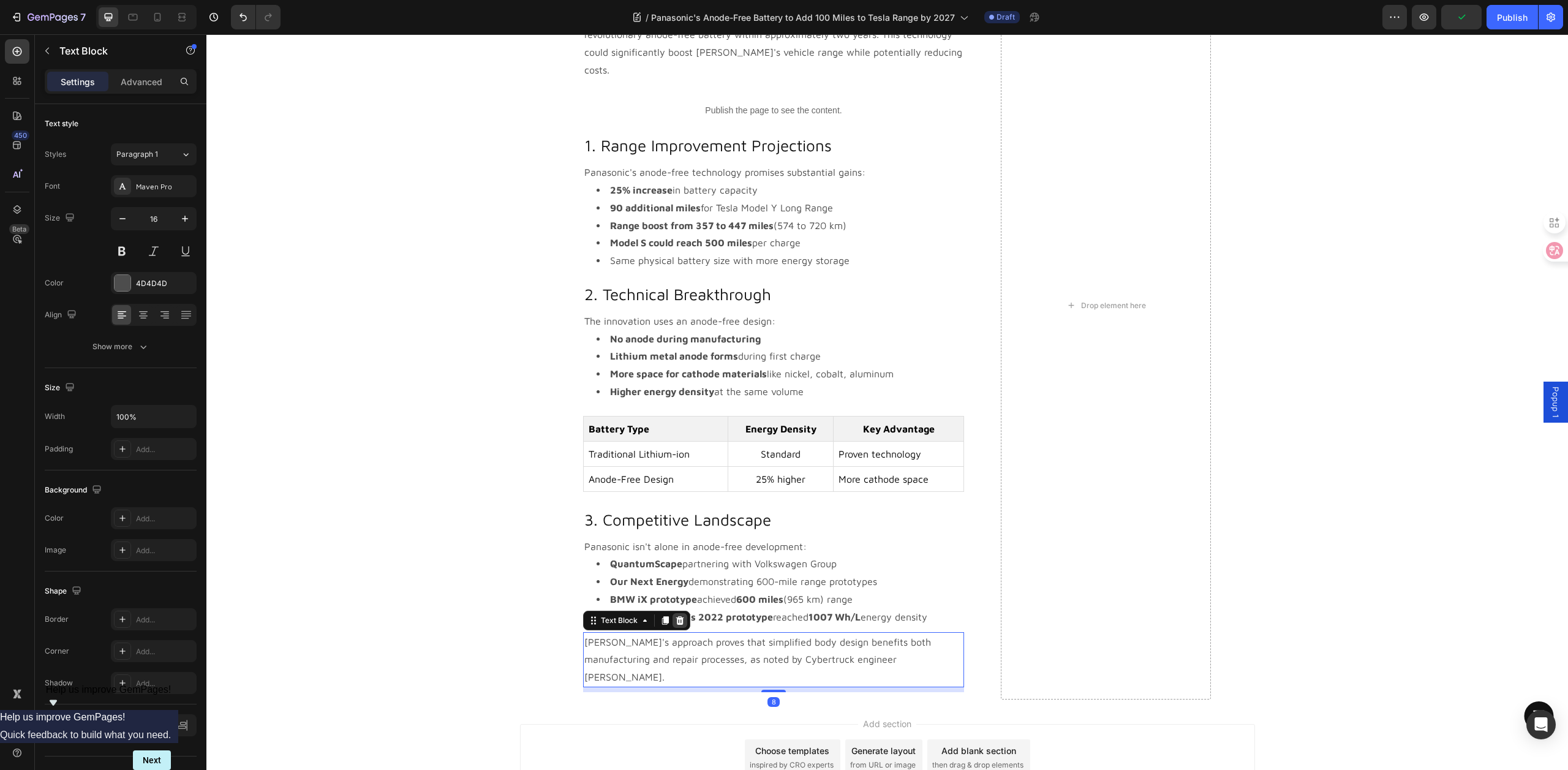
click at [676, 615] on icon at bounding box center [680, 620] width 8 height 9
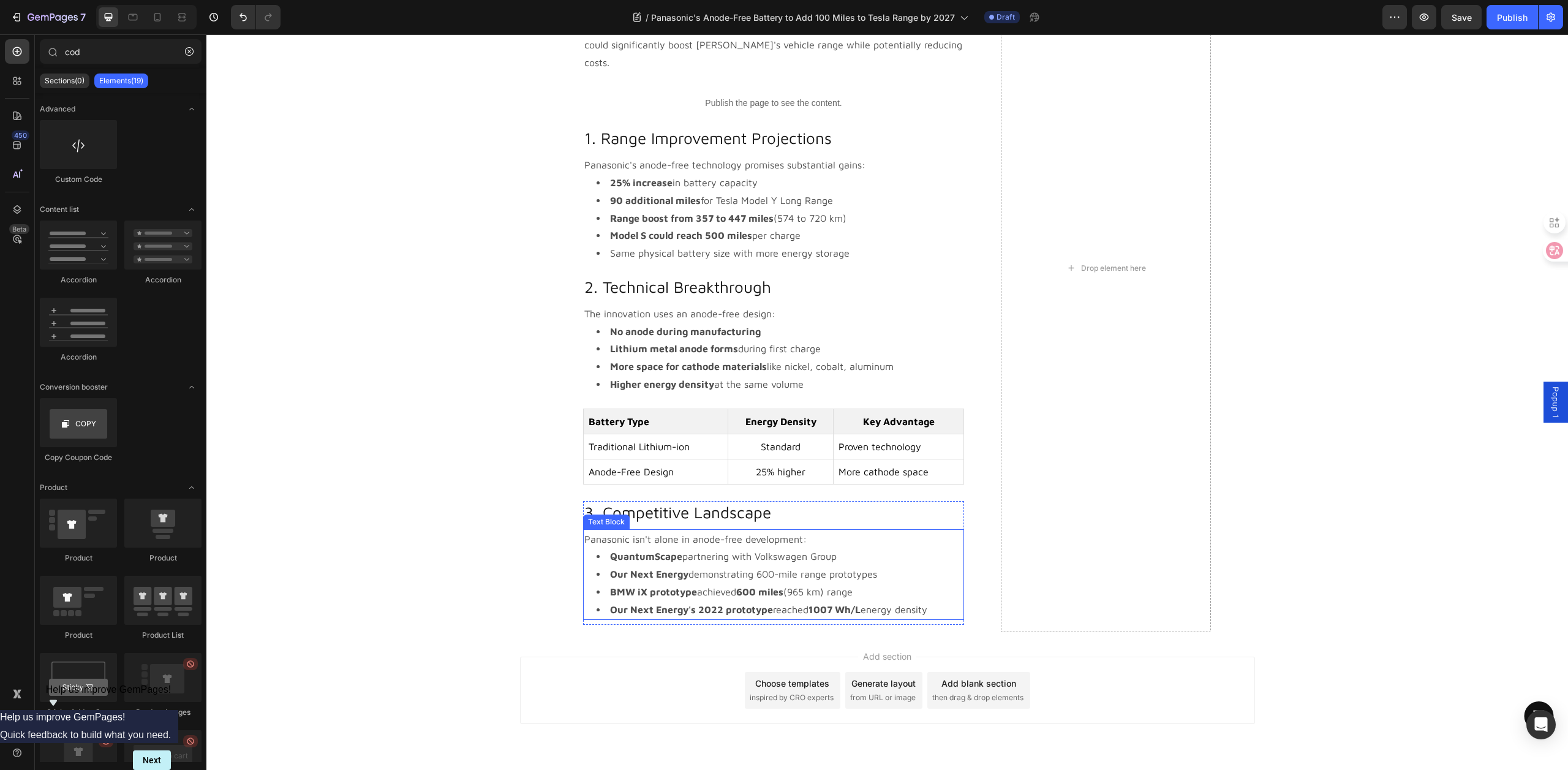
scroll to position [165, 0]
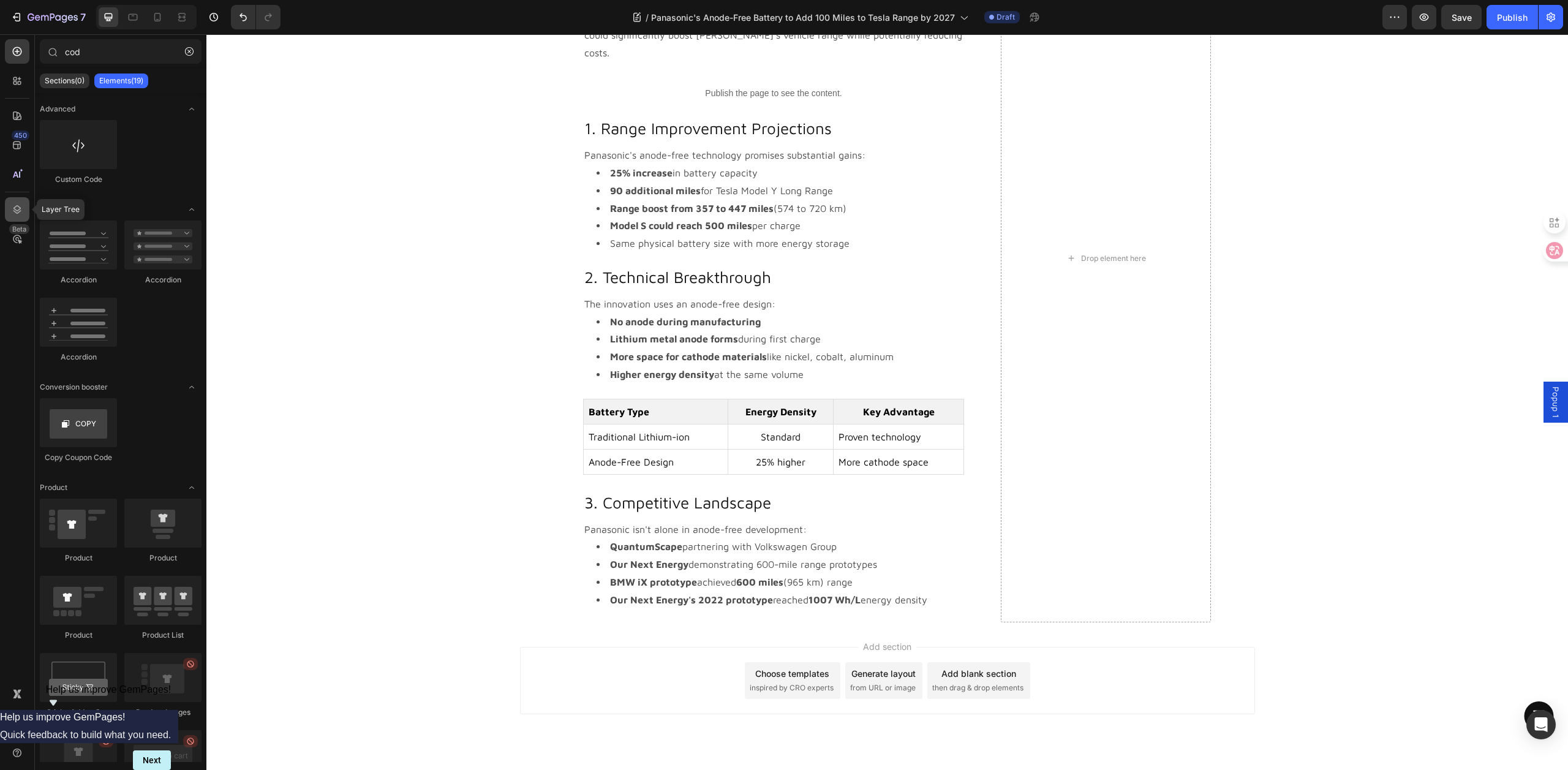
click at [19, 208] on icon at bounding box center [17, 210] width 13 height 13
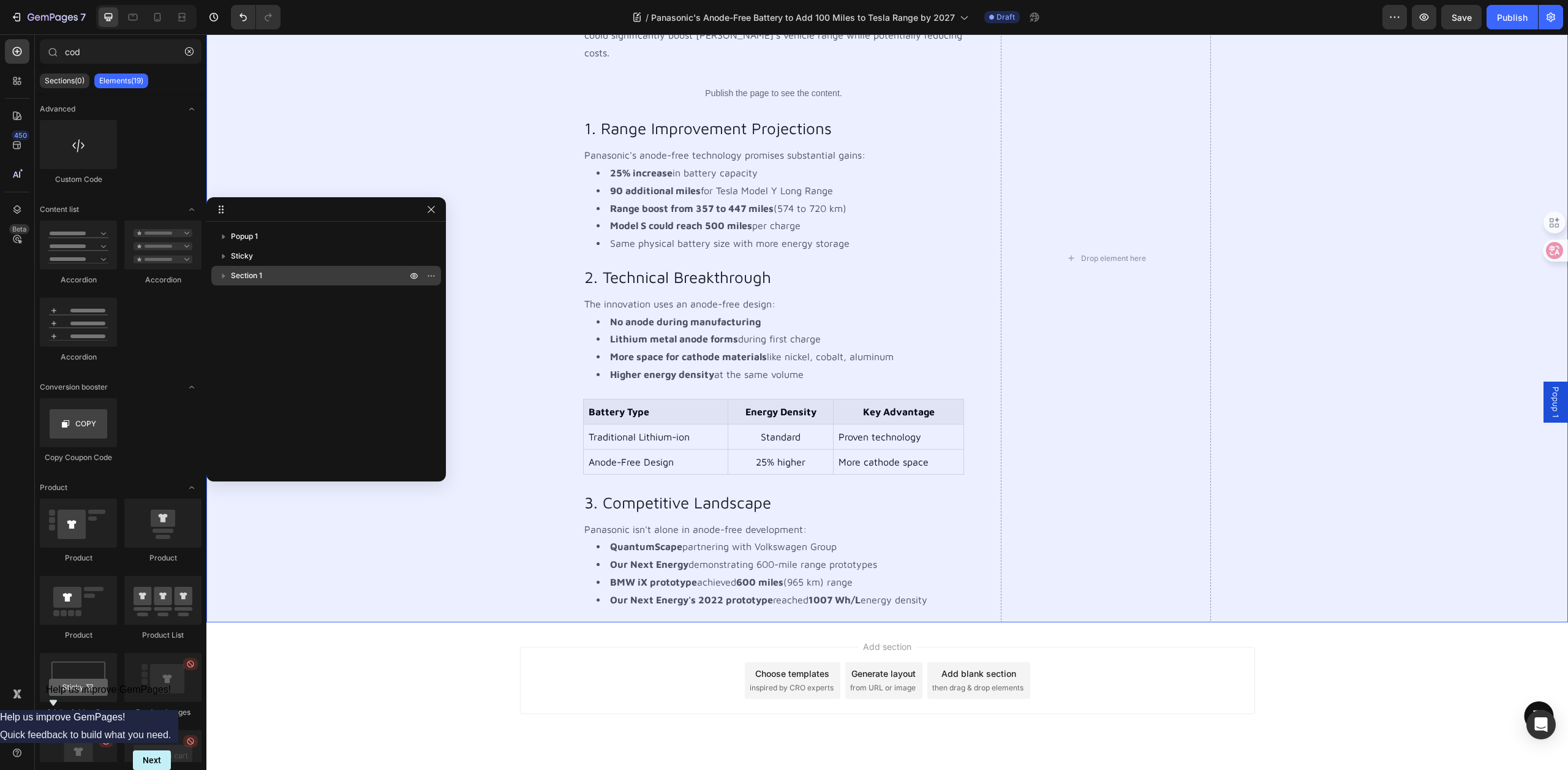
click at [229, 273] on icon "button" at bounding box center [224, 275] width 13 height 13
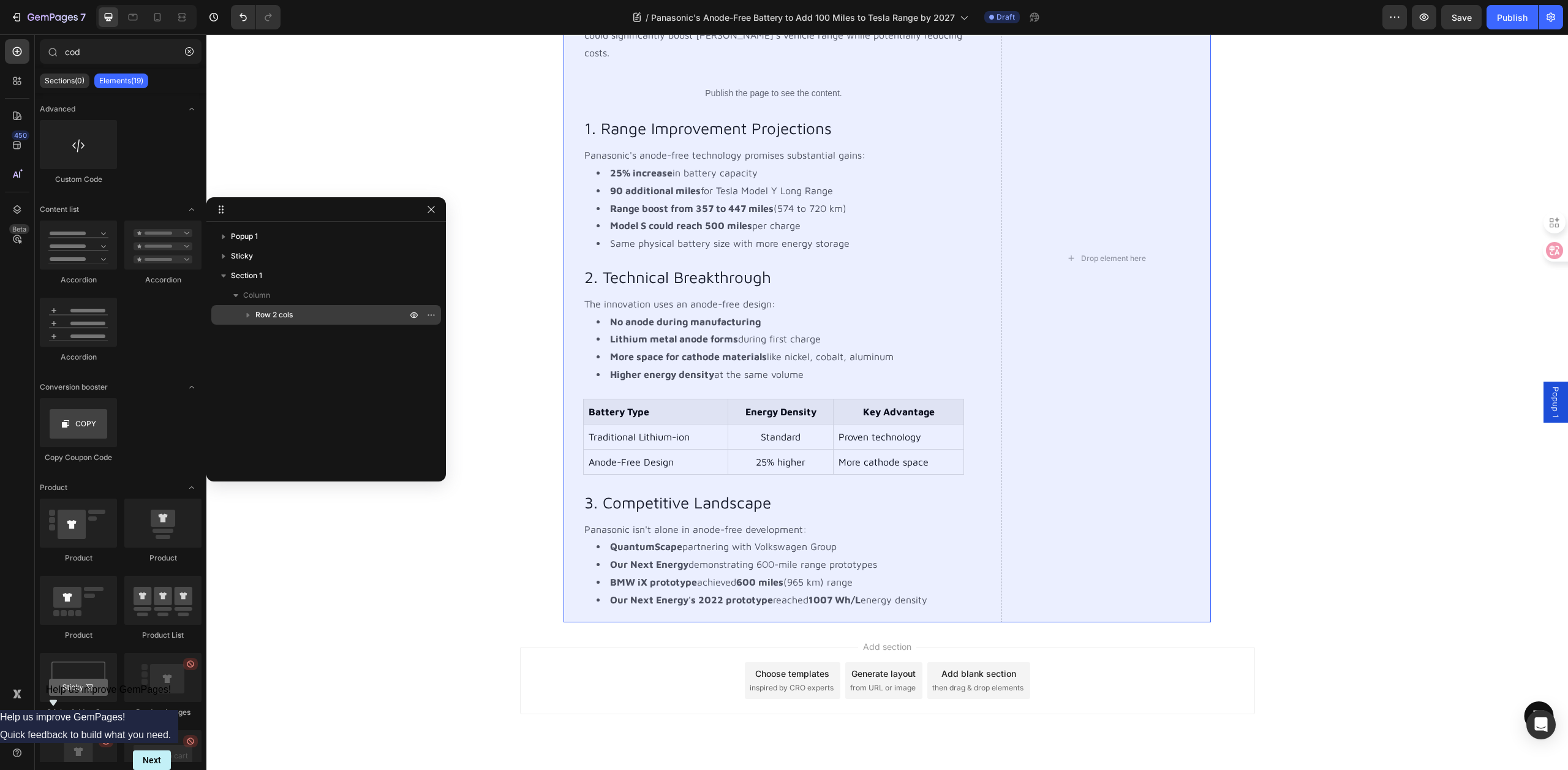
click at [245, 316] on icon "button" at bounding box center [248, 315] width 13 height 13
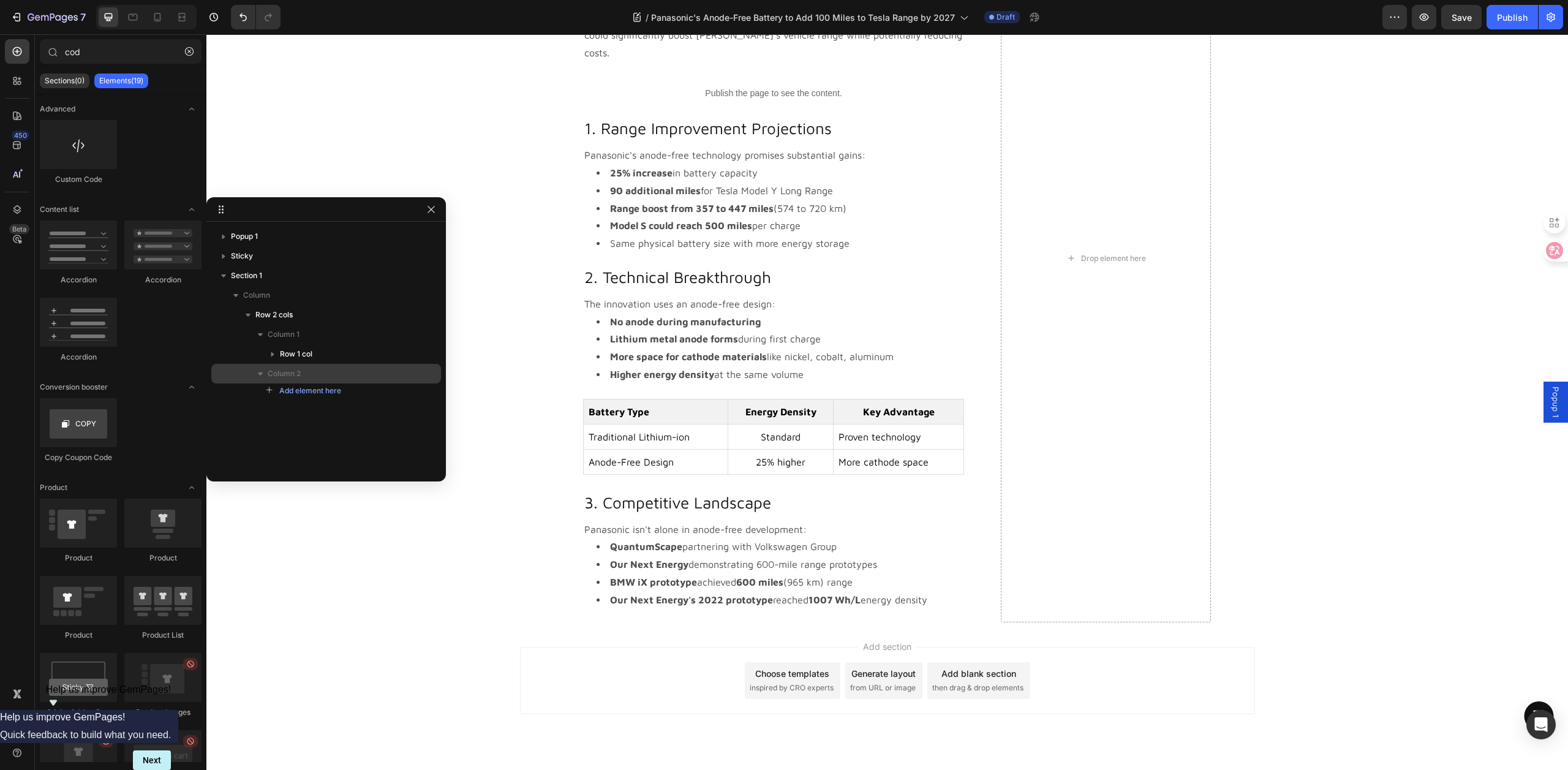
click at [258, 376] on icon "button" at bounding box center [260, 373] width 13 height 13
click at [262, 375] on icon "button" at bounding box center [260, 373] width 13 height 13
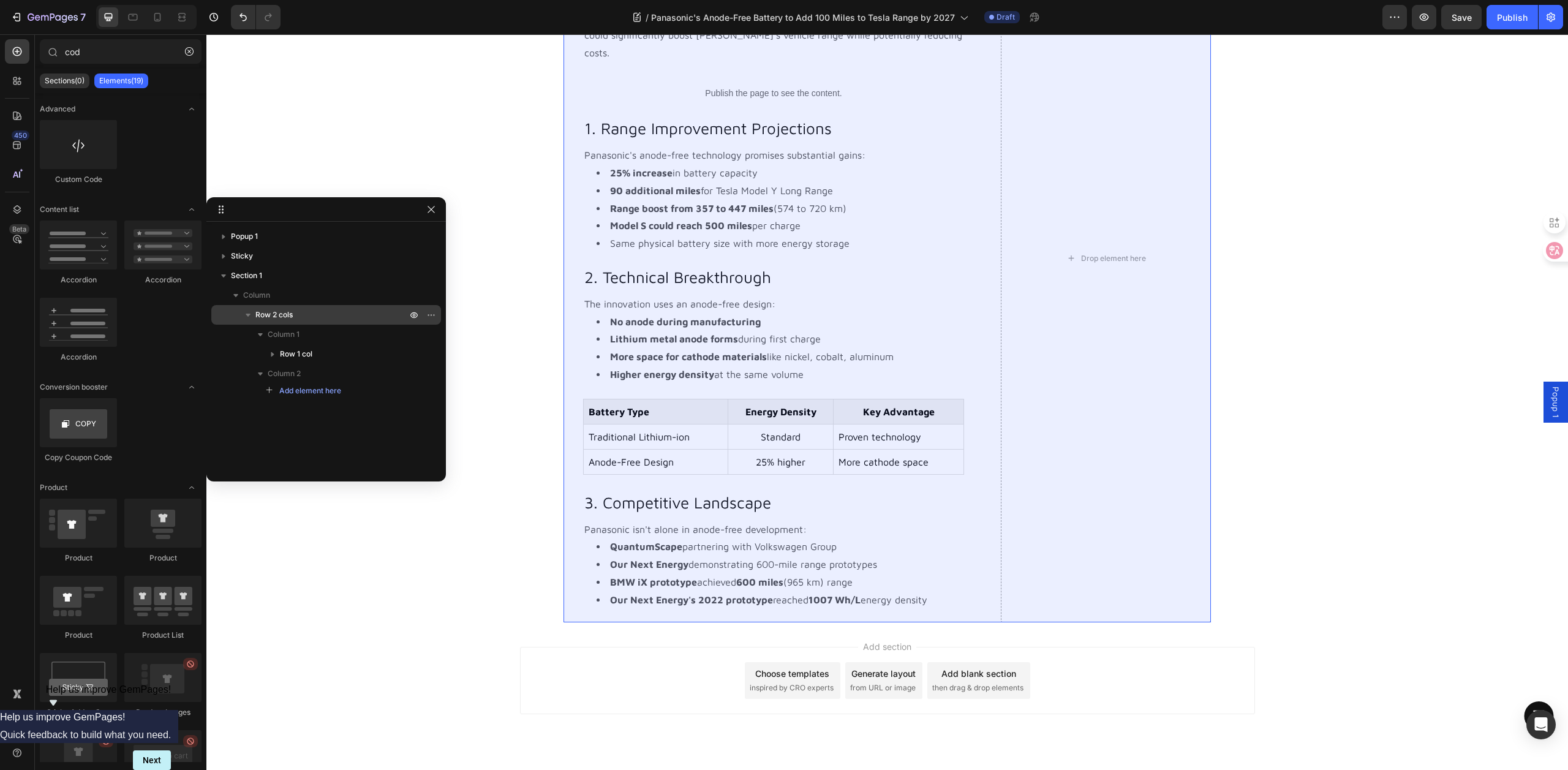
click at [249, 318] on icon "button" at bounding box center [248, 315] width 13 height 13
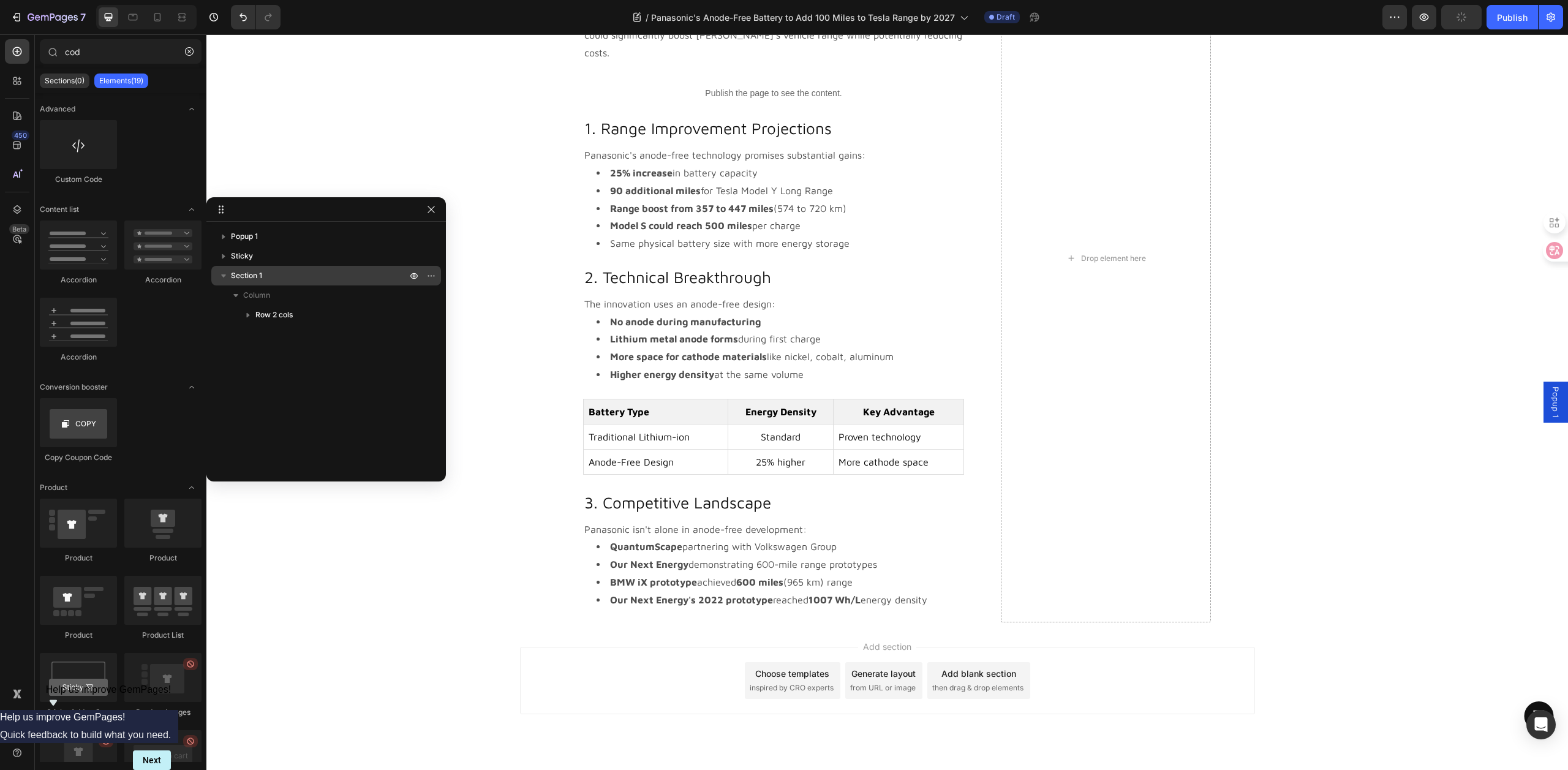
click at [229, 281] on icon "button" at bounding box center [224, 275] width 13 height 13
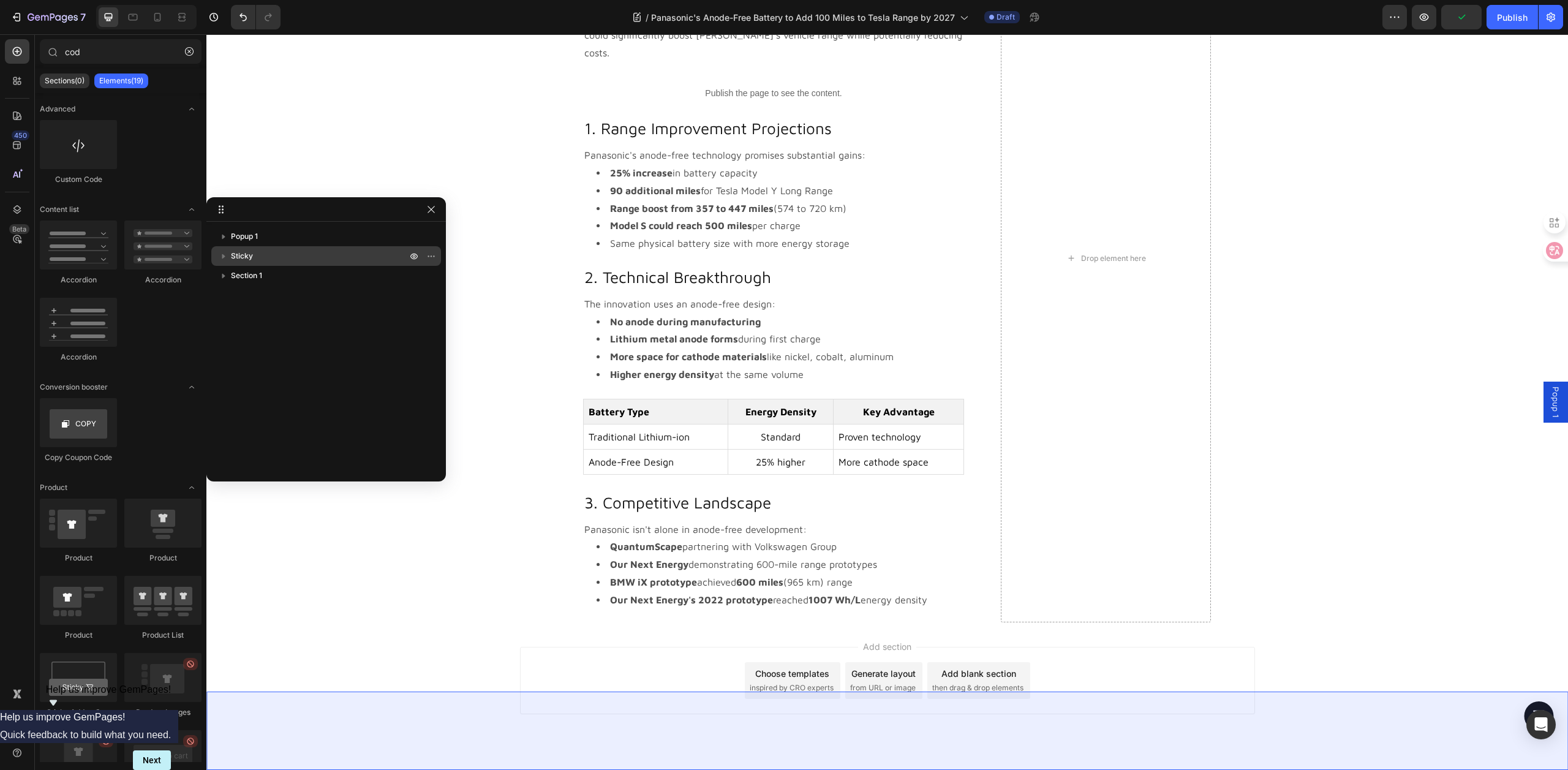
click at [228, 255] on icon "button" at bounding box center [224, 256] width 13 height 13
click at [223, 255] on icon "button" at bounding box center [223, 255] width 5 height 3
click at [224, 237] on icon "button" at bounding box center [223, 237] width 3 height 4
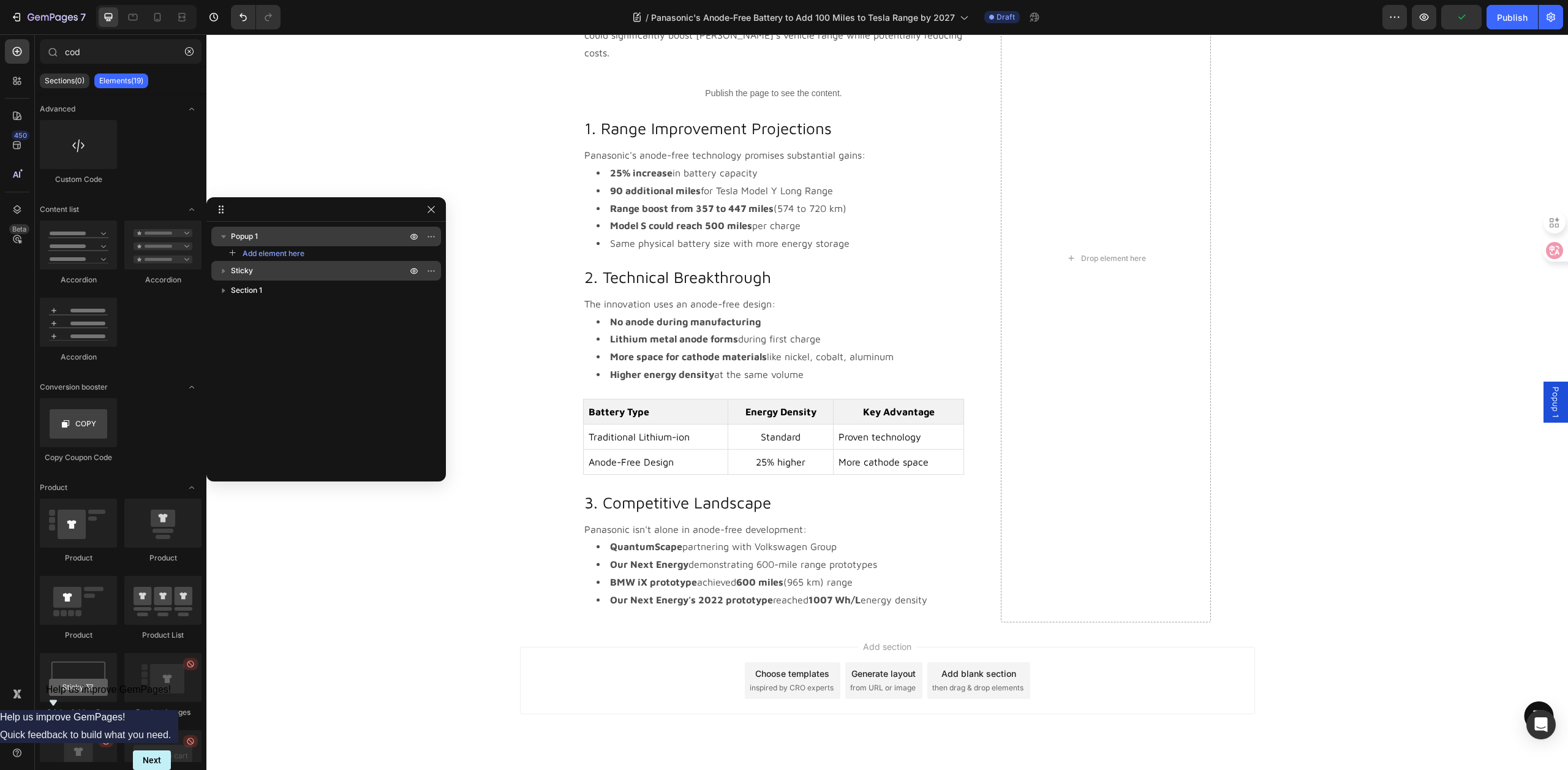
click at [224, 237] on icon "button" at bounding box center [223, 236] width 5 height 3
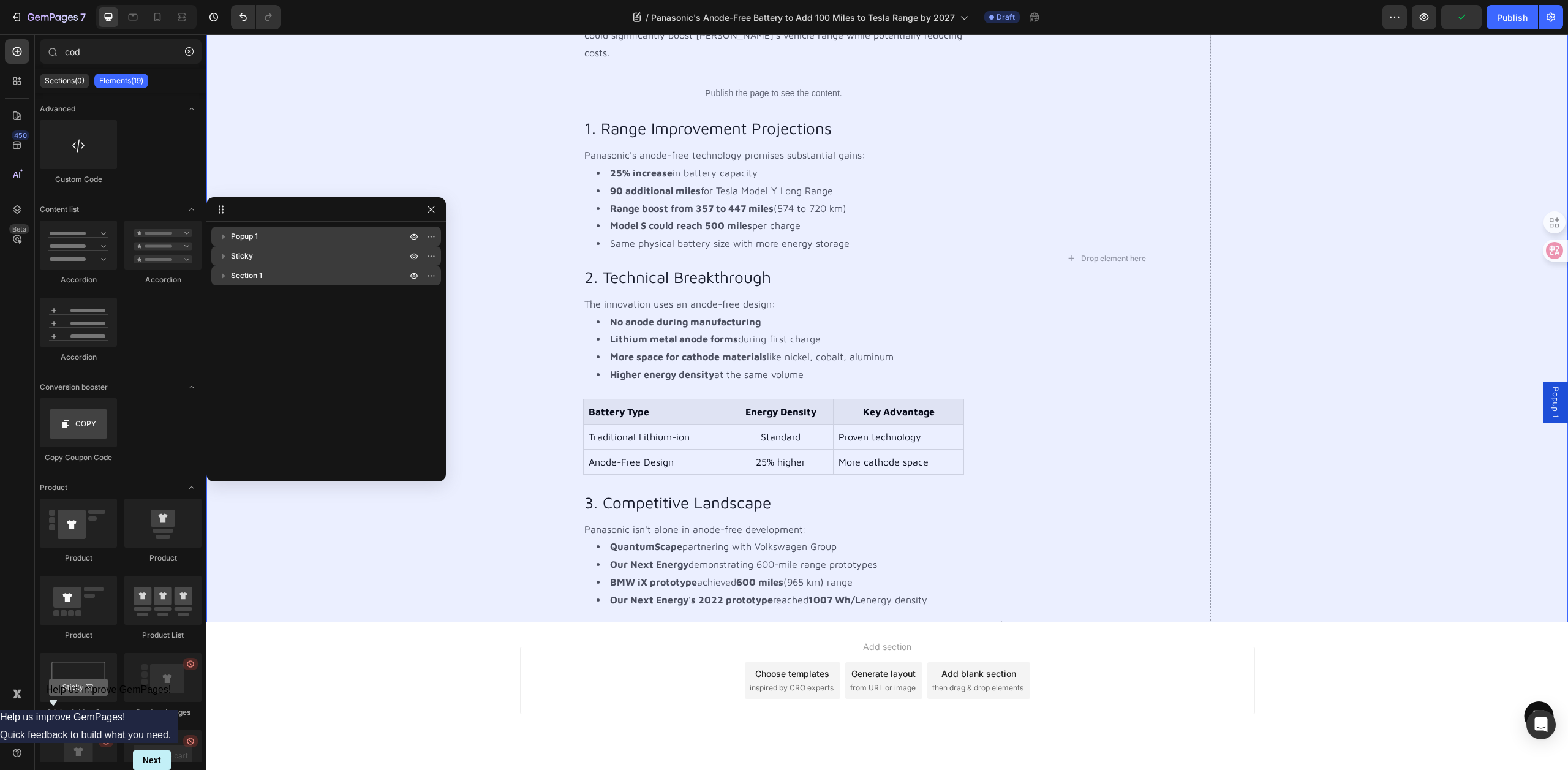
click at [228, 273] on icon "button" at bounding box center [224, 275] width 13 height 13
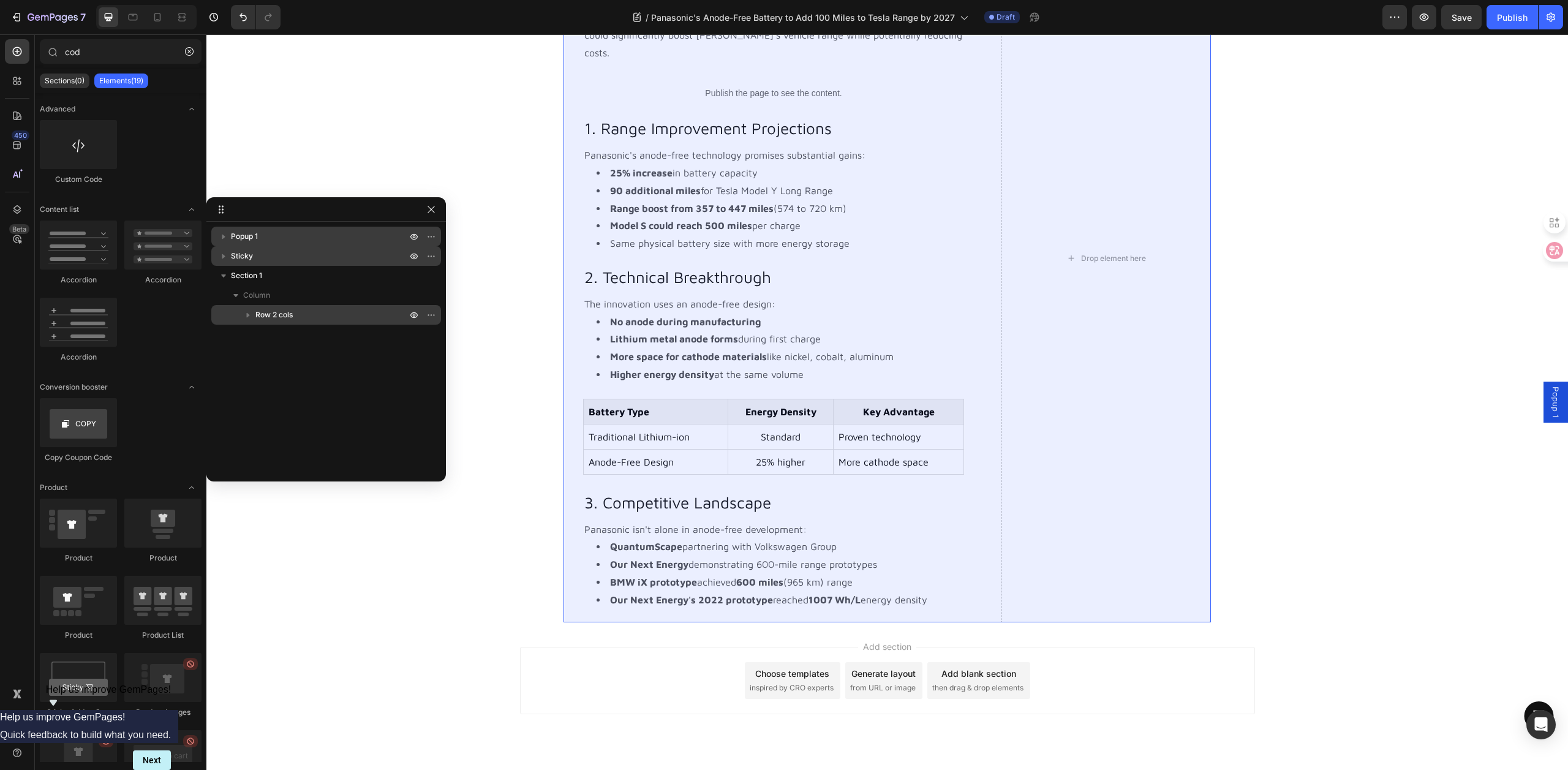
click at [246, 317] on icon "button" at bounding box center [248, 315] width 13 height 13
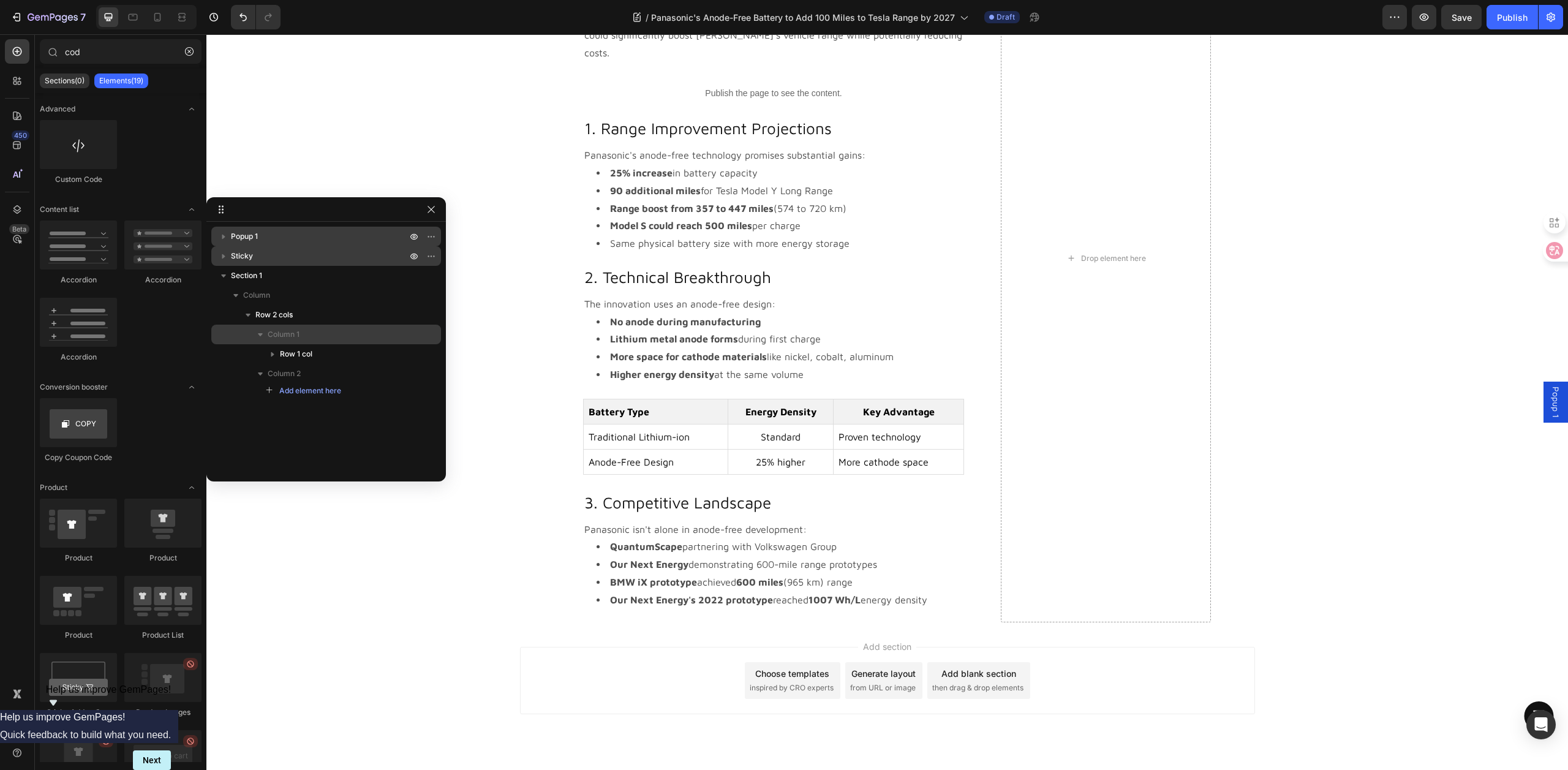
click at [263, 335] on icon "button" at bounding box center [260, 335] width 13 height 13
click at [262, 336] on icon "button" at bounding box center [260, 335] width 13 height 13
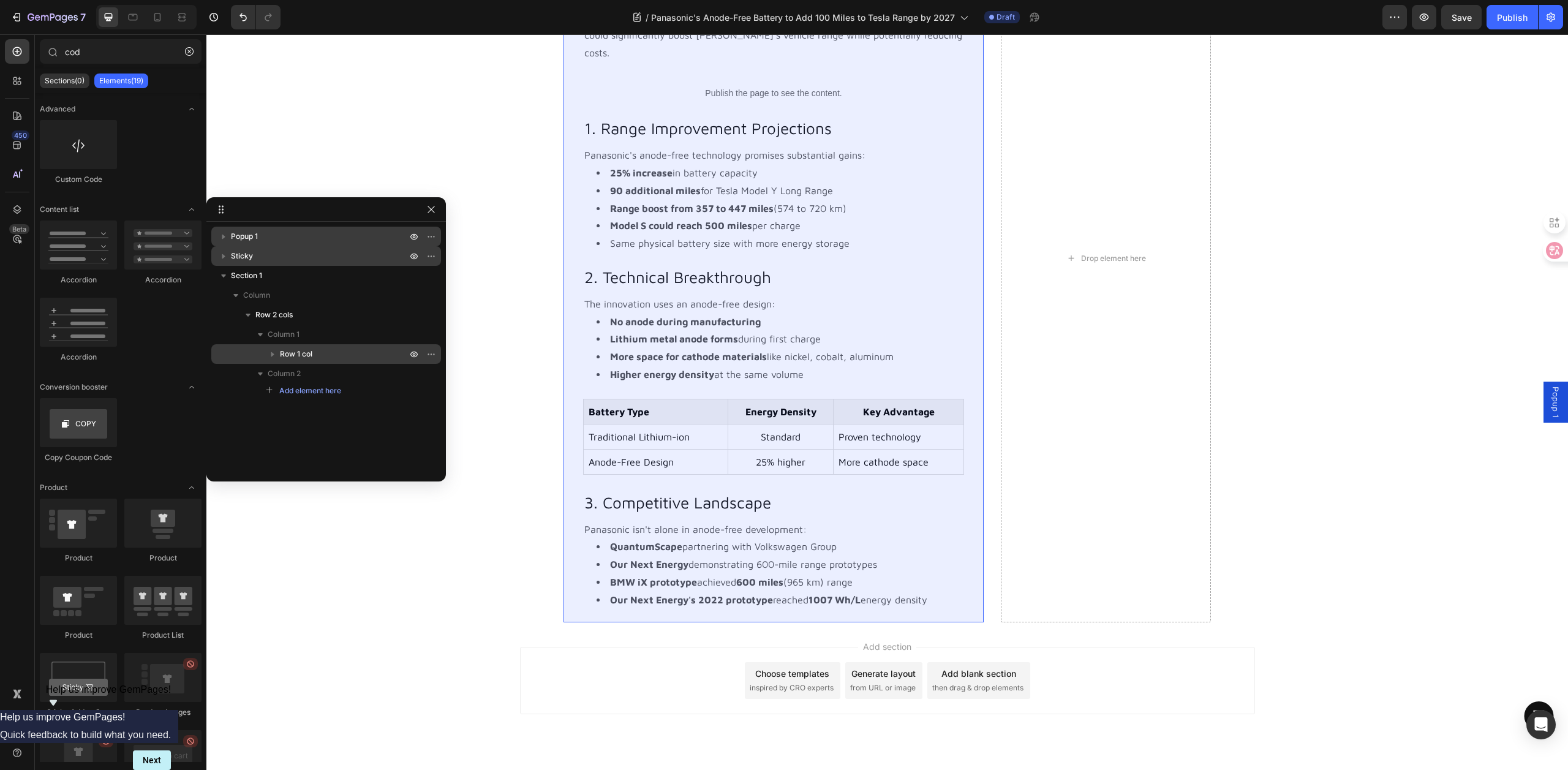
click at [288, 352] on span "Row 1 col" at bounding box center [296, 354] width 32 height 13
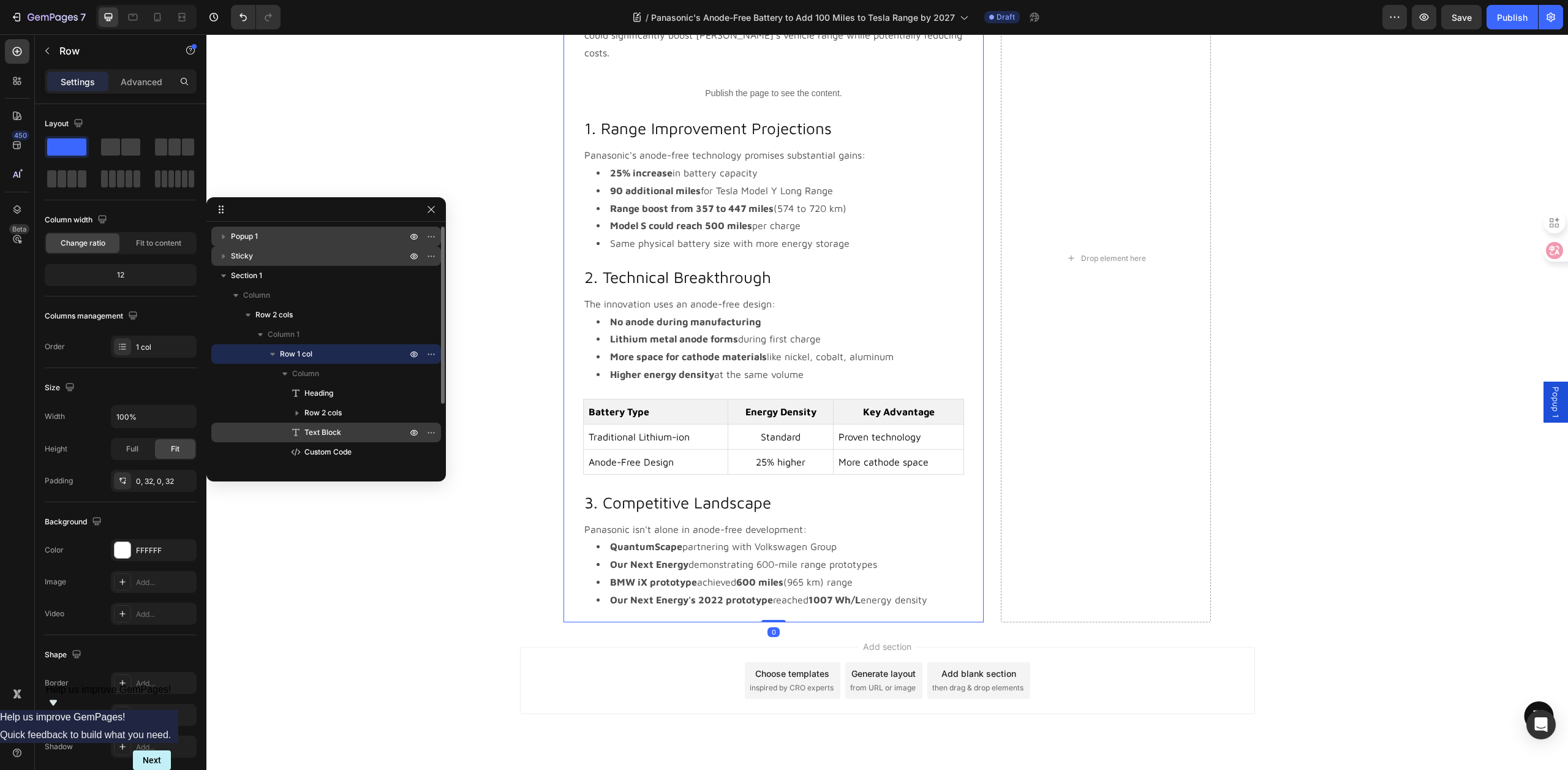
scroll to position [87, 0]
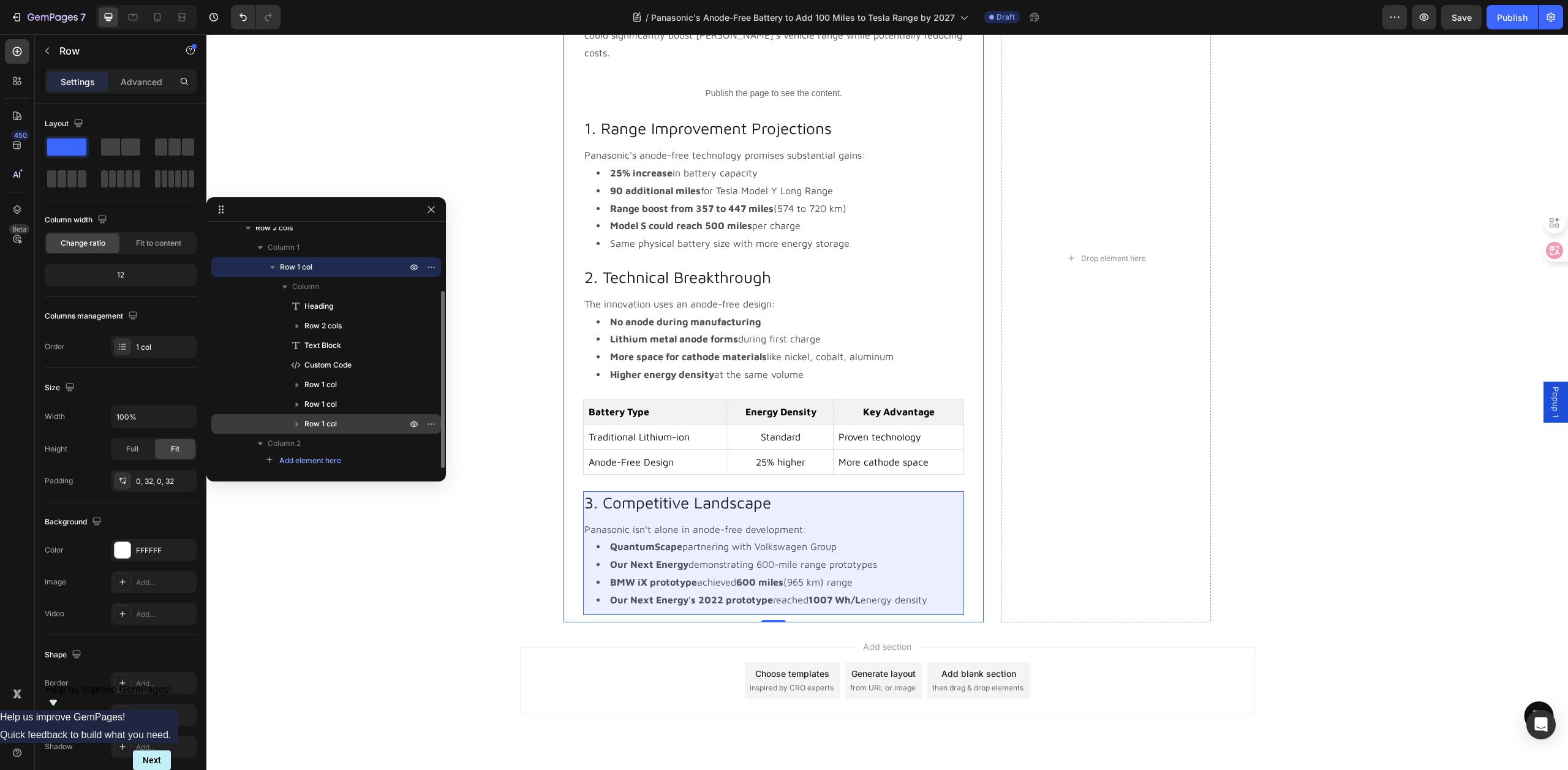
click at [319, 424] on span "Row 1 col" at bounding box center [320, 424] width 32 height 13
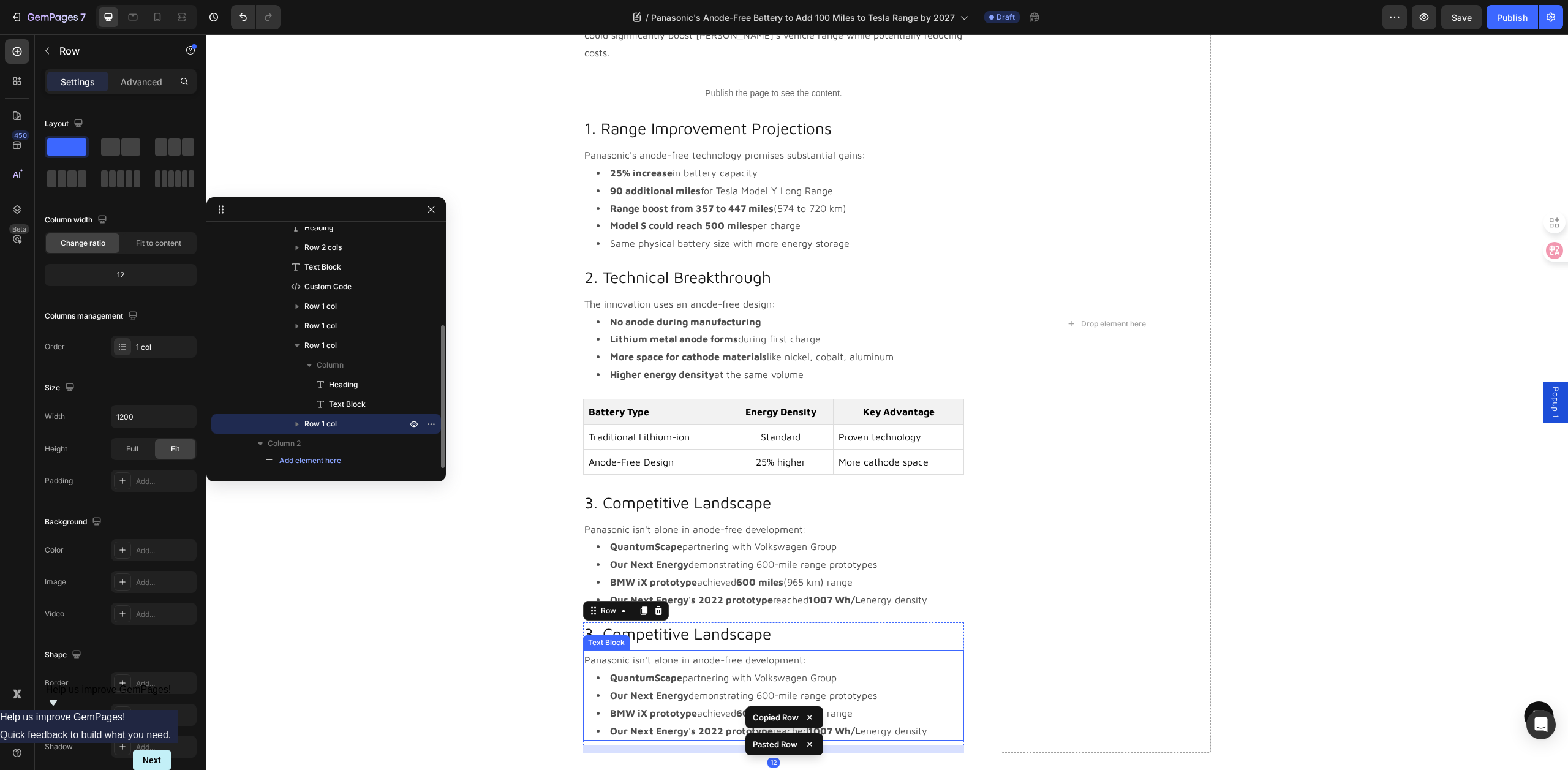
click at [716, 630] on div "3. Competitive Landscape Heading" at bounding box center [773, 633] width 381 height 23
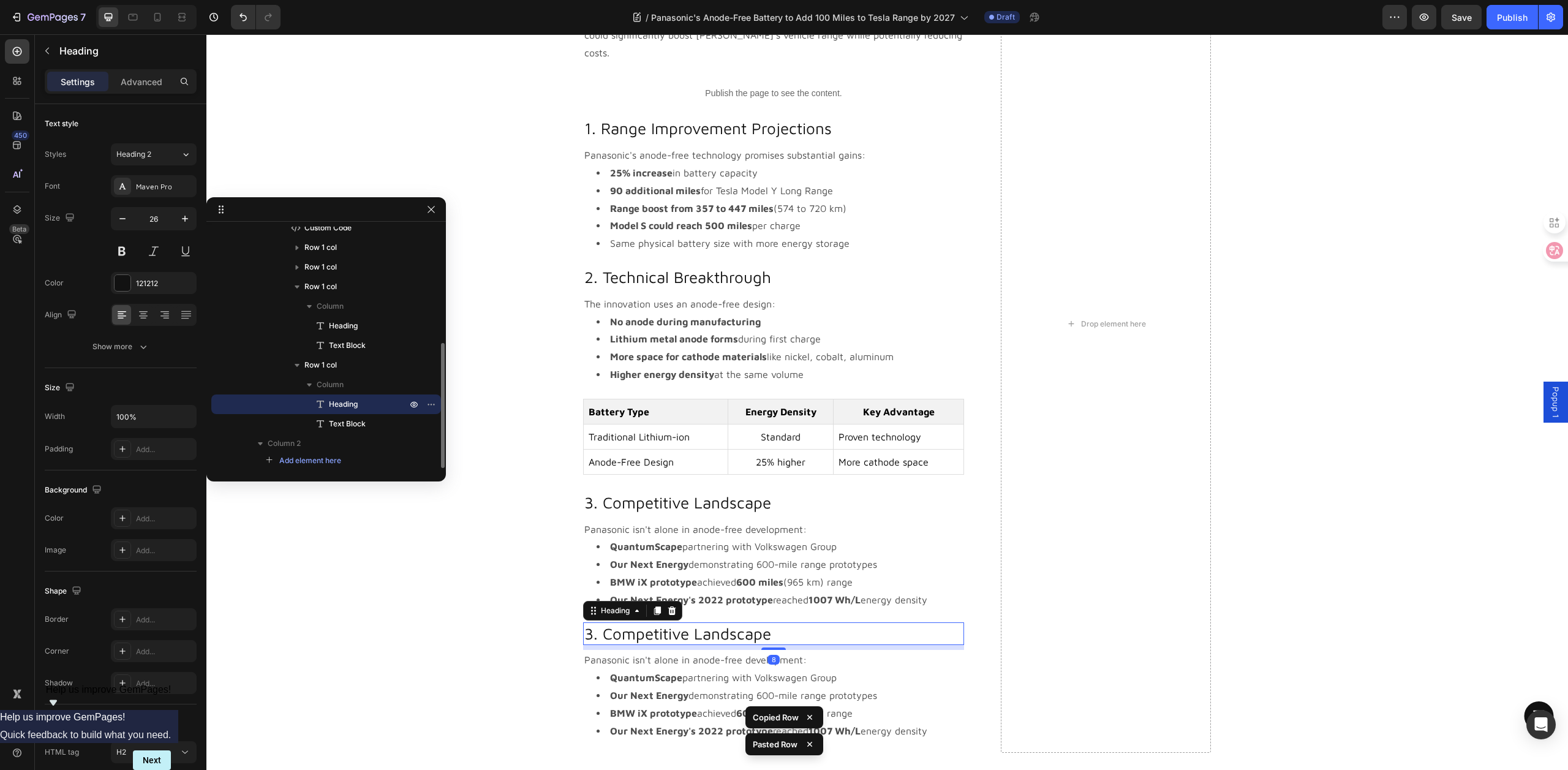
click at [591, 622] on h2 "3. Competitive Landscape" at bounding box center [773, 633] width 381 height 23
click at [588, 623] on p "3. Competitive Landscape" at bounding box center [773, 633] width 379 height 21
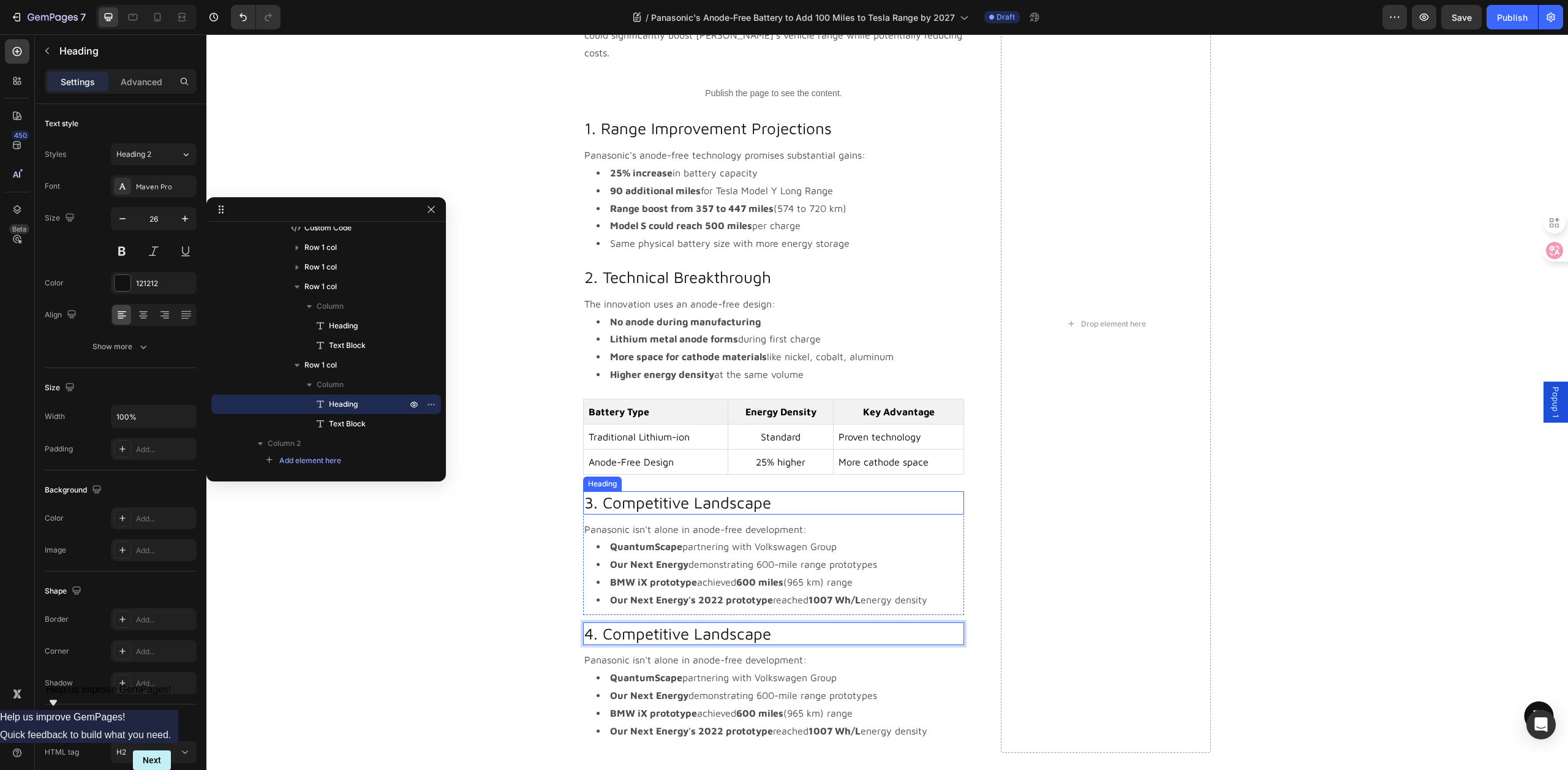
click at [607, 492] on p "3. Competitive Landscape" at bounding box center [773, 502] width 379 height 21
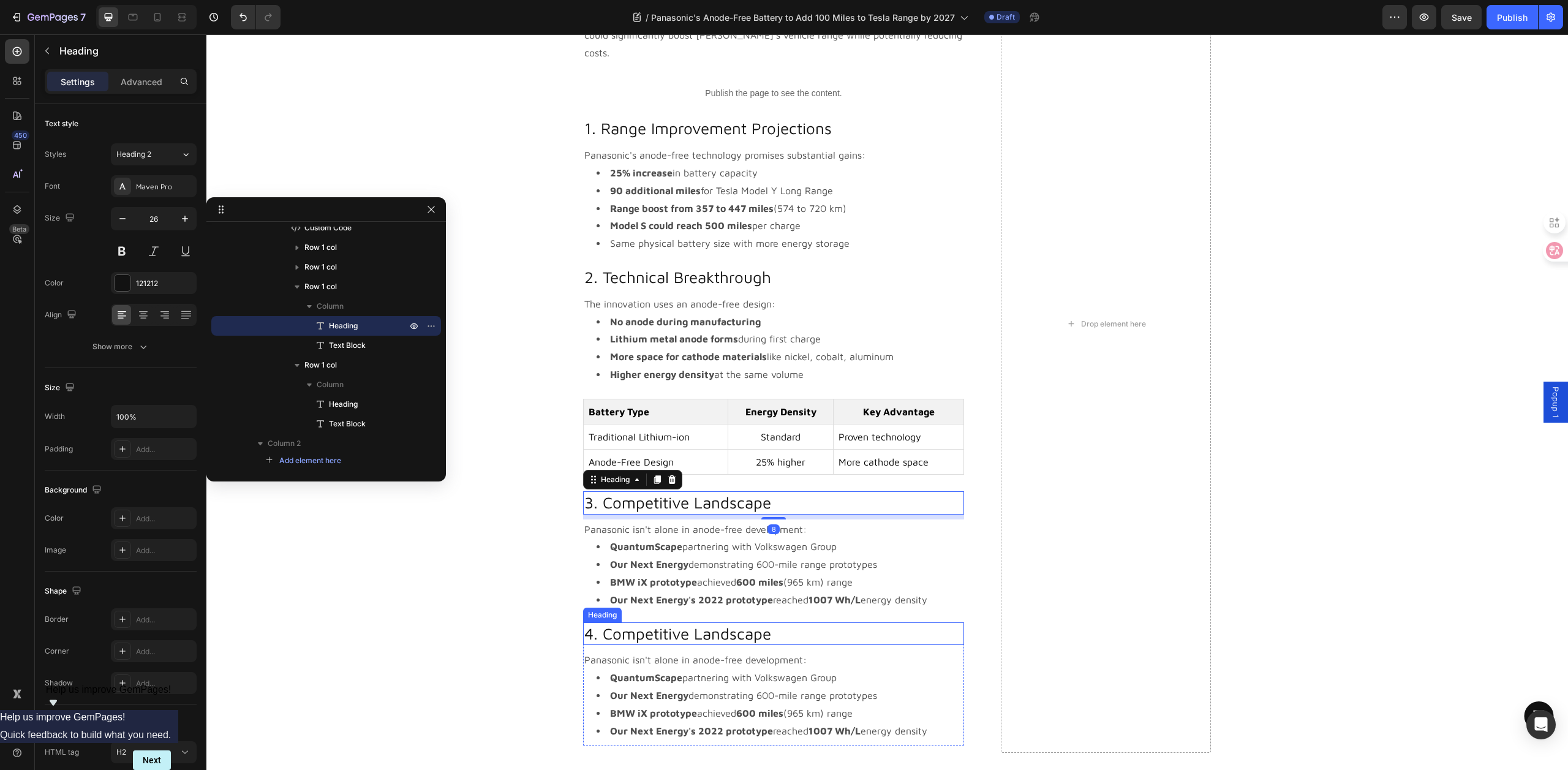
click at [608, 623] on p "4. Competitive Landscape" at bounding box center [773, 633] width 379 height 21
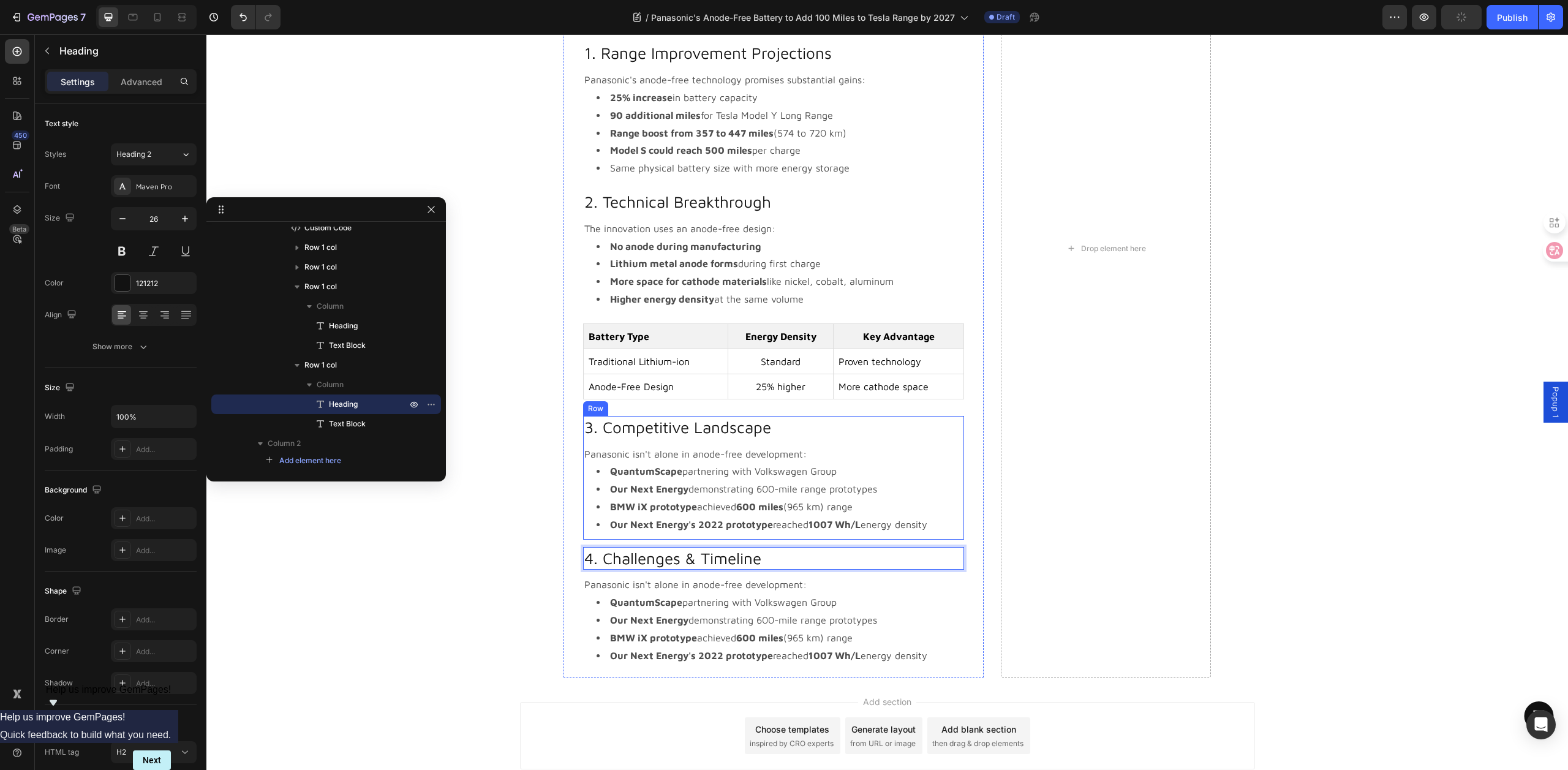
scroll to position [244, 0]
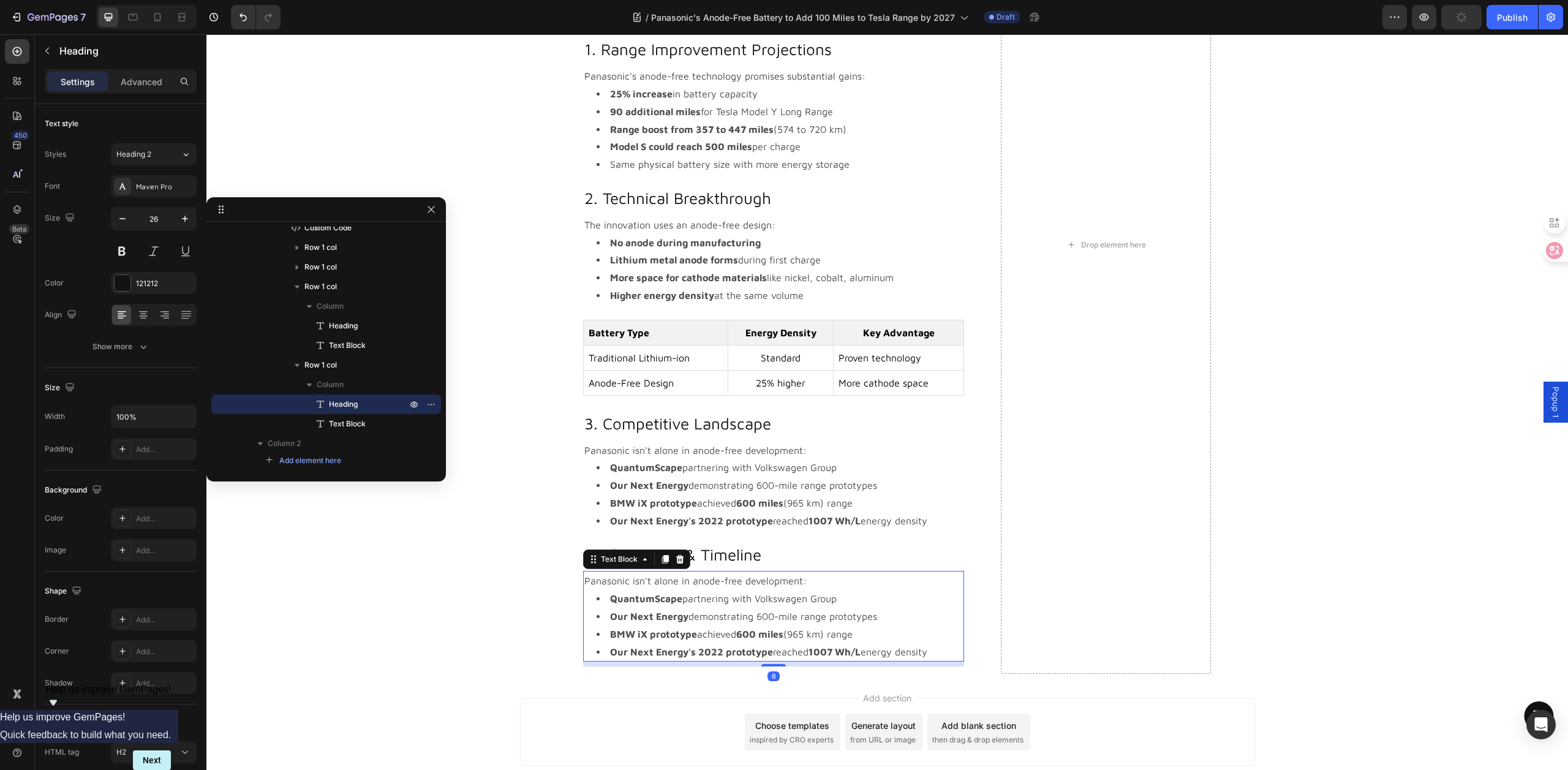
click at [737, 589] on li "QuantumScape partnering with Volkswagen Group" at bounding box center [779, 598] width 366 height 18
click at [747, 589] on li "QuantumScape partnering with Volkswagen Group" at bounding box center [779, 598] width 366 height 18
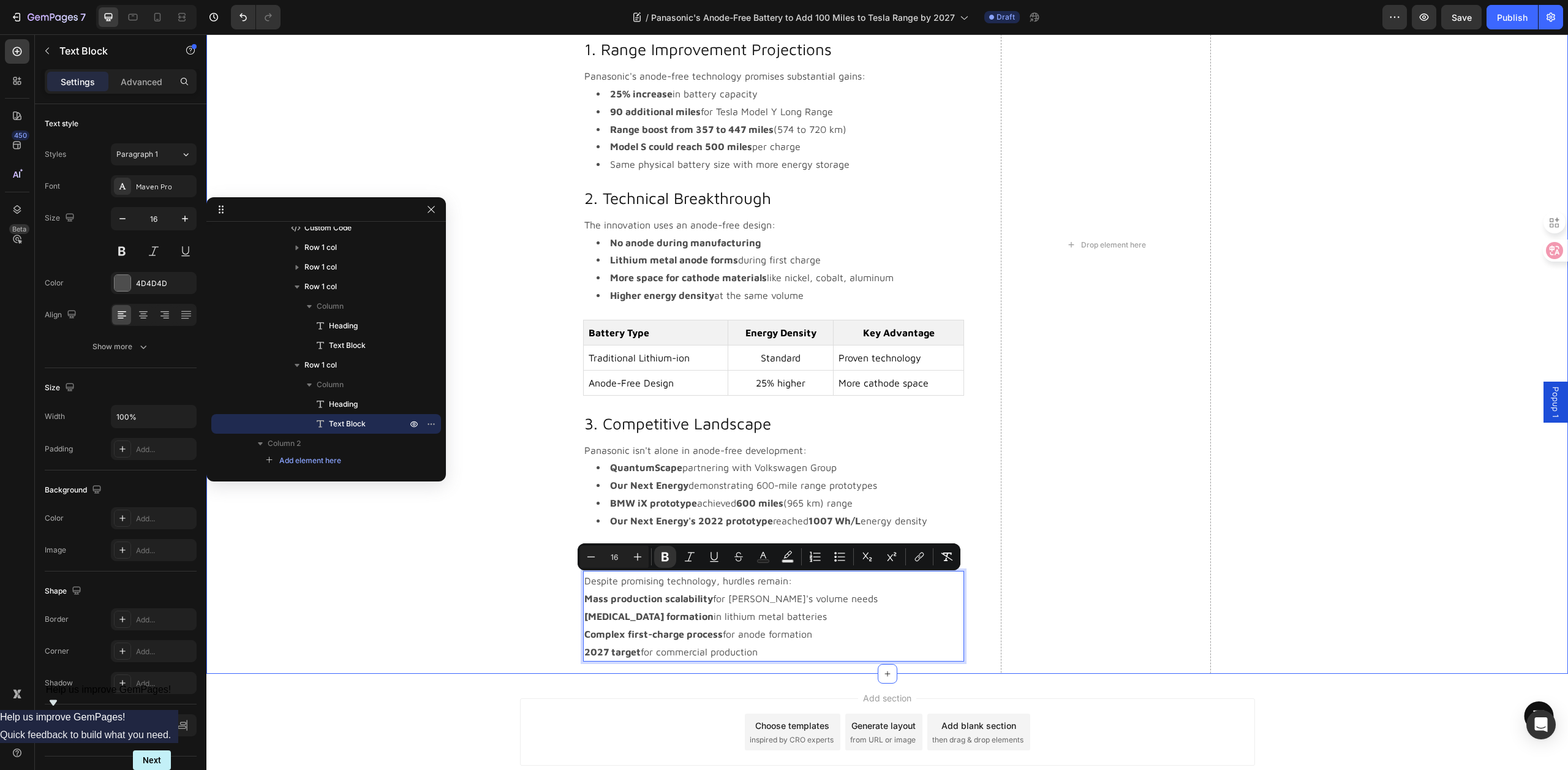
drag, startPoint x: 767, startPoint y: 637, endPoint x: 526, endPoint y: 586, distance: 246.3
click at [526, 586] on div "Panasonic's Anode-Free Battery to Add 100 Miles to Tesla Range by 2027 Heading …" at bounding box center [888, 245] width 1344 height 858
click at [844, 557] on icon "Editor contextual toolbar" at bounding box center [840, 557] width 13 height 13
click at [848, 607] on li "[MEDICAL_DATA] formation in lithium metal batteries" at bounding box center [779, 616] width 366 height 18
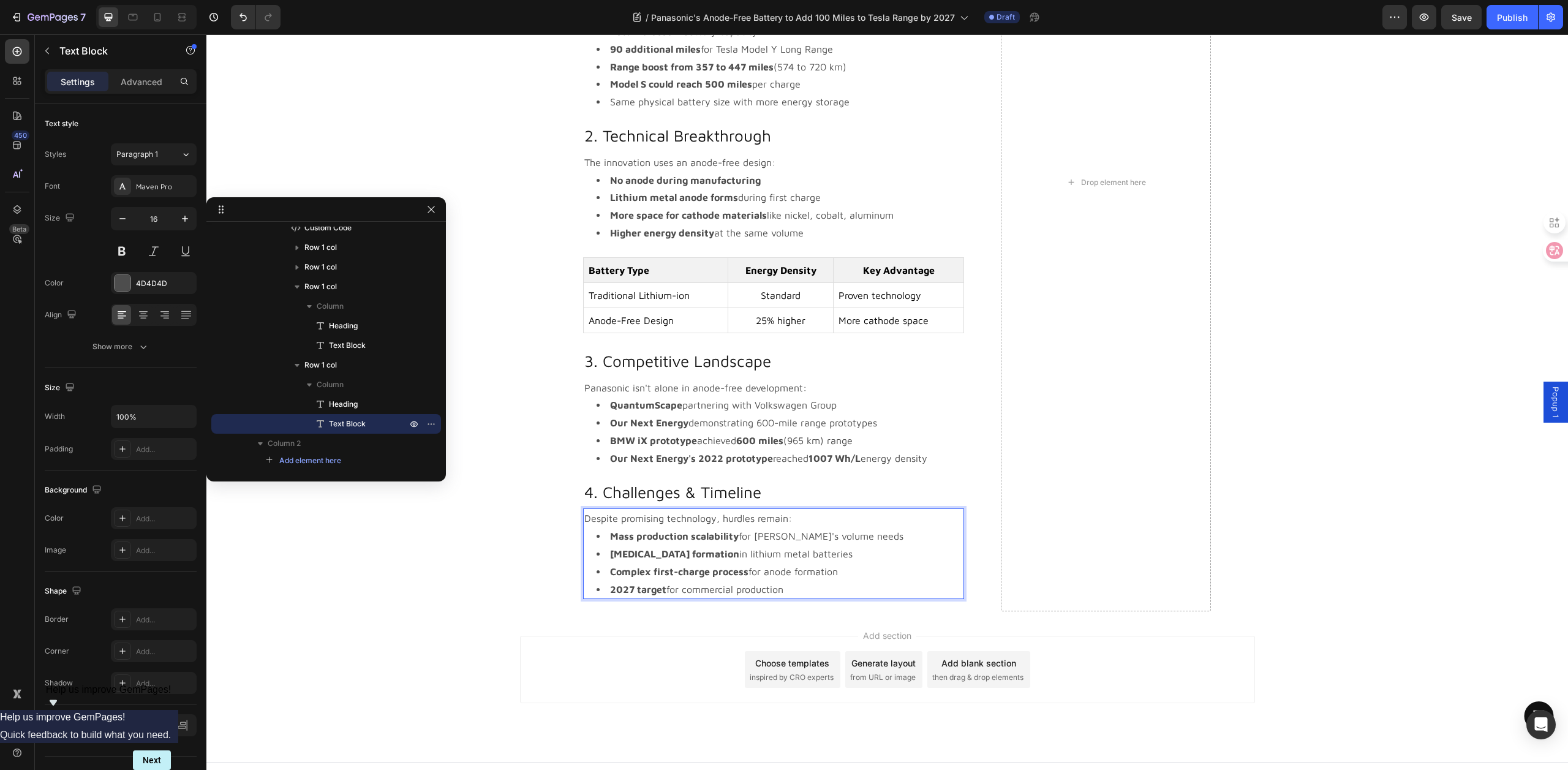
scroll to position [307, 0]
click at [631, 547] on strong "[MEDICAL_DATA] formation" at bounding box center [675, 552] width 130 height 11
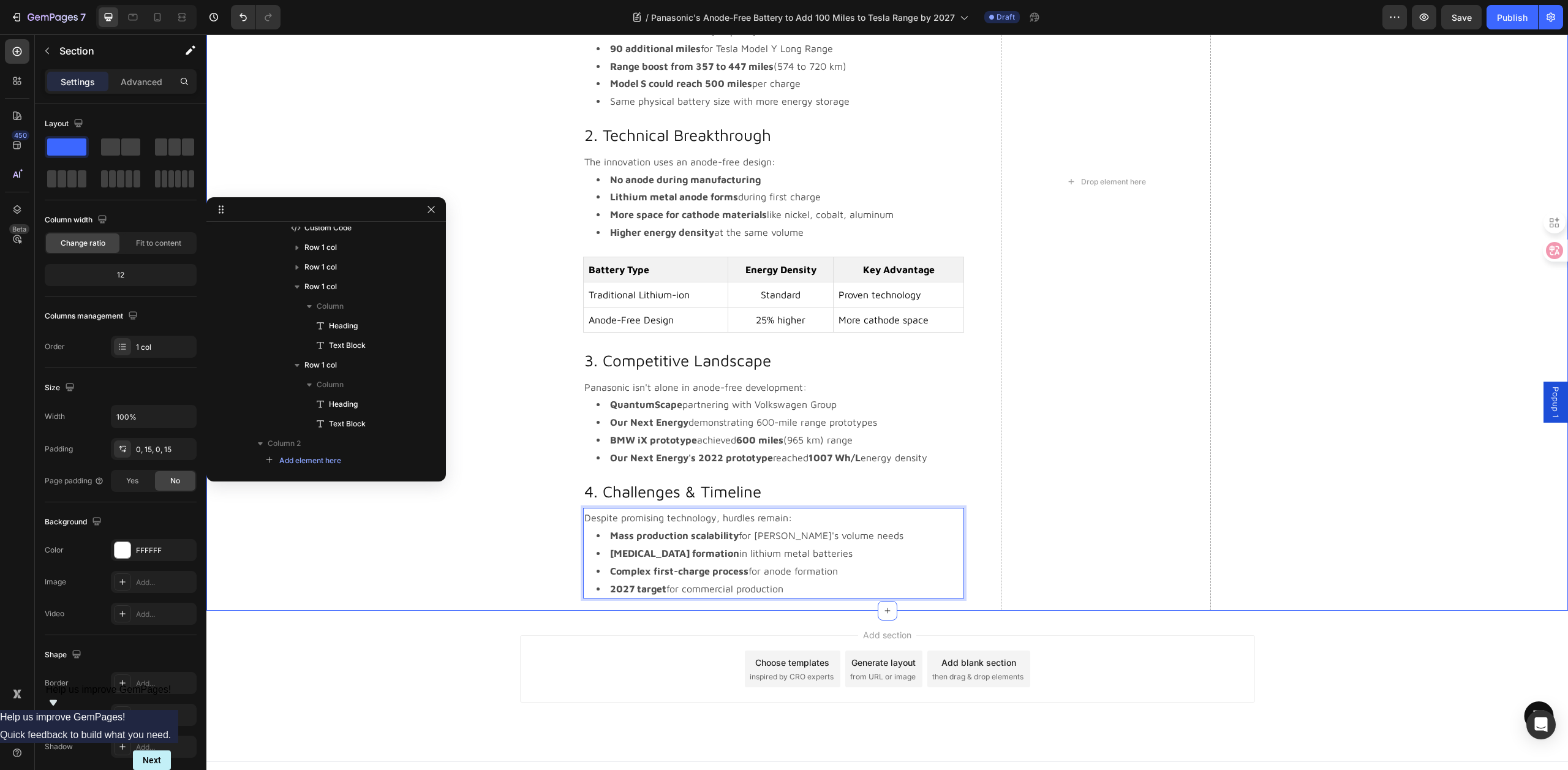
scroll to position [0, 0]
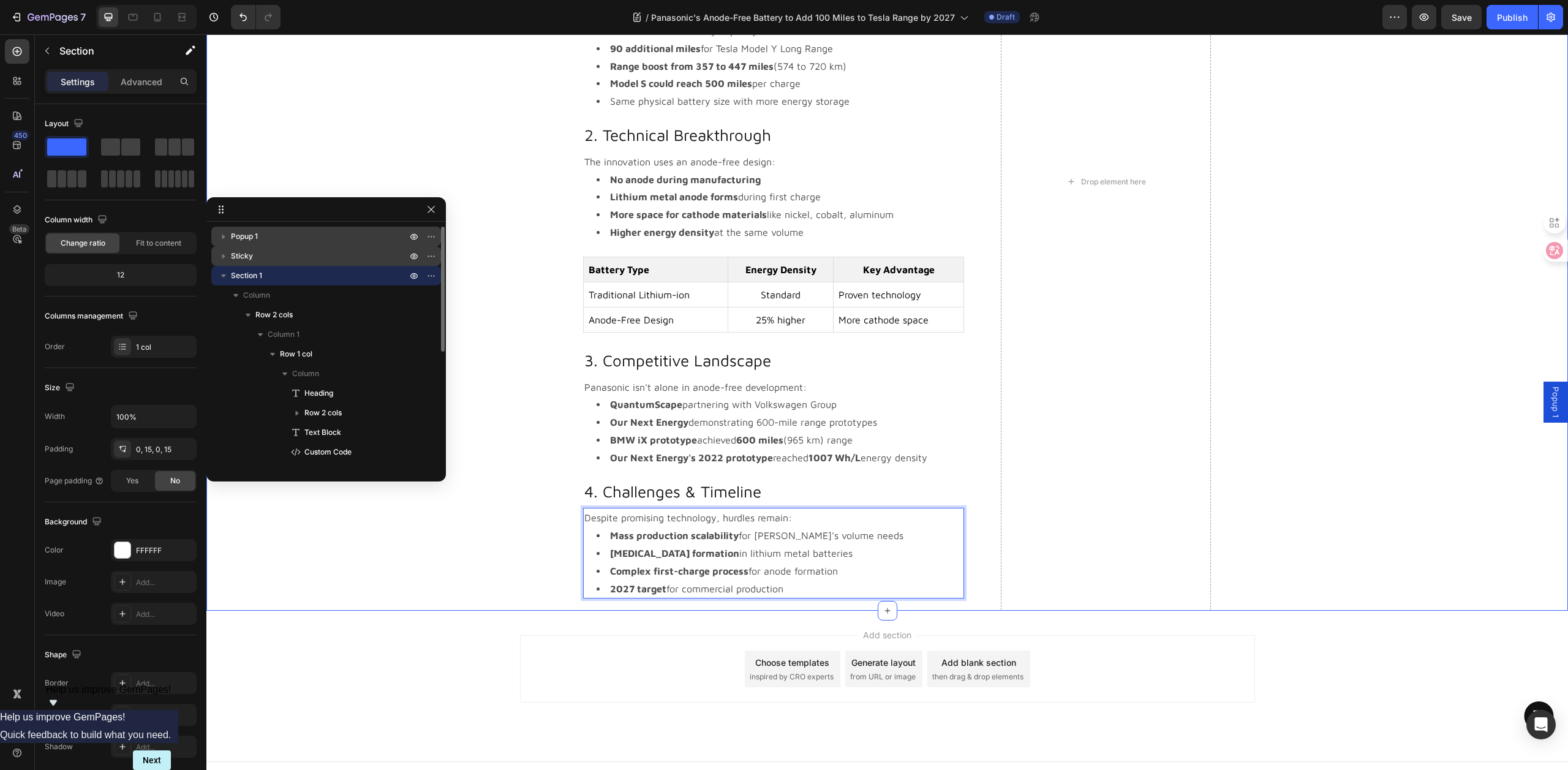
click at [502, 551] on div "Panasonic's Anode-Free Battery to Add 100 Miles to Tesla Range by 2027 Heading …" at bounding box center [888, 182] width 1344 height 858
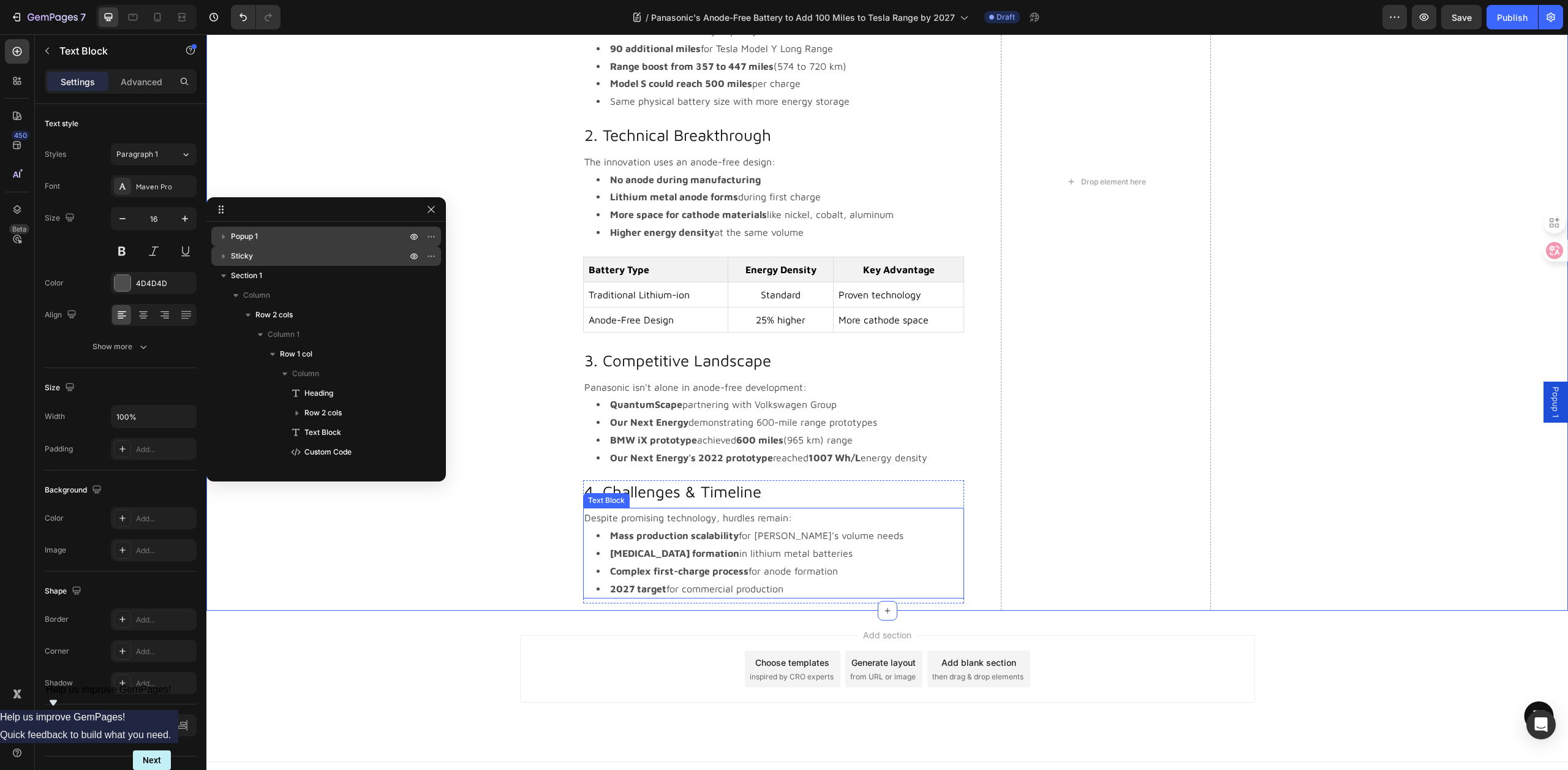
click at [661, 547] on strong "[MEDICAL_DATA] formation" at bounding box center [675, 552] width 130 height 11
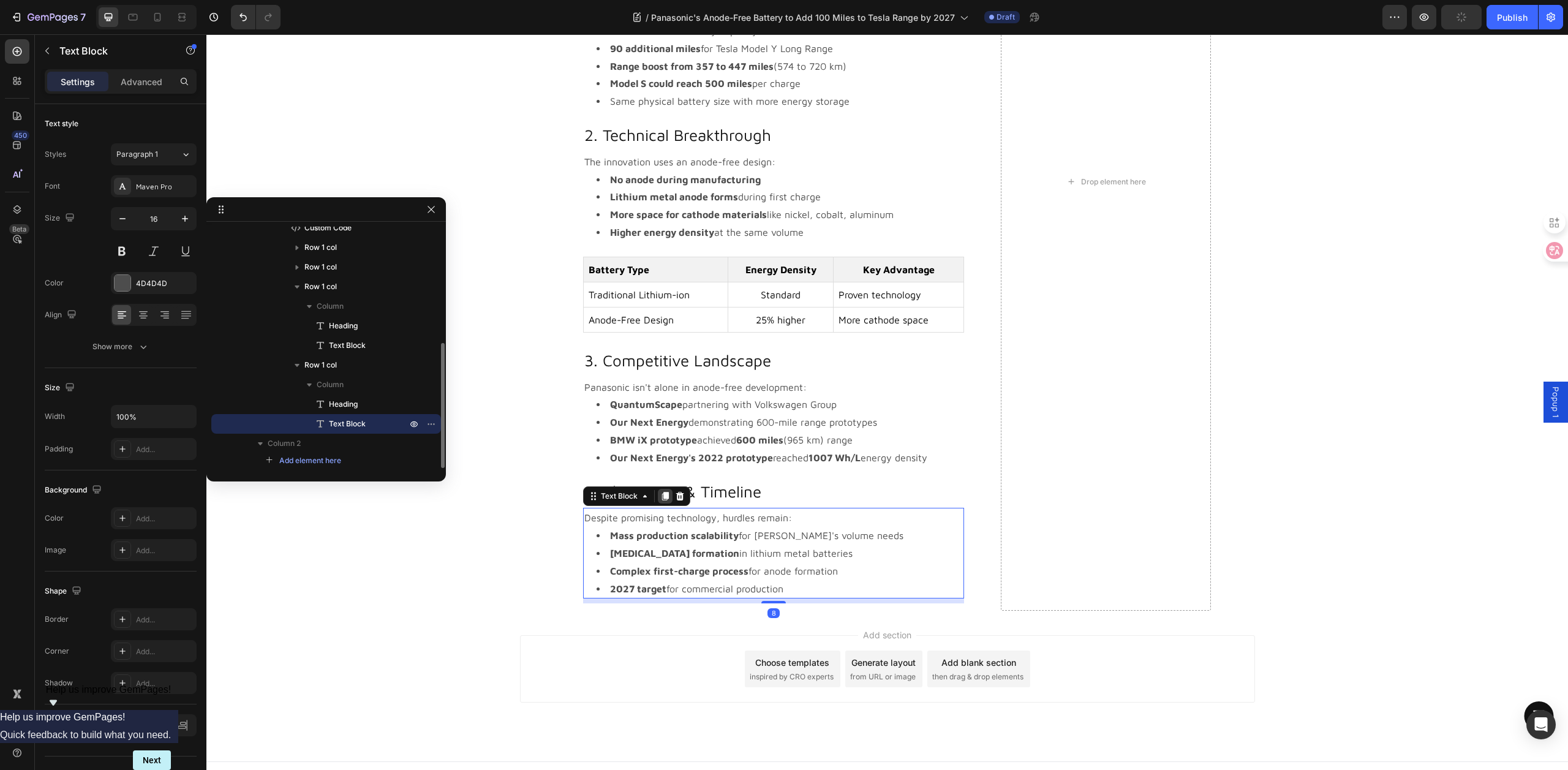
click at [661, 491] on icon at bounding box center [665, 496] width 10 height 10
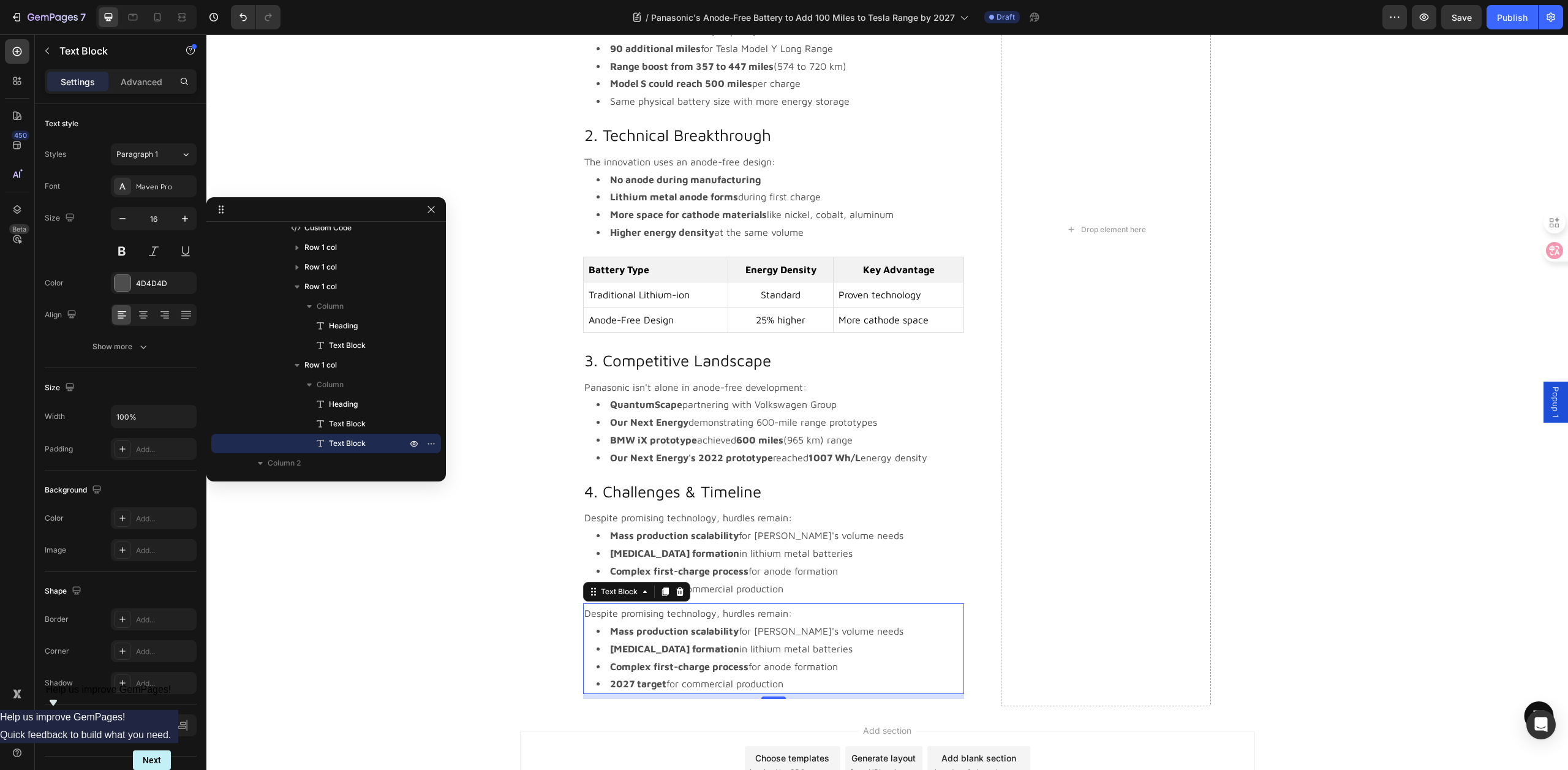
click at [642, 625] on strong "Mass production scalability" at bounding box center [674, 631] width 129 height 11
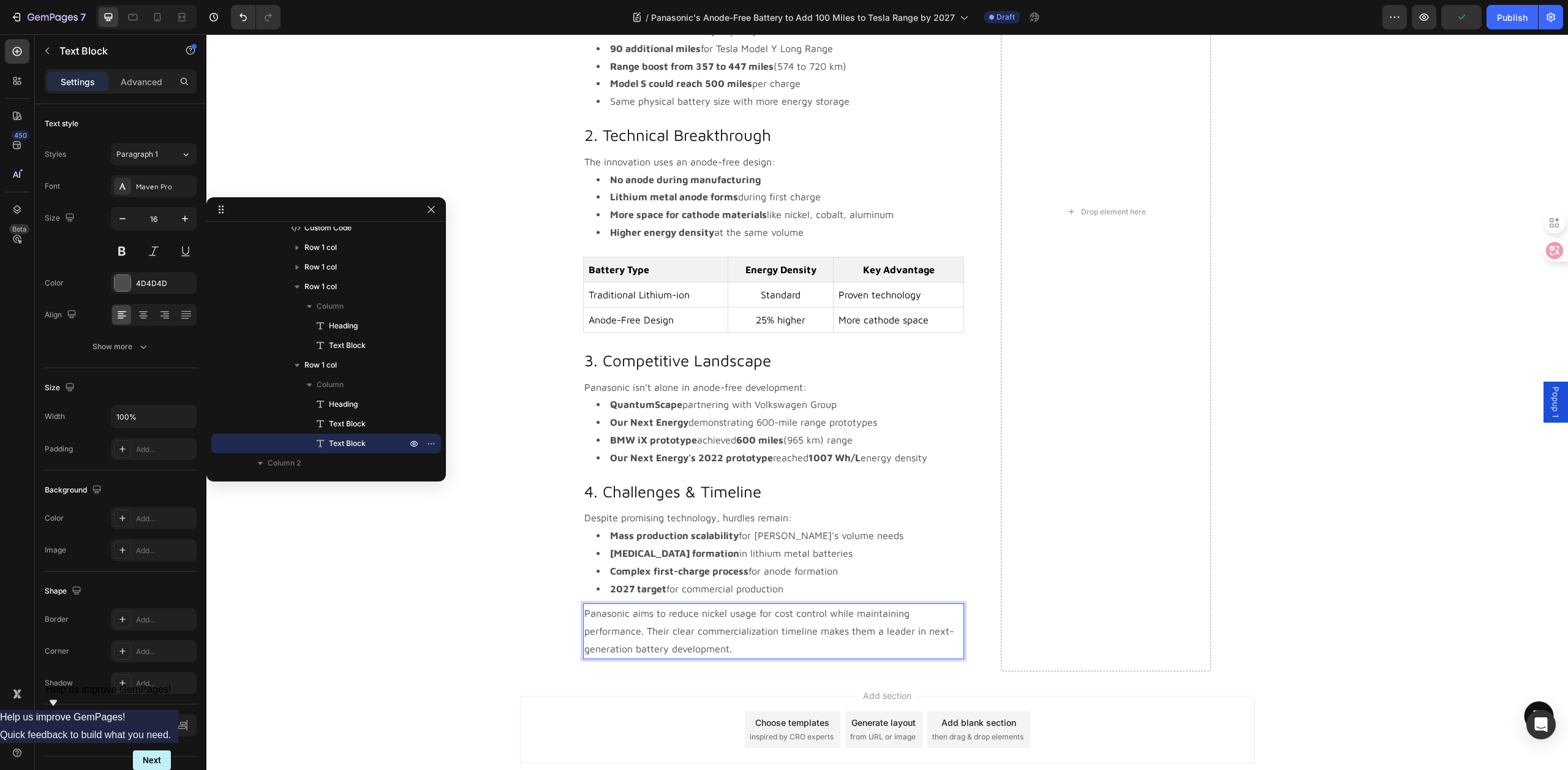
click at [583, 603] on div "Panasonic aims to reduce nickel usage for cost control while maintaining perfor…" at bounding box center [773, 630] width 381 height 55
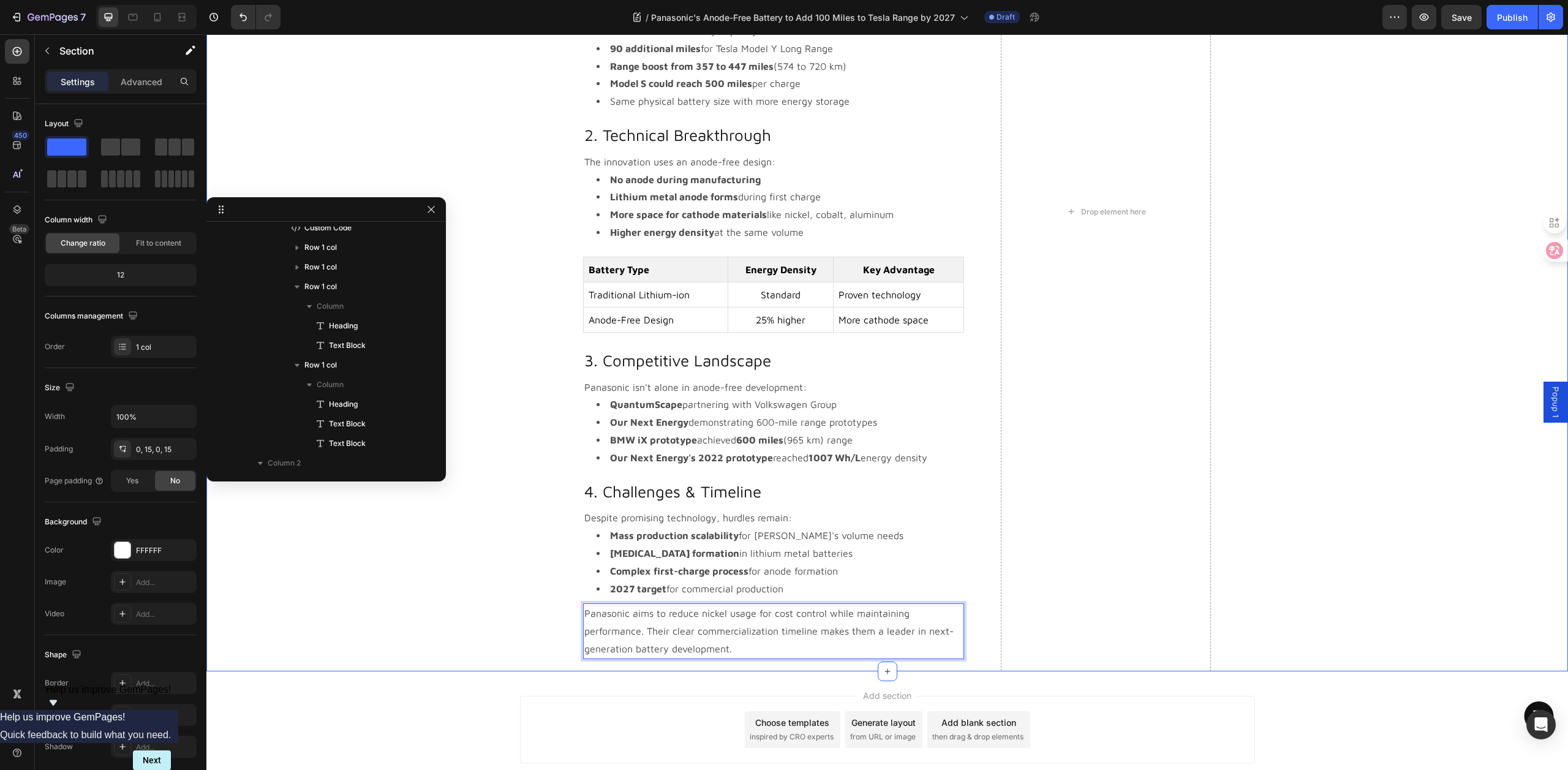
click at [421, 622] on div "Panasonic's Anode-Free Battery to Add 100 Miles to Tesla Range by 2027 Heading …" at bounding box center [888, 211] width 1344 height 918
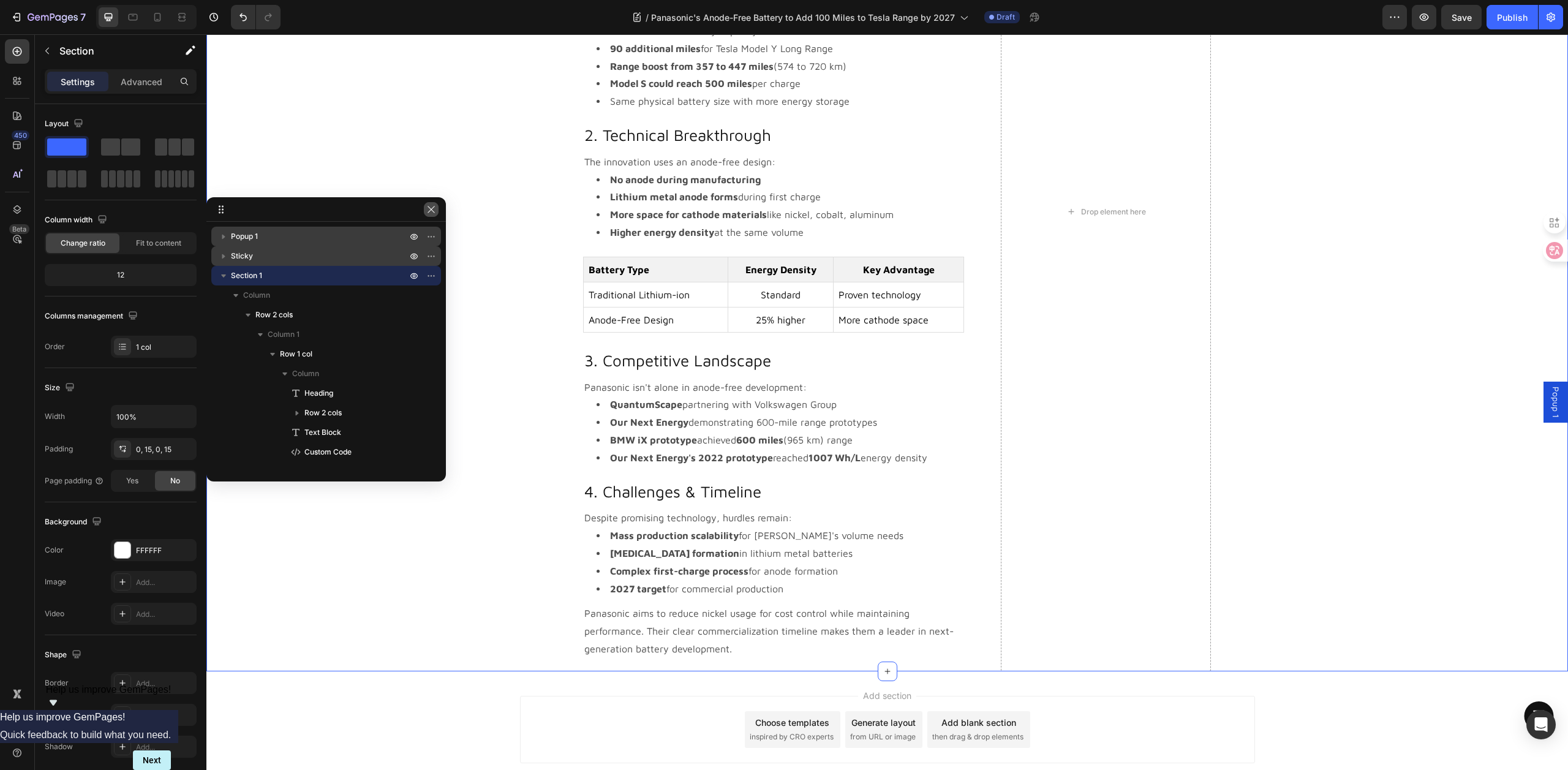
drag, startPoint x: 431, startPoint y: 210, endPoint x: 228, endPoint y: 186, distance: 204.4
click at [431, 210] on icon "button" at bounding box center [431, 209] width 10 height 10
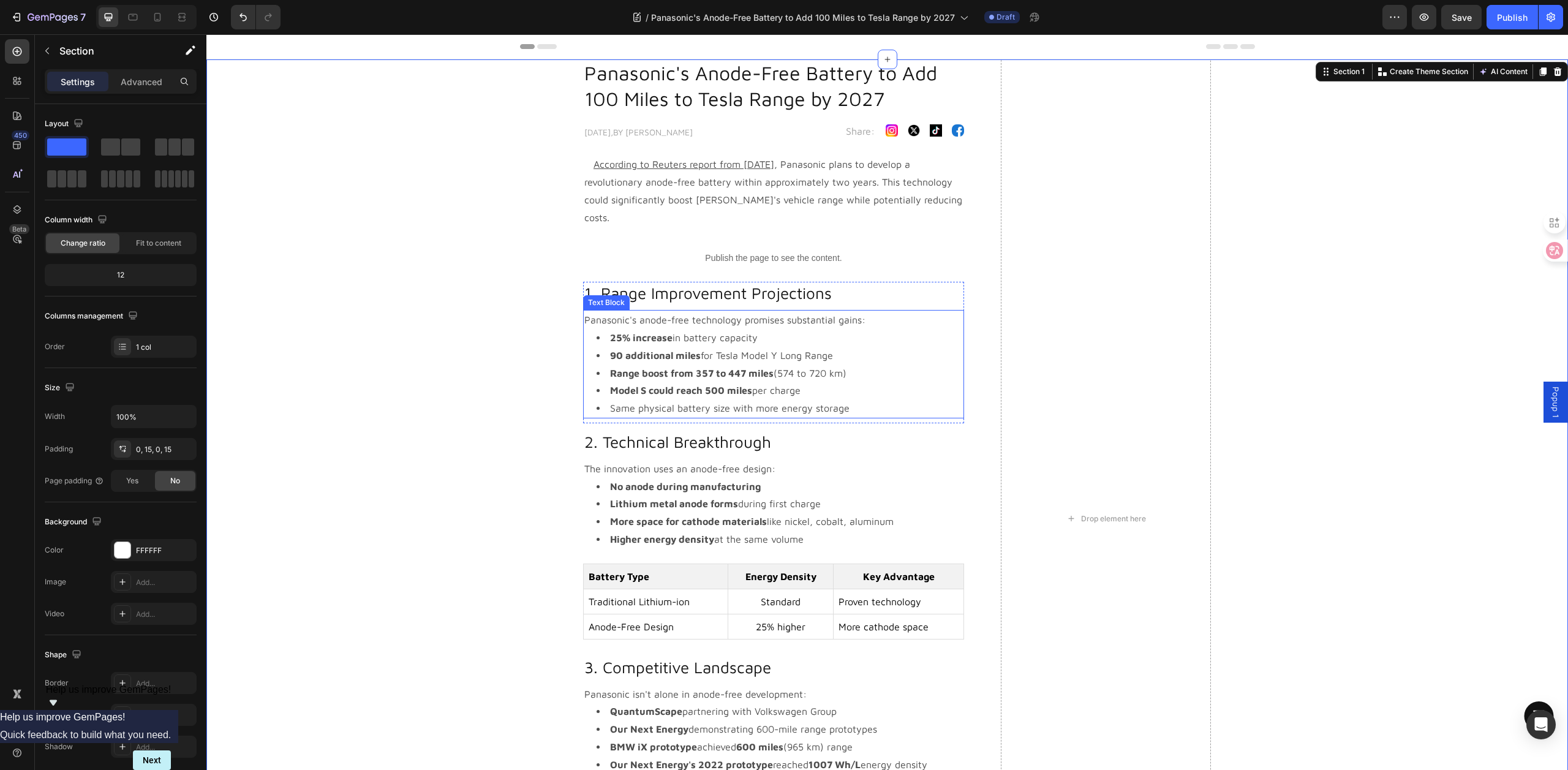
click at [634, 255] on div "Publish the page to see the content." at bounding box center [773, 258] width 381 height 32
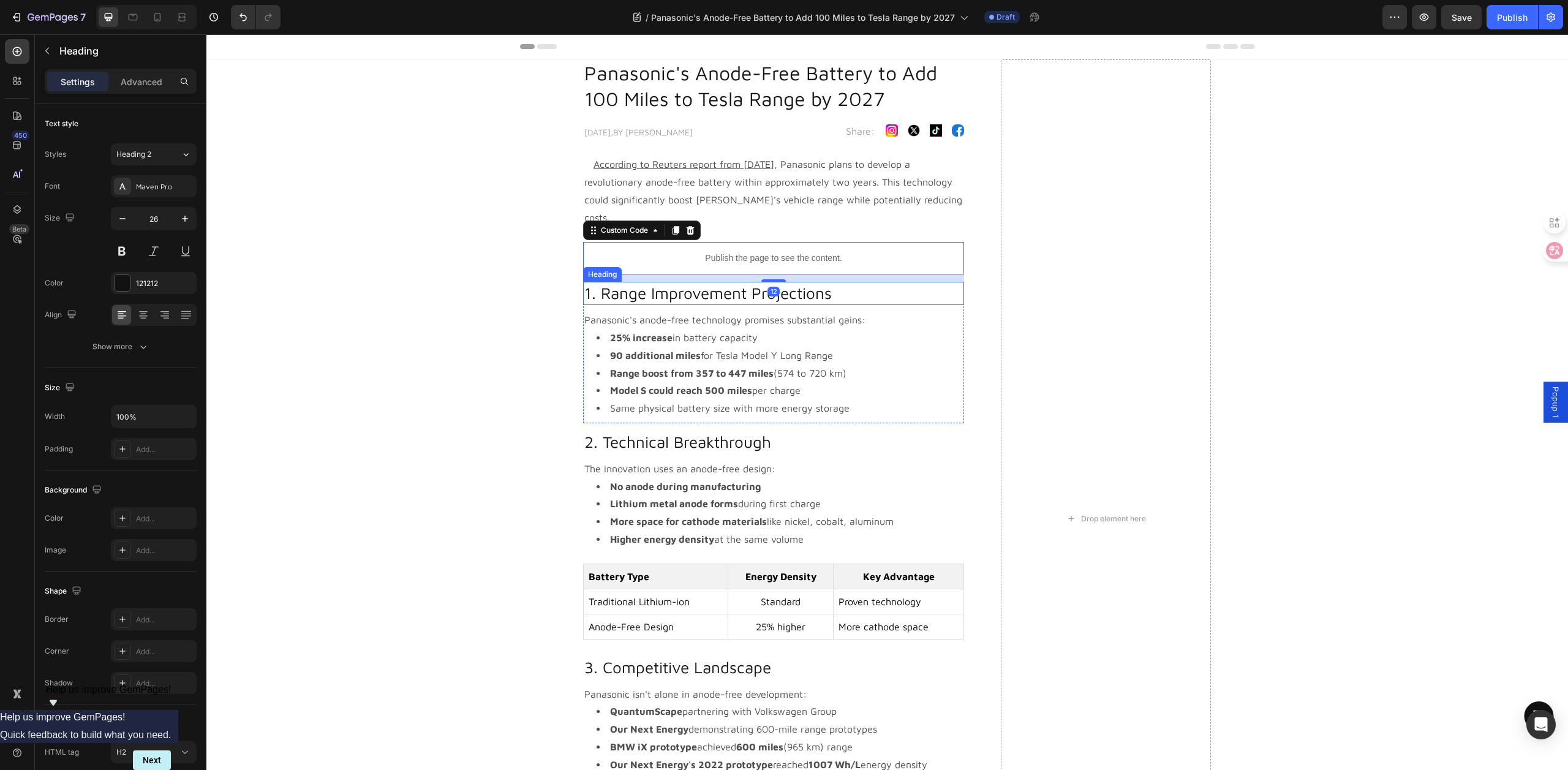
click at [638, 282] on p "1. Range Improvement Projections" at bounding box center [773, 292] width 379 height 21
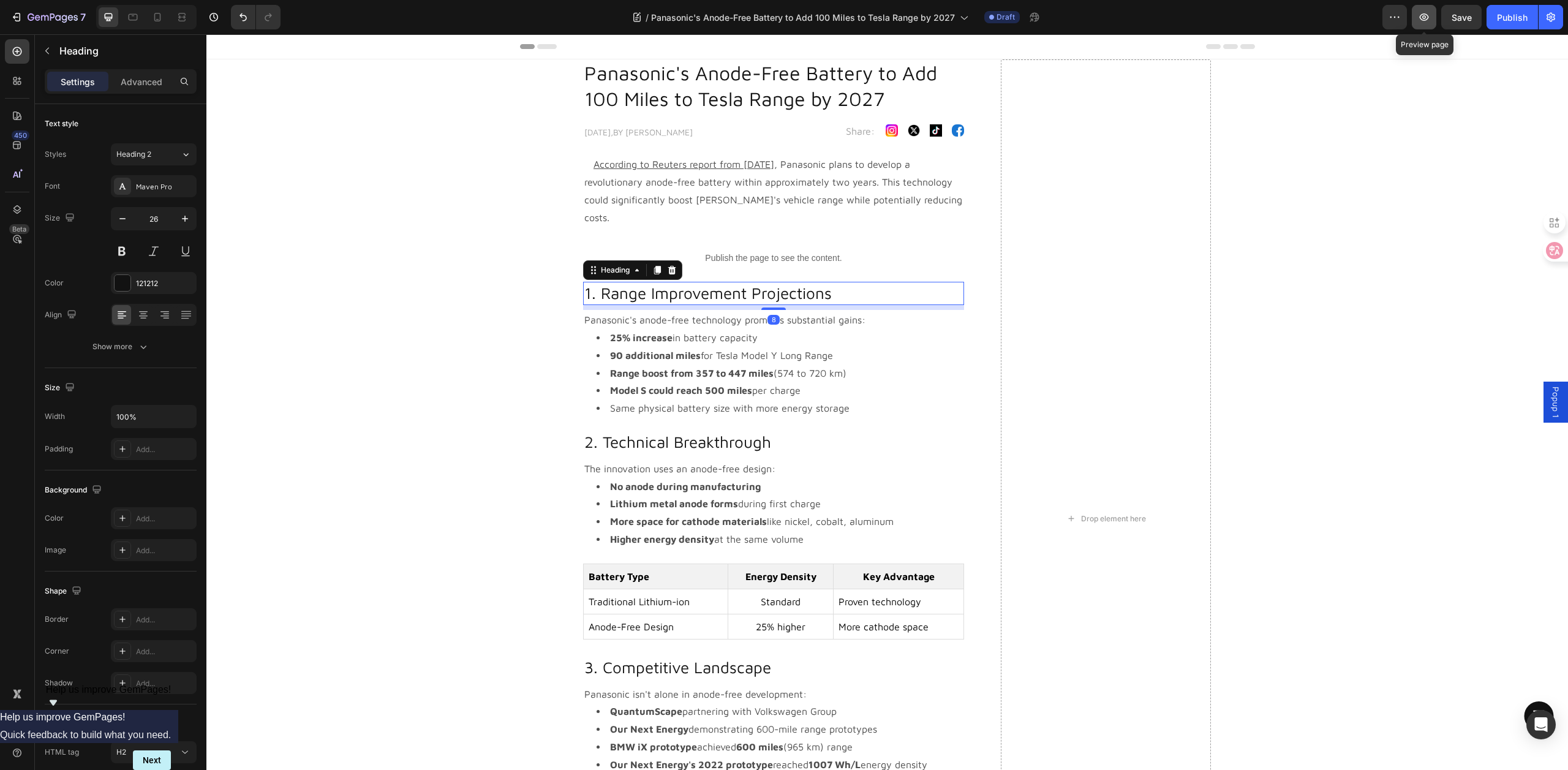
click at [1428, 20] on icon "button" at bounding box center [1425, 17] width 13 height 13
click at [14, 52] on icon at bounding box center [17, 51] width 13 height 13
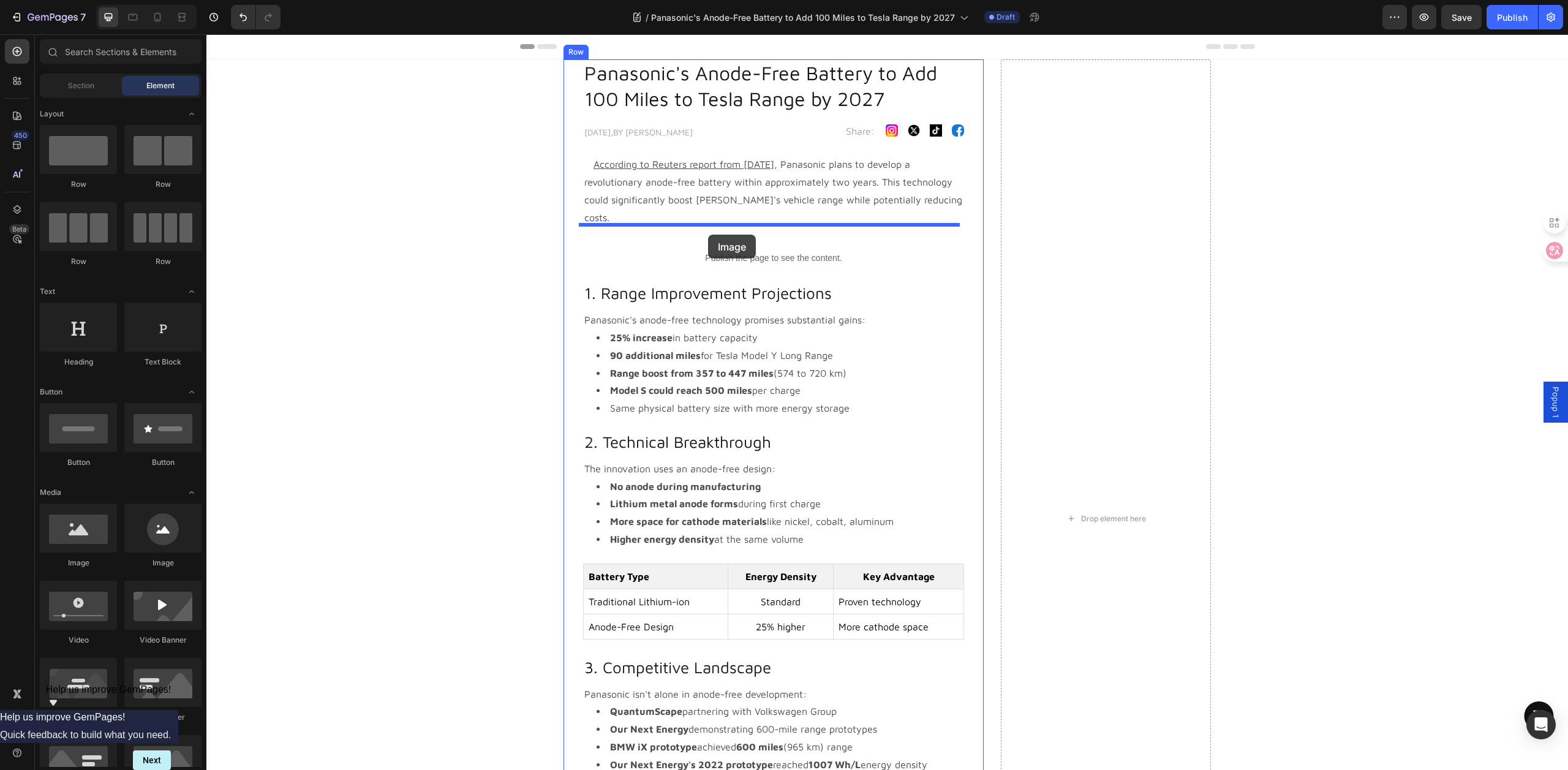
drag, startPoint x: 289, startPoint y: 568, endPoint x: 708, endPoint y: 235, distance: 535.2
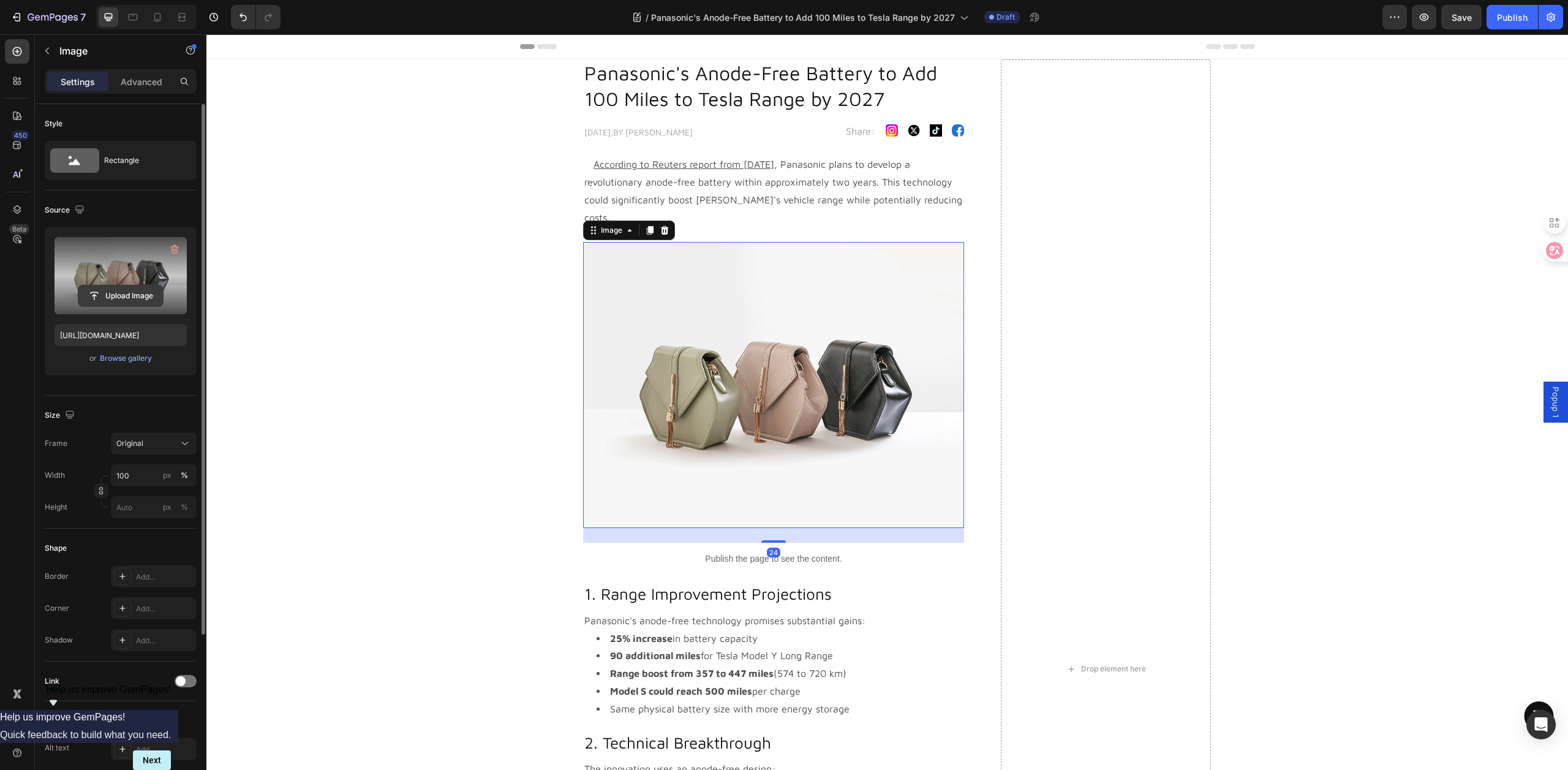
click at [95, 291] on input "file" at bounding box center [121, 295] width 85 height 21
type input "[URL][DOMAIN_NAME]"
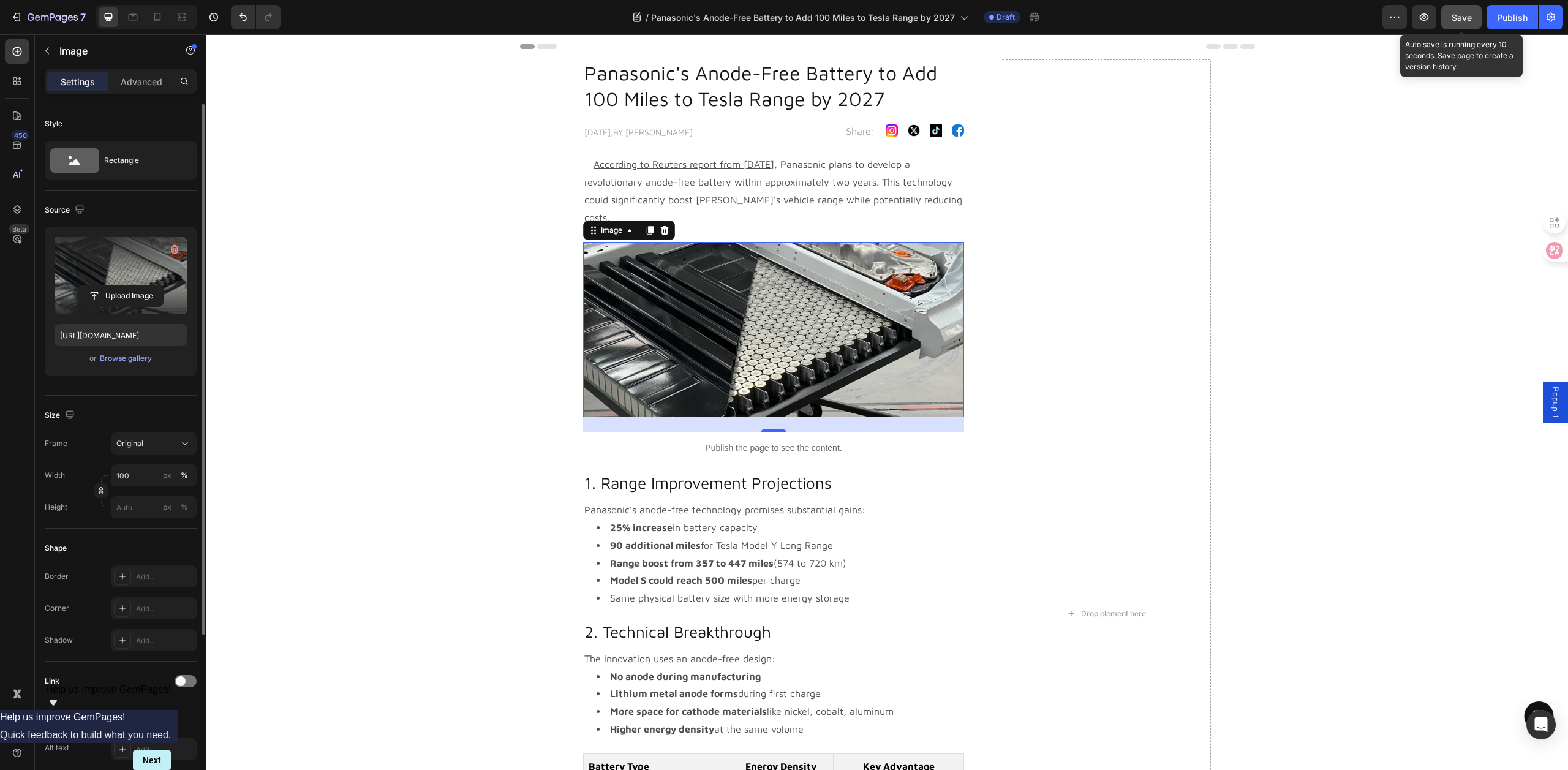
click at [1458, 24] on button "Save" at bounding box center [1461, 16] width 41 height 24
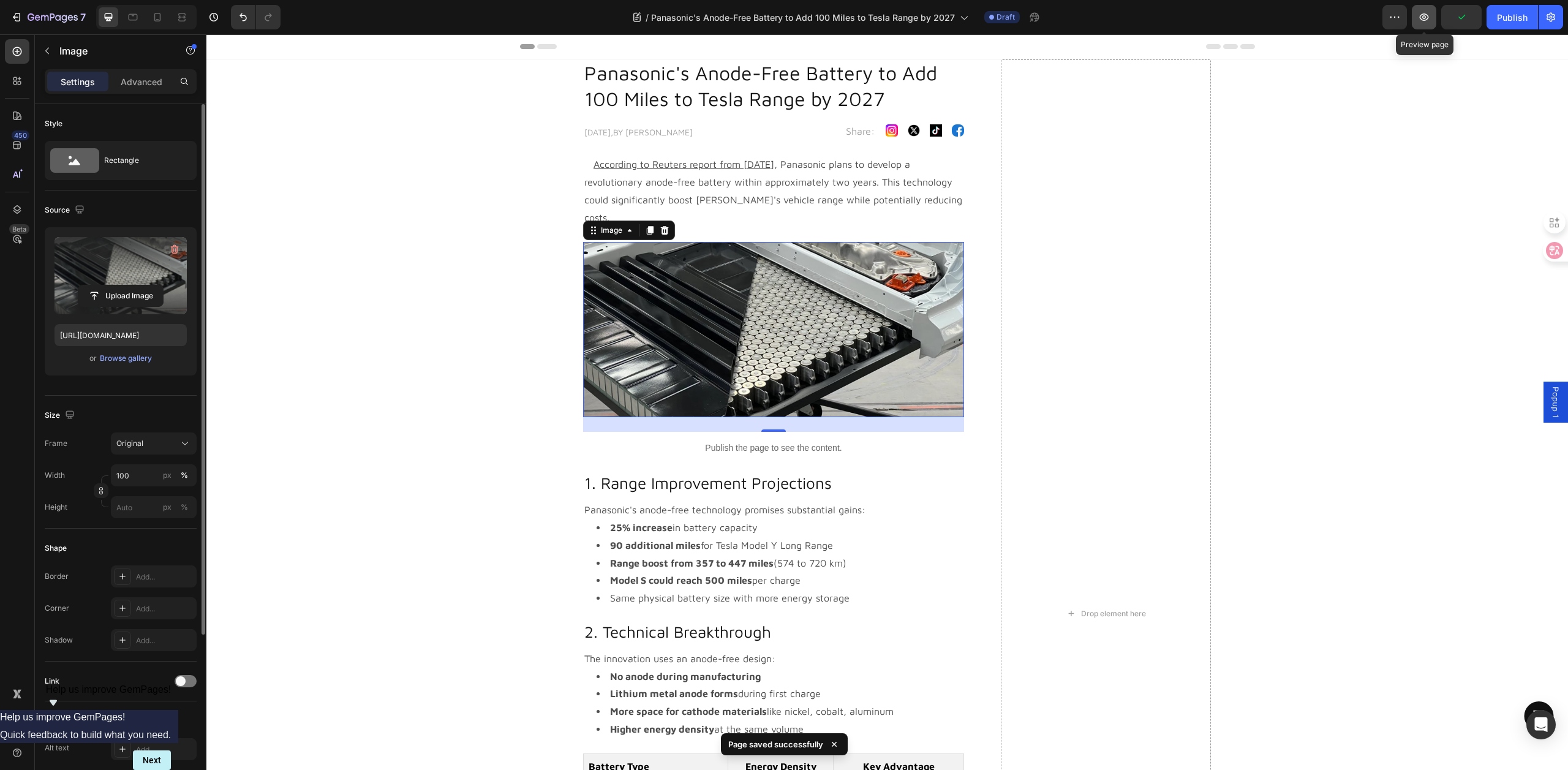
click at [1424, 16] on icon "button" at bounding box center [1424, 17] width 4 height 4
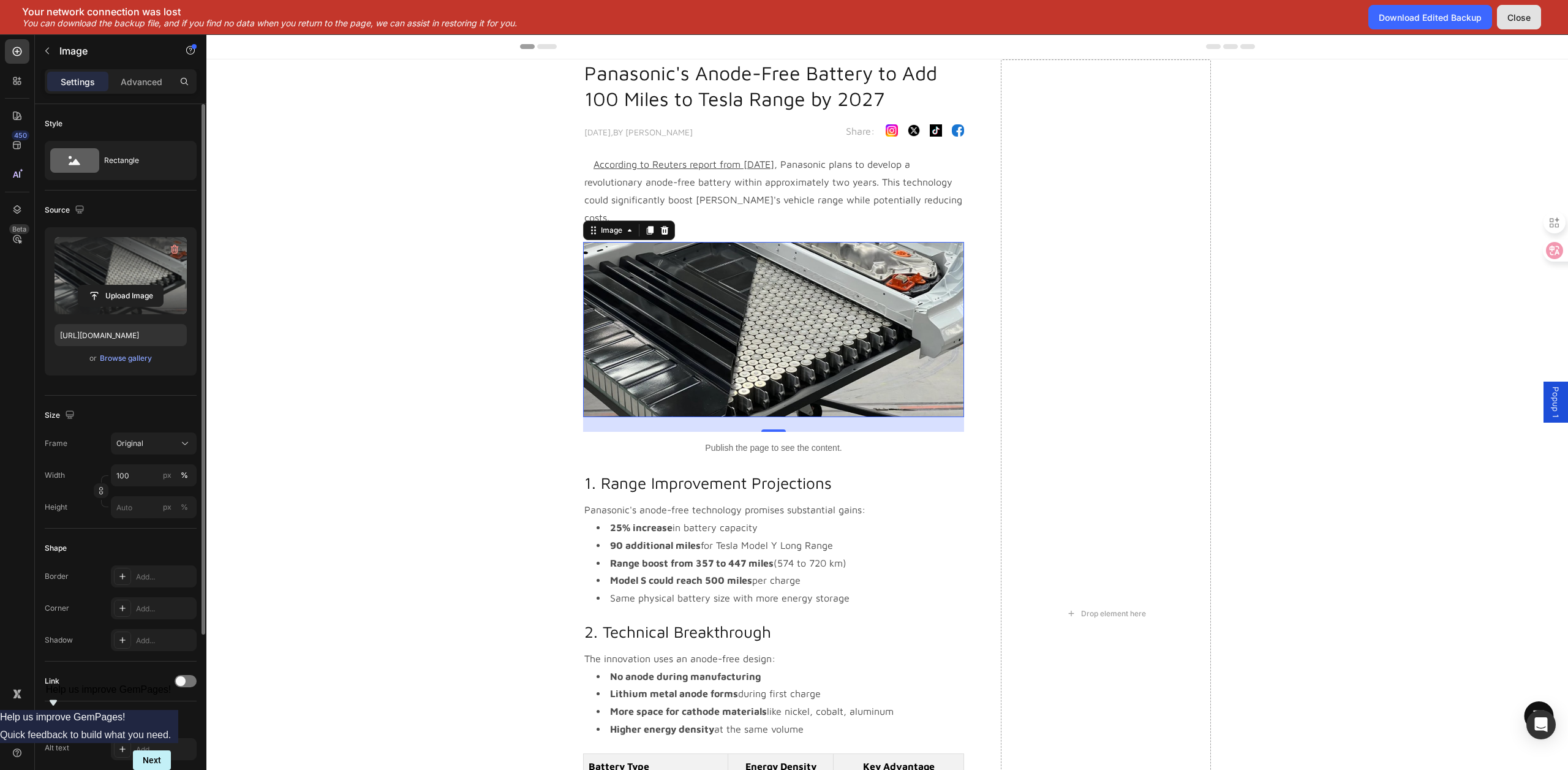
click at [1518, 18] on div "Close" at bounding box center [1519, 17] width 23 height 13
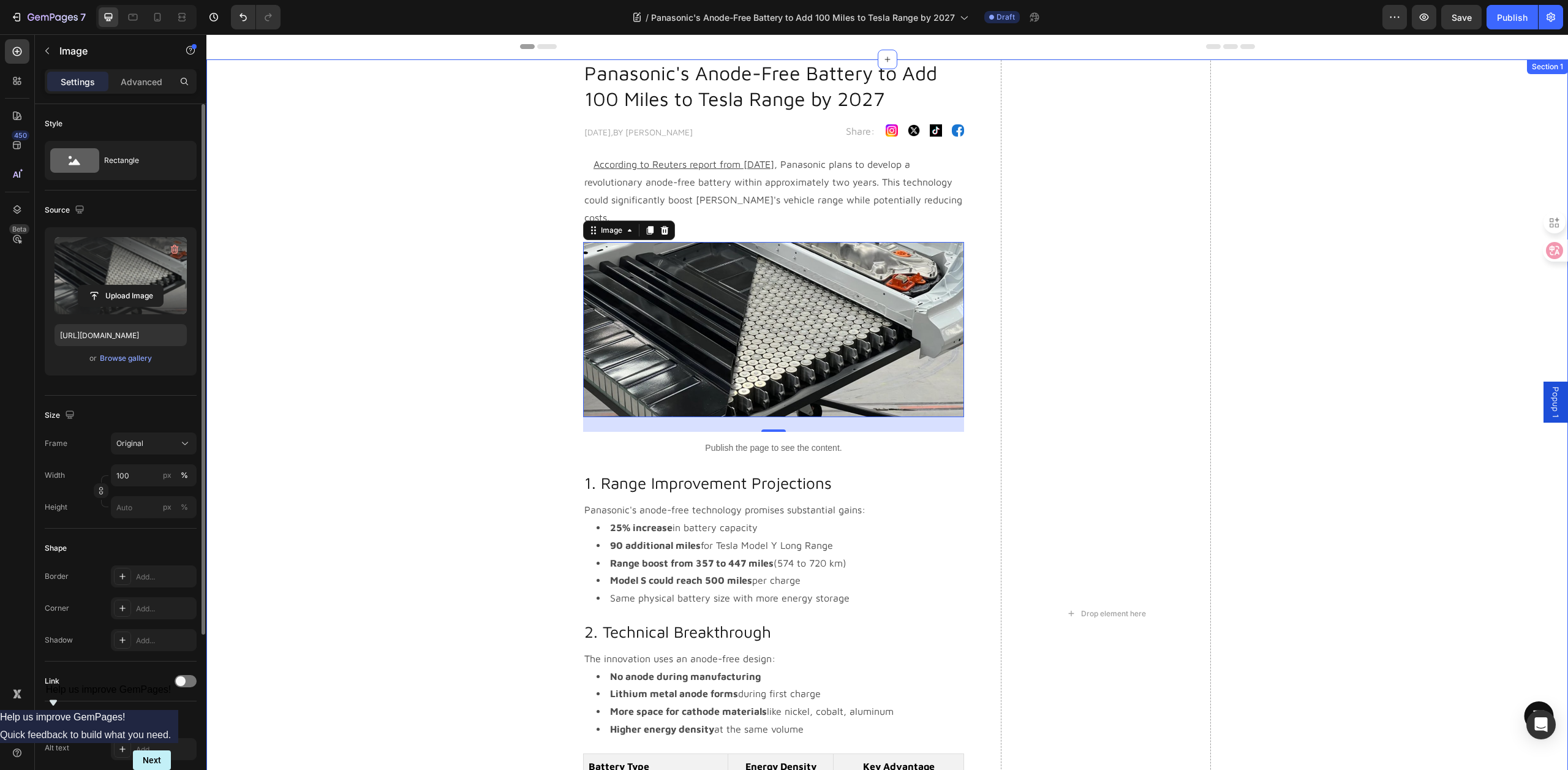
click at [1407, 129] on div "Panasonic's Anode-Free Battery to Add 100 Miles to Tesla Range by 2027 Heading …" at bounding box center [888, 613] width 1344 height 1108
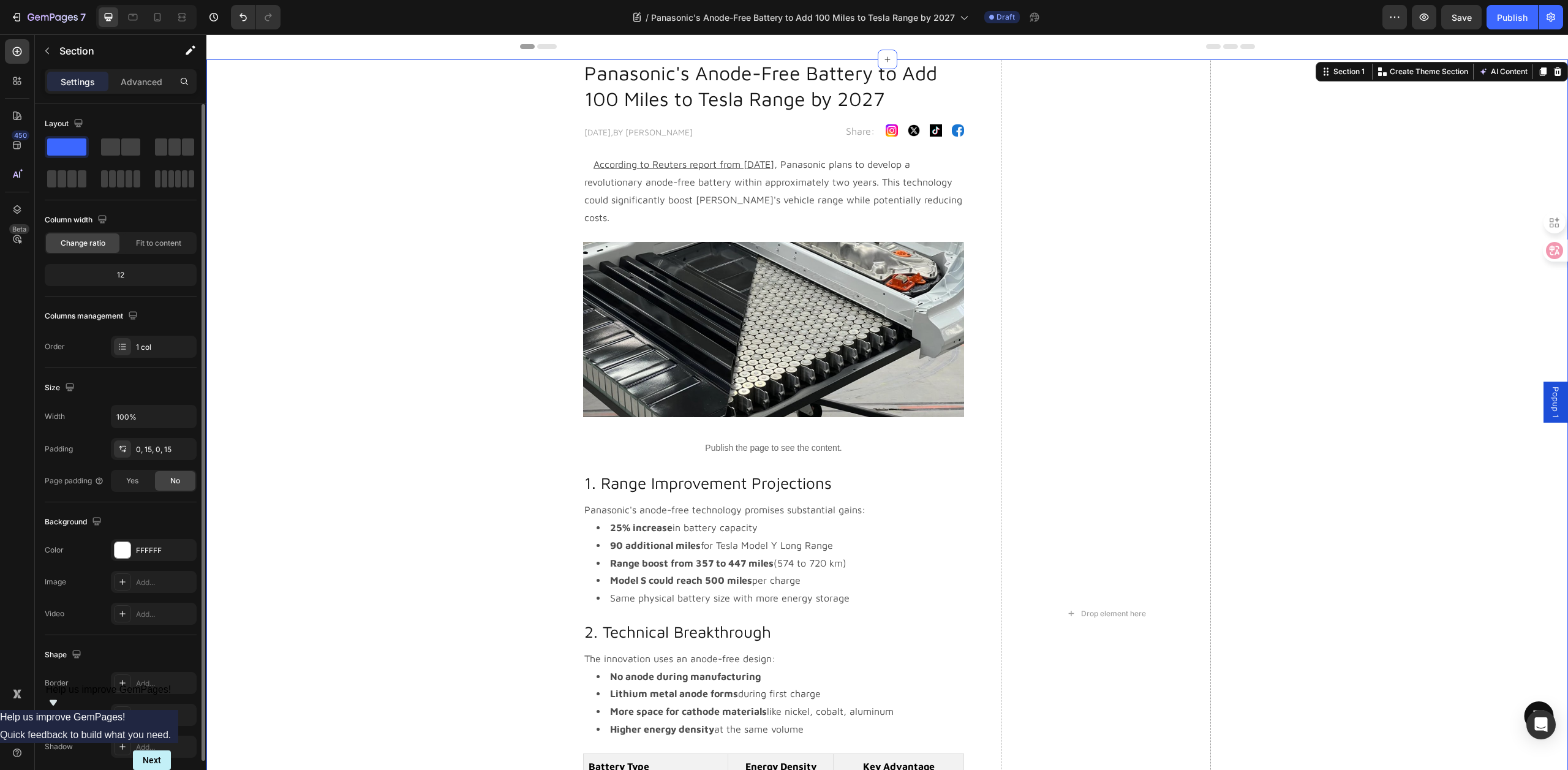
click at [350, 155] on div "Panasonic's Anode-Free Battery to Add 100 Miles to Tesla Range by 2027 Heading …" at bounding box center [888, 613] width 1344 height 1108
click at [1431, 19] on button "button" at bounding box center [1424, 16] width 24 height 24
click at [1330, 162] on div "Panasonic's Anode-Free Battery to Add 100 Miles to Tesla Range by 2027 Heading …" at bounding box center [888, 613] width 1344 height 1108
drag, startPoint x: 1514, startPoint y: 20, endPoint x: 1089, endPoint y: 29, distance: 425.1
click at [1514, 20] on div "Publish" at bounding box center [1512, 17] width 31 height 13
